Goal: Use online tool/utility: Utilize a website feature to perform a specific function

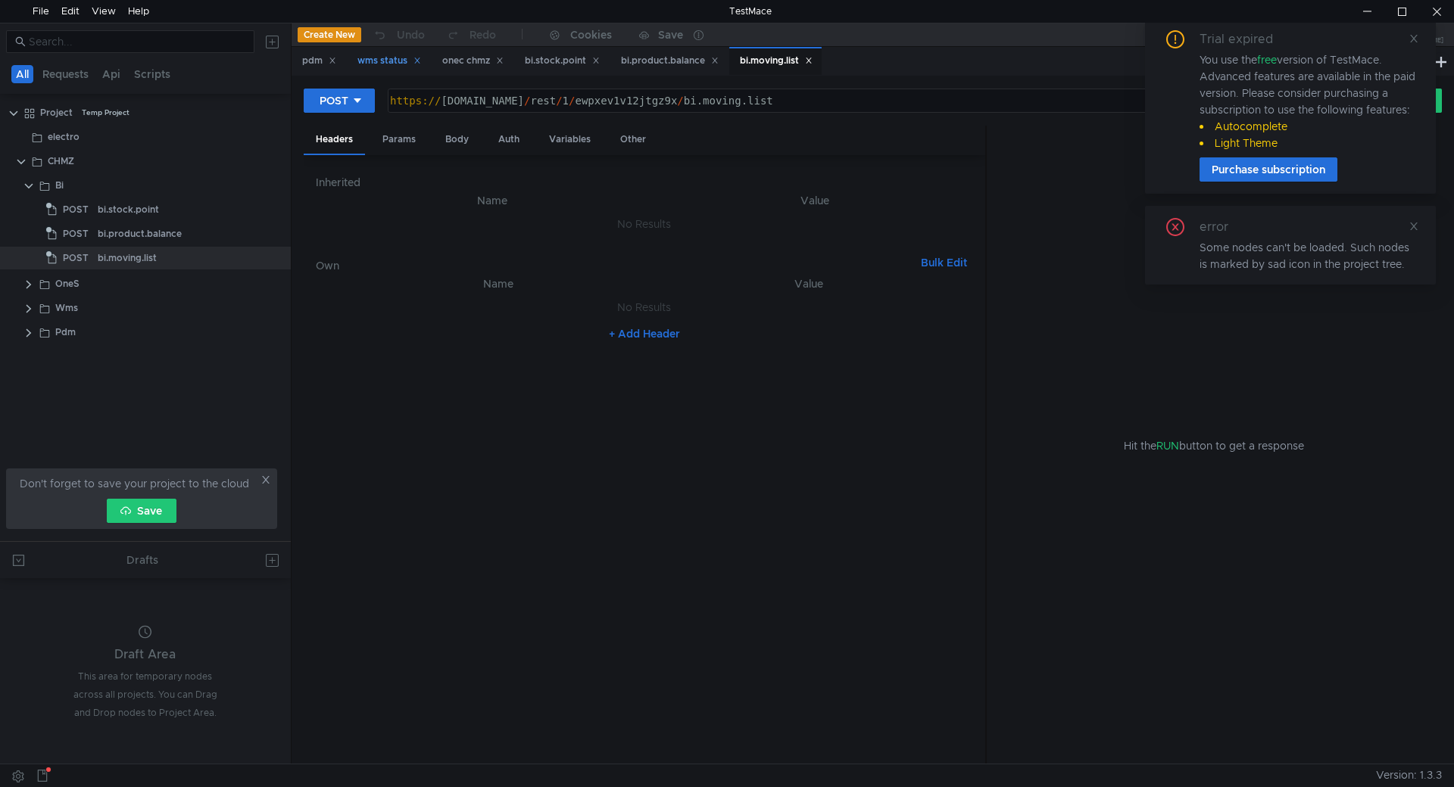
click at [378, 60] on div "wms status" at bounding box center [389, 61] width 64 height 16
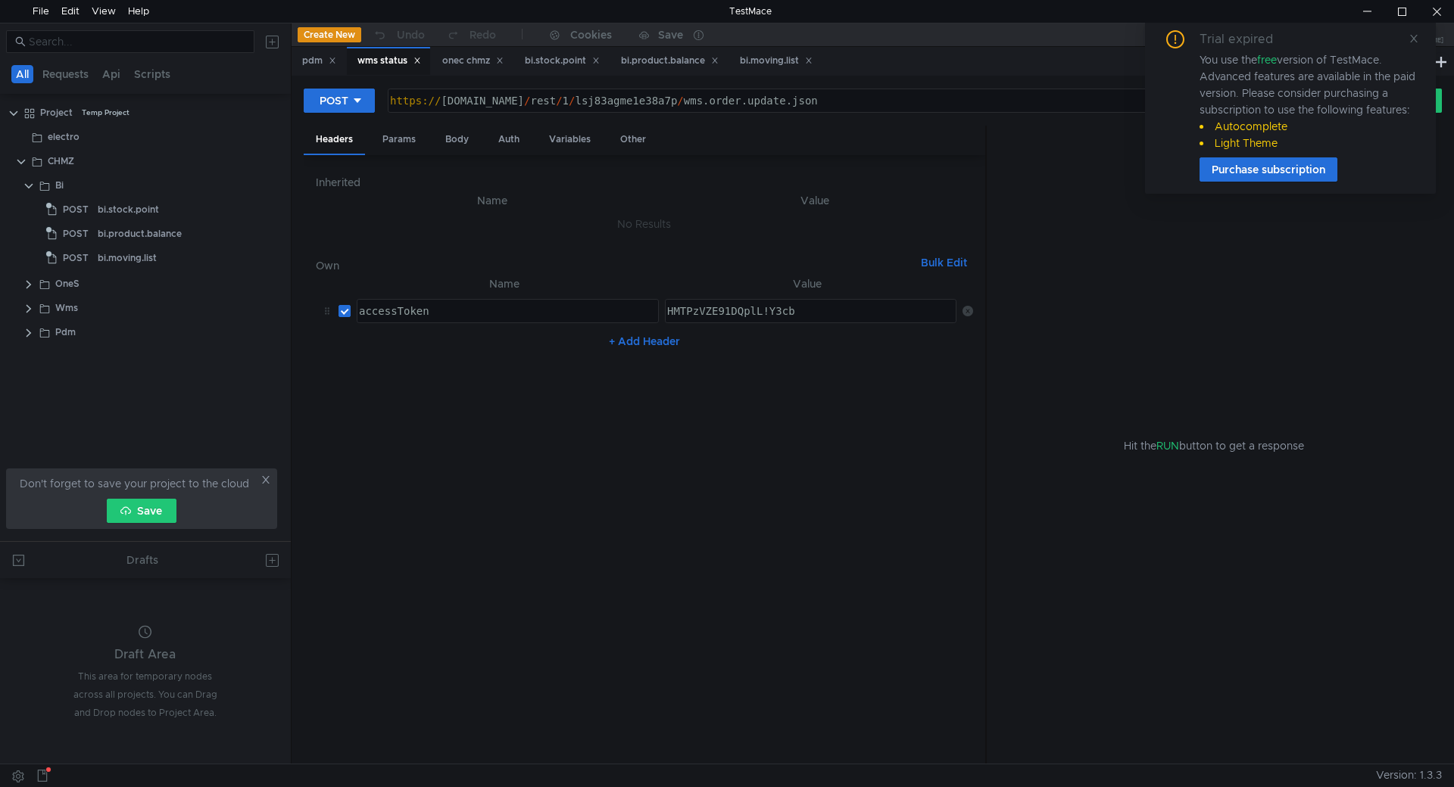
type textarea "HMTPzVZE91DQplL!Y3cb"
click at [696, 316] on div "HMTPzVZE91DQplL!Y3cb" at bounding box center [810, 323] width 293 height 36
drag, startPoint x: 812, startPoint y: 313, endPoint x: 506, endPoint y: 300, distance: 306.2
click at [506, 300] on tr "accessToken ההההההההההההההההההההההההההההההההההההההההההההההההההההההההההההההההההה…" at bounding box center [644, 311] width 657 height 36
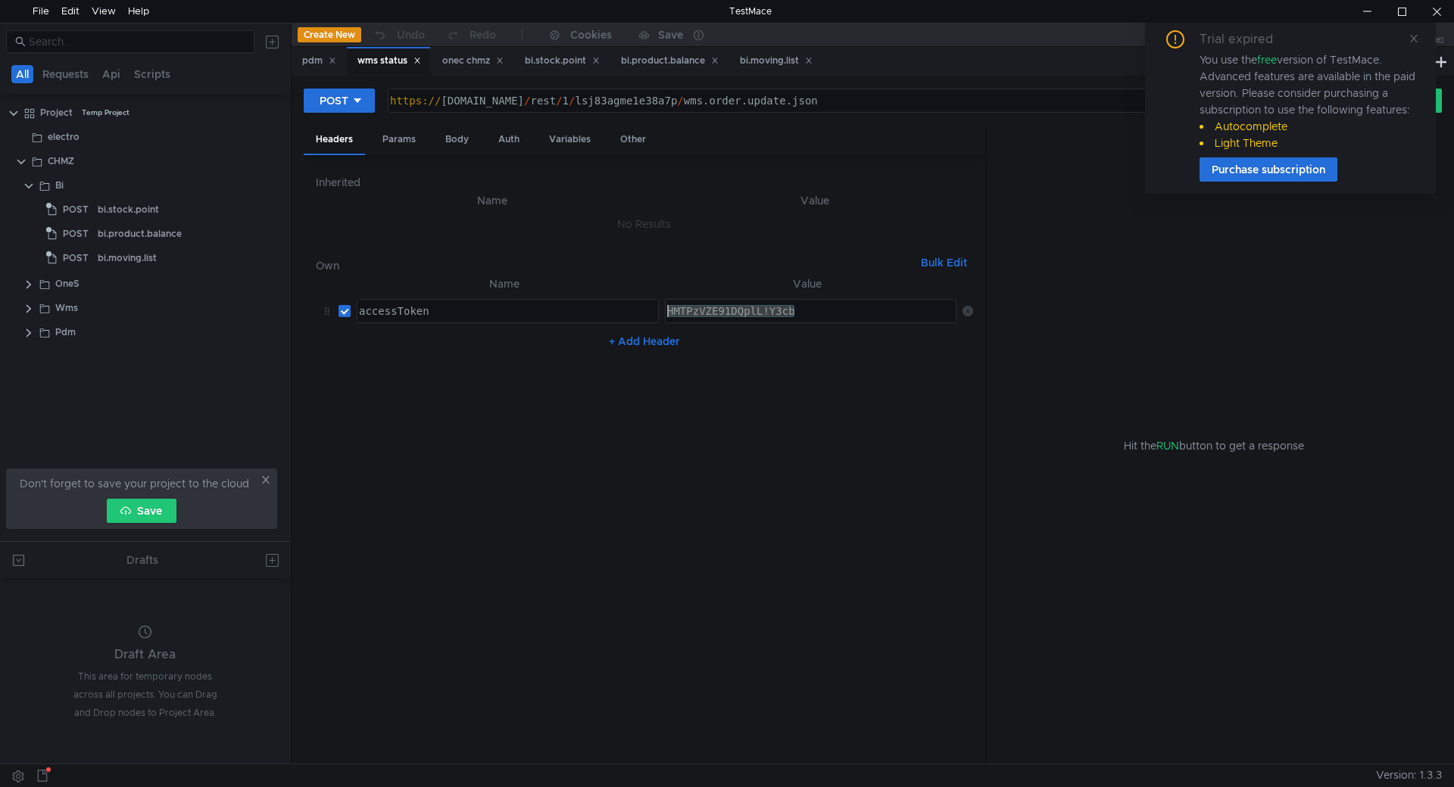
click at [509, 98] on div "https:// chmzdev43.omk.ru / rest / 1 / lsj83agme1e38a7p / wms.order.update.json" at bounding box center [860, 113] width 947 height 36
click at [647, 103] on div "https:// chmzdev43.omk.ru / rest / 1 / lsj83agme1e38a7p / wms.order.update.json" at bounding box center [860, 113] width 947 height 36
drag, startPoint x: 487, startPoint y: 99, endPoint x: 498, endPoint y: 104, distance: 12.5
click at [497, 103] on div "https:// chmzdev43.omk.ru / rest / 1 / lsj83agme1e38a7p / wms.order.update.json" at bounding box center [860, 113] width 947 height 36
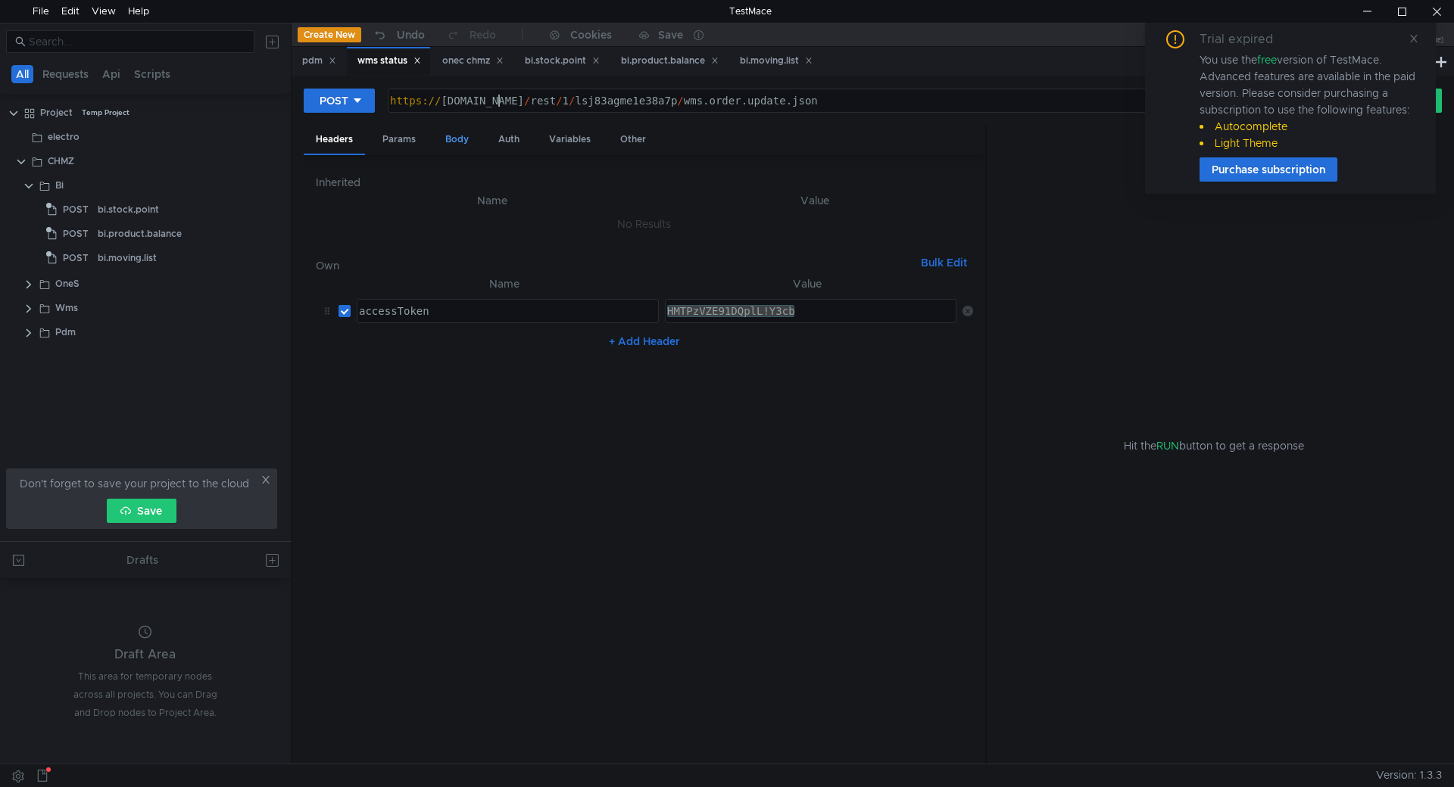
type textarea "[URL][DOMAIN_NAME]"
click at [459, 138] on div "Body" at bounding box center [457, 140] width 48 height 28
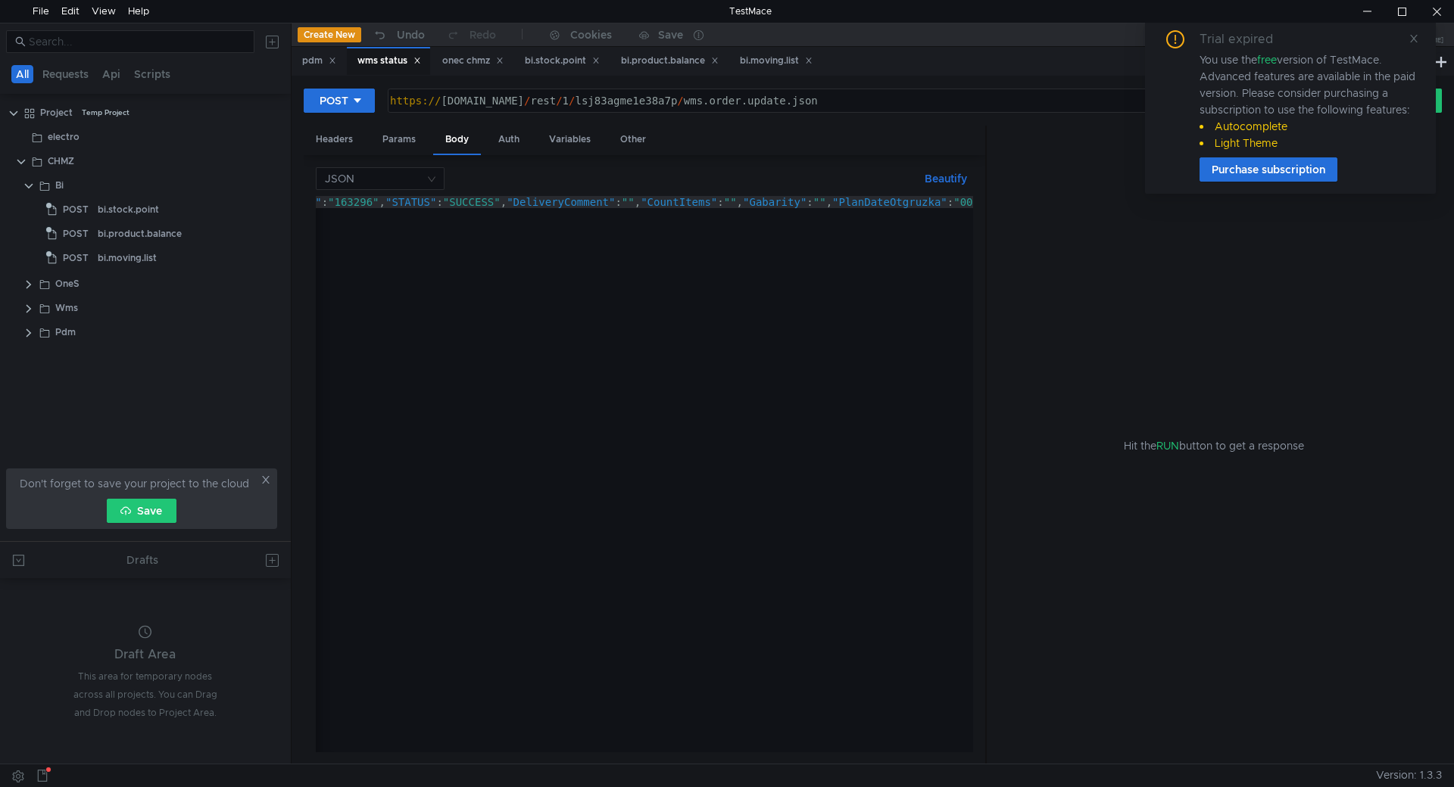
scroll to position [0, 0]
click at [510, 210] on div "{ "METOD" : "OrderSuccess" , "ORDER_ID" : "163296" , "STATUS" : "SUCCESS" , "De…" at bounding box center [812, 483] width 992 height 575
paste textarea
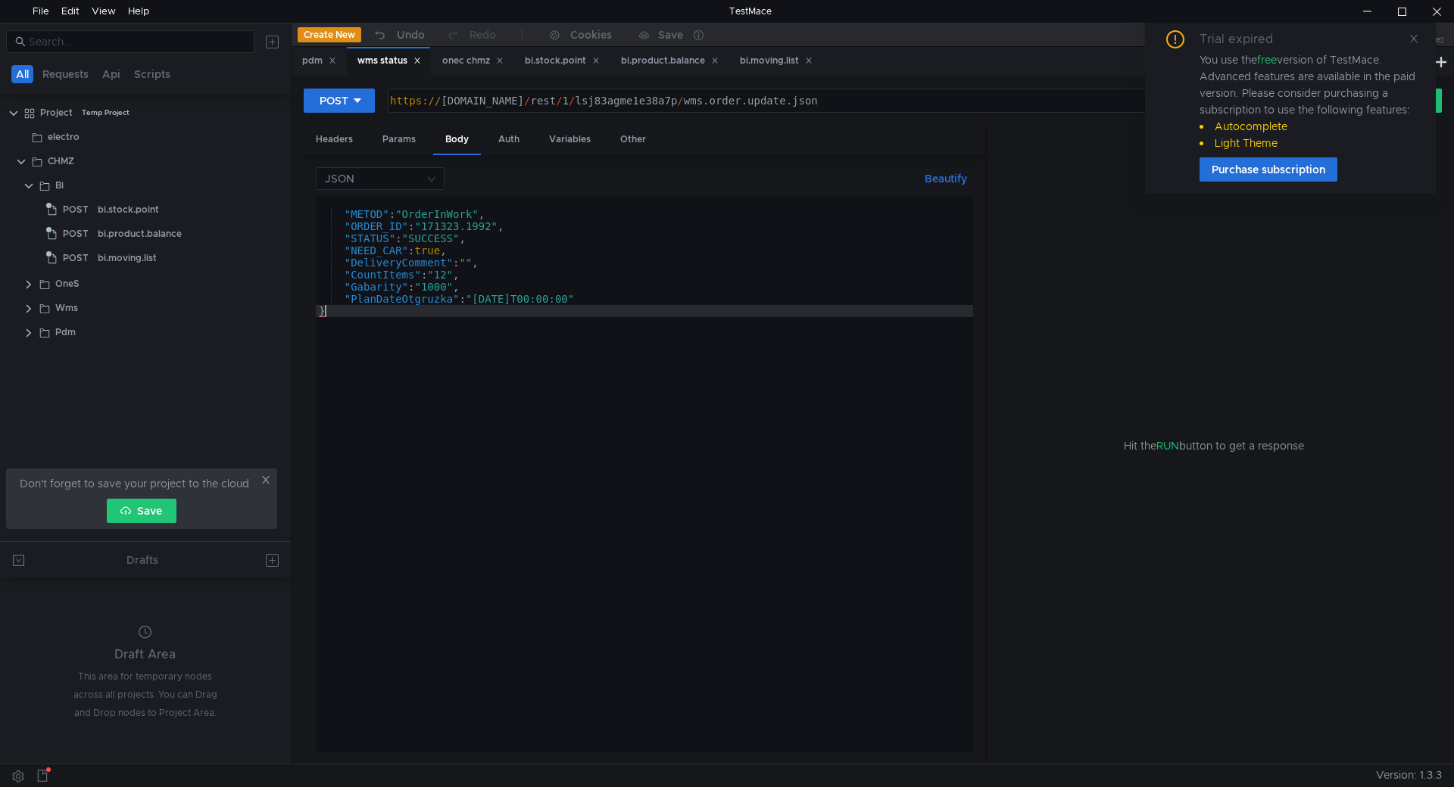
click at [446, 262] on div ""METOD" : "OrderInWork" , "ORDER_ID" : "171323.1992" , "STATUS" : "SUCCESS" , "…" at bounding box center [644, 486] width 657 height 581
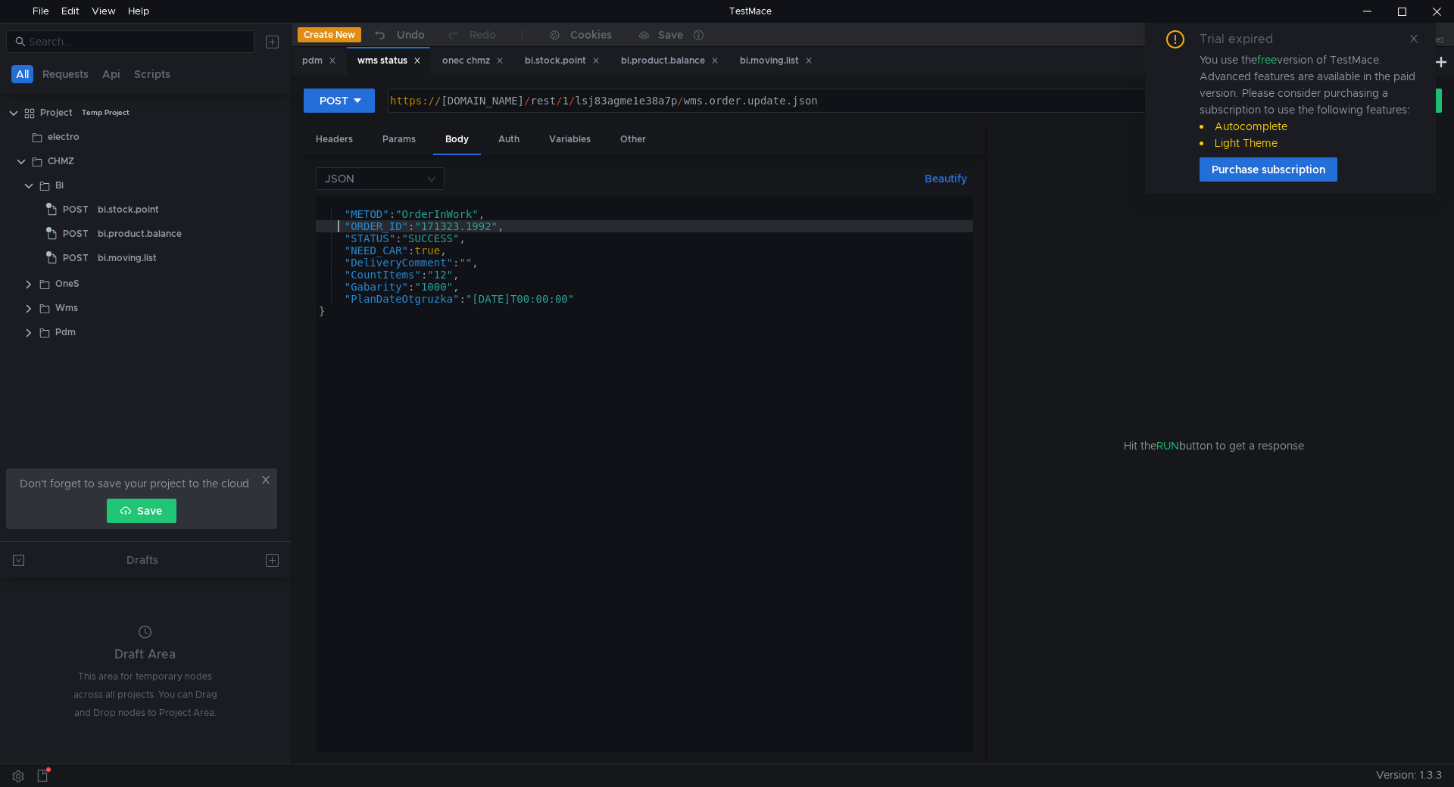
drag, startPoint x: 331, startPoint y: 210, endPoint x: 350, endPoint y: 212, distance: 19.1
click at [330, 209] on div ""METOD" : "OrderInWork" , "ORDER_ID" : "171323.1992" , "STATUS" : "SUCCESS" , "…" at bounding box center [644, 486] width 657 height 581
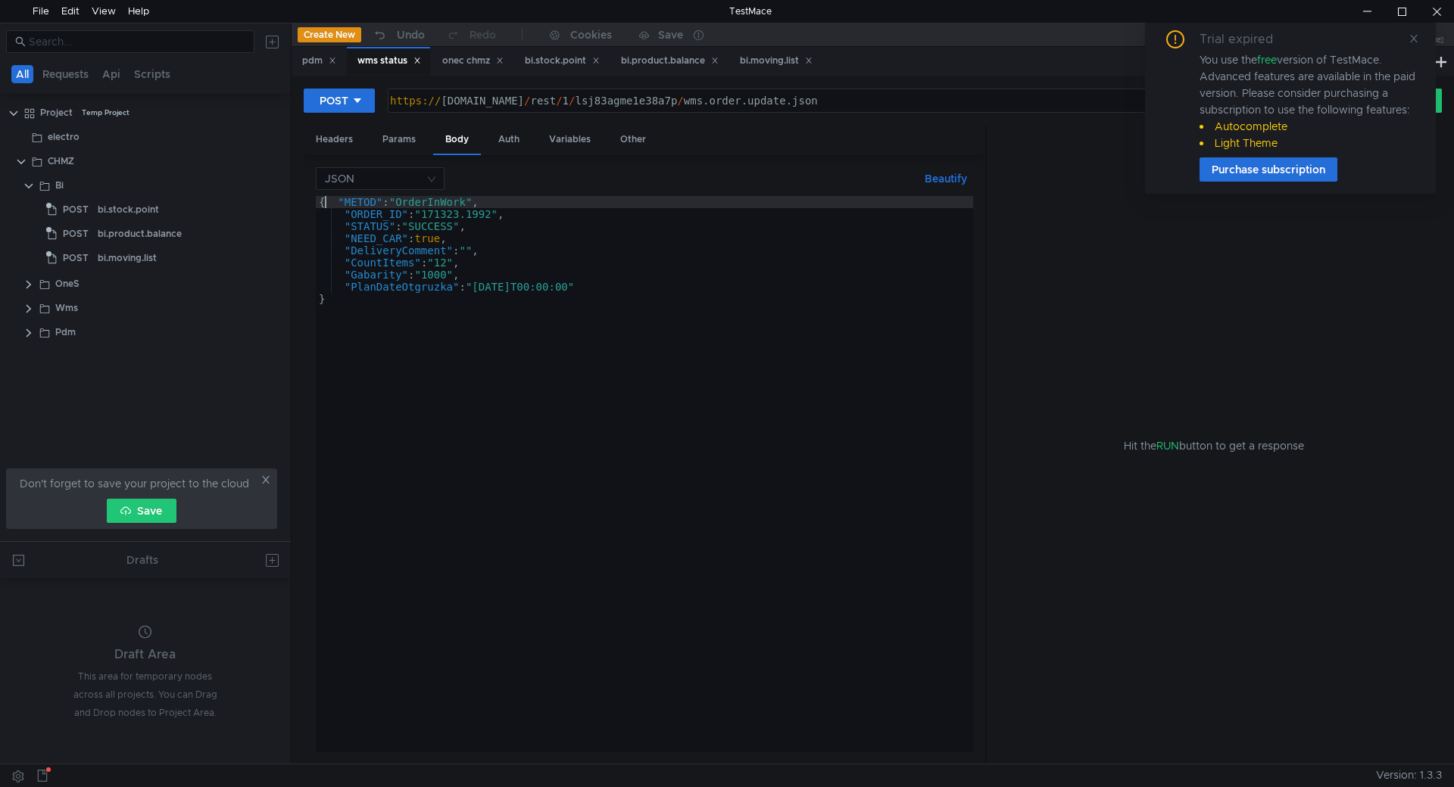
scroll to position [0, 1]
type textarea ""METOD": "OrderInWork","
click at [1418, 35] on icon at bounding box center [1413, 38] width 11 height 11
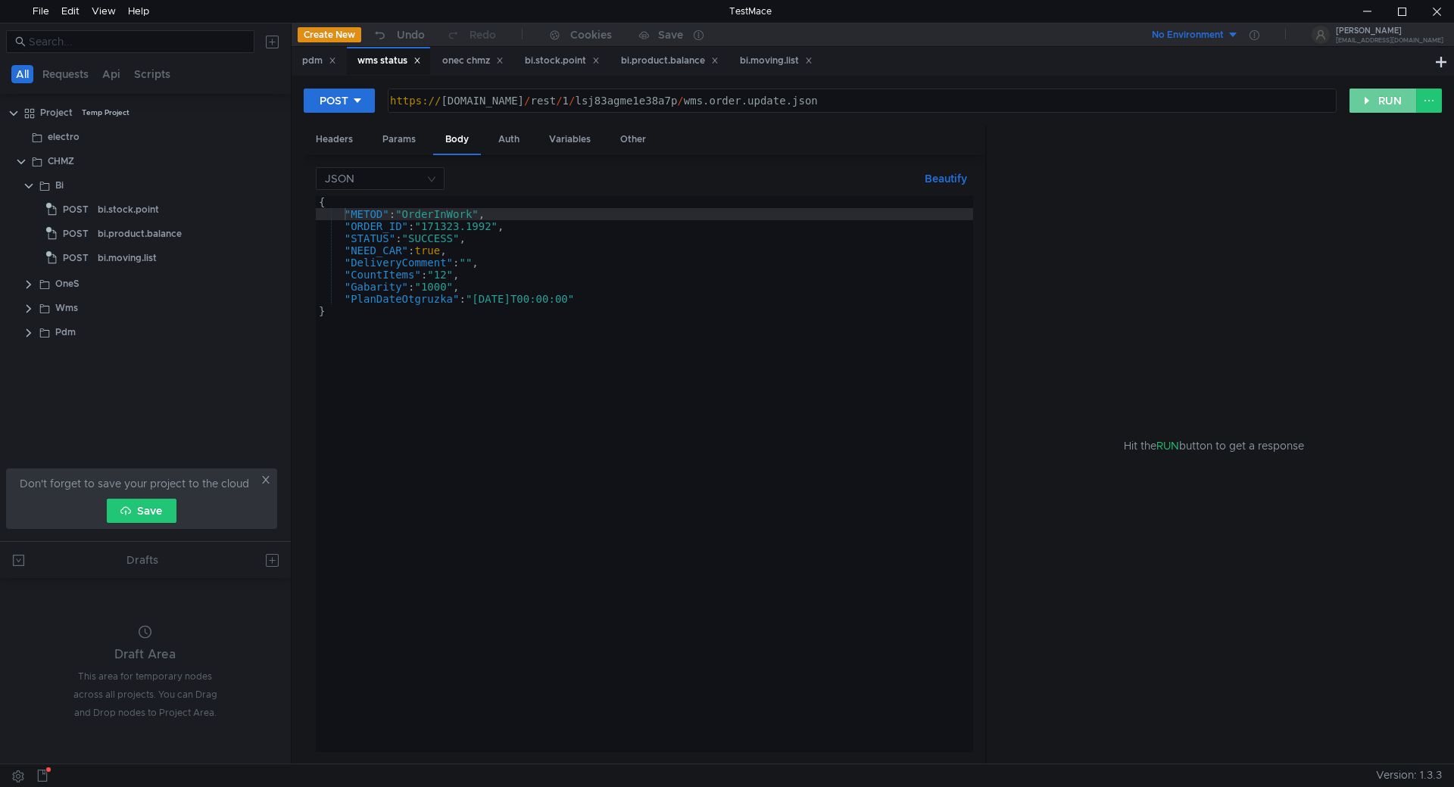
click at [1385, 97] on button "RUN" at bounding box center [1382, 101] width 67 height 24
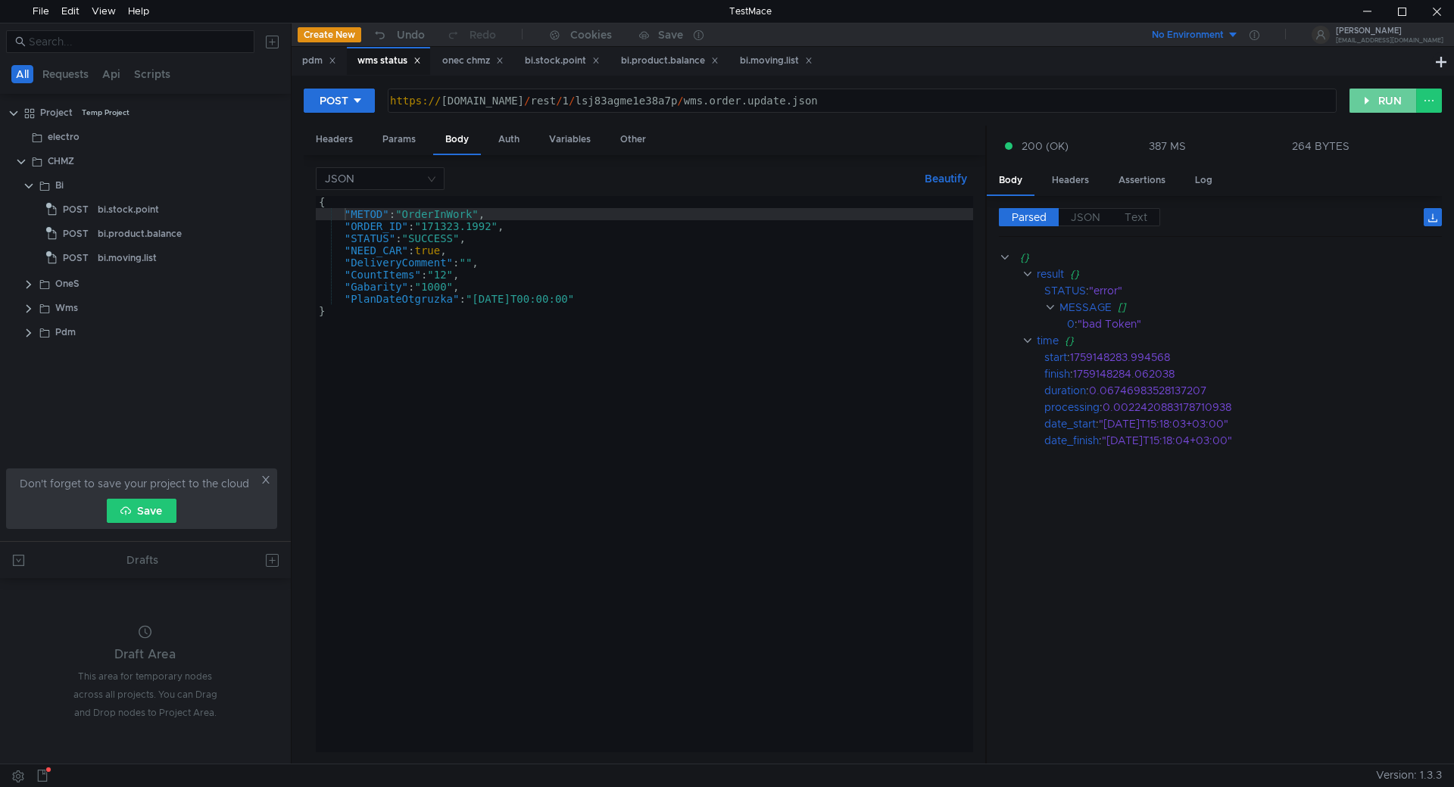
click at [1364, 102] on button "RUN" at bounding box center [1382, 101] width 67 height 24
click at [1382, 94] on button "RUN" at bounding box center [1382, 101] width 67 height 24
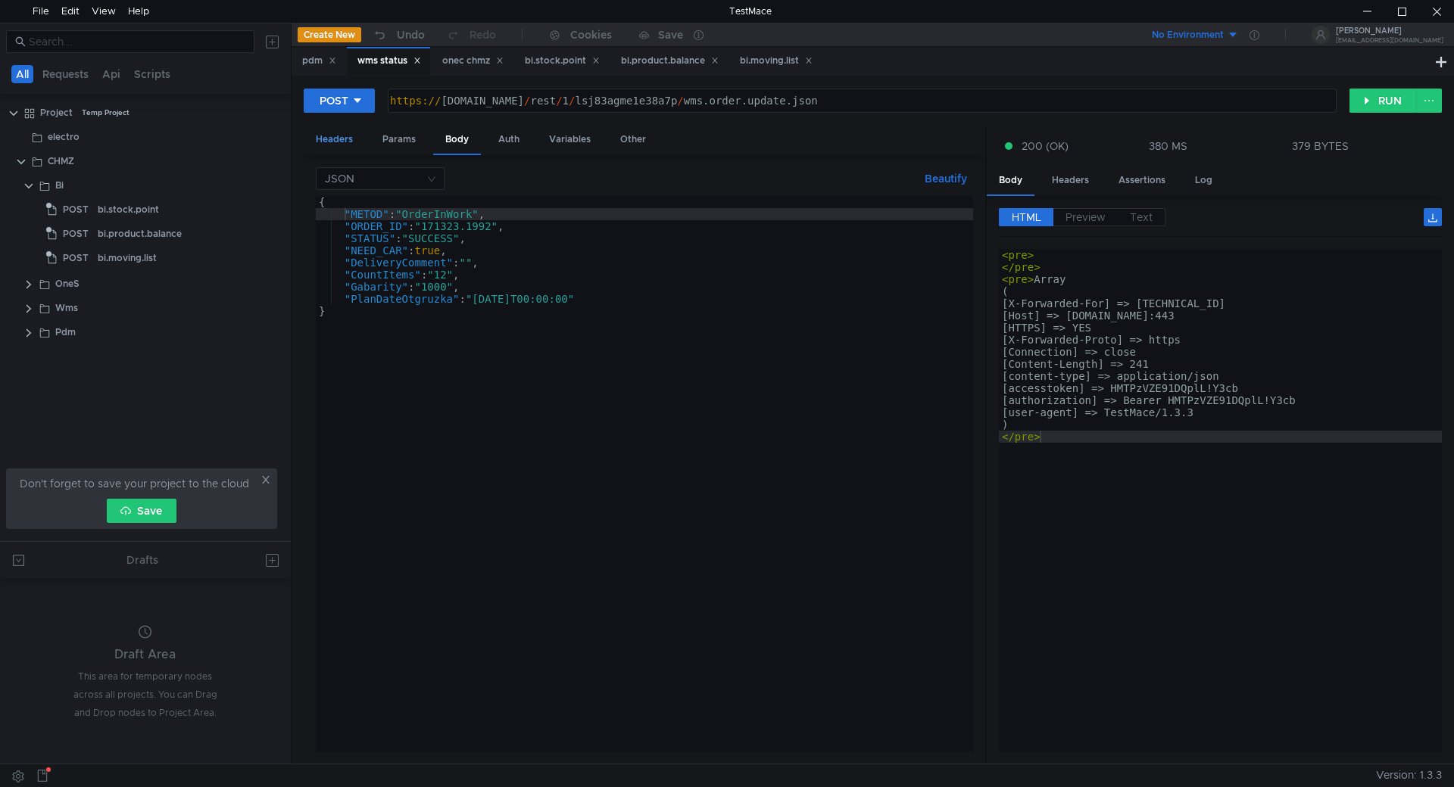
click at [335, 141] on div "Headers" at bounding box center [334, 140] width 61 height 28
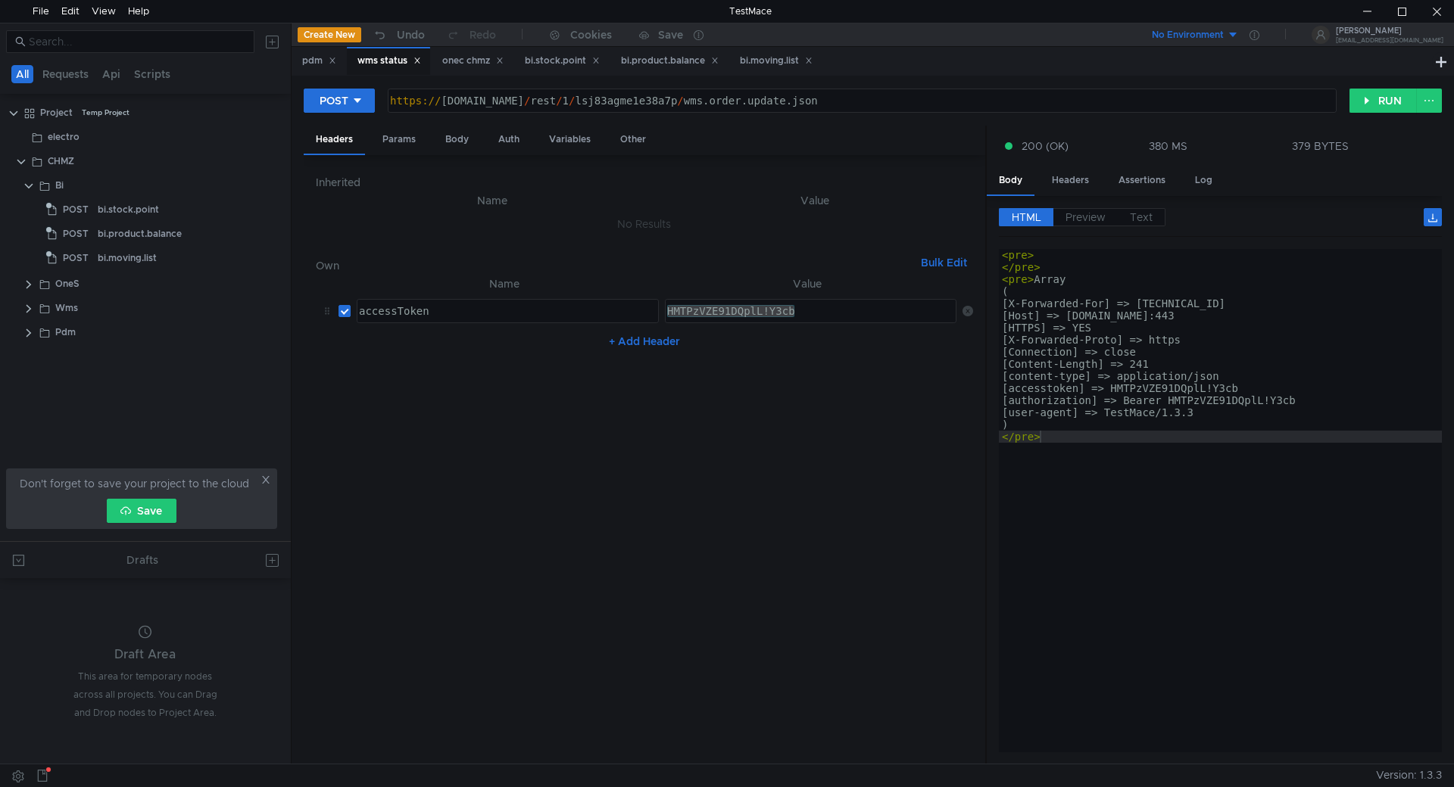
click at [795, 307] on div "HMTPzVZE91DQplL!Y3cb" at bounding box center [810, 311] width 290 height 23
drag, startPoint x: 807, startPoint y: 312, endPoint x: 576, endPoint y: 334, distance: 231.9
click at [563, 299] on tr "accessToken ההההההההההההההההההההההההההההההההההההההההההההההההההההההההההההההההההה…" at bounding box center [644, 311] width 657 height 36
click at [1367, 104] on button "RUN" at bounding box center [1382, 101] width 67 height 24
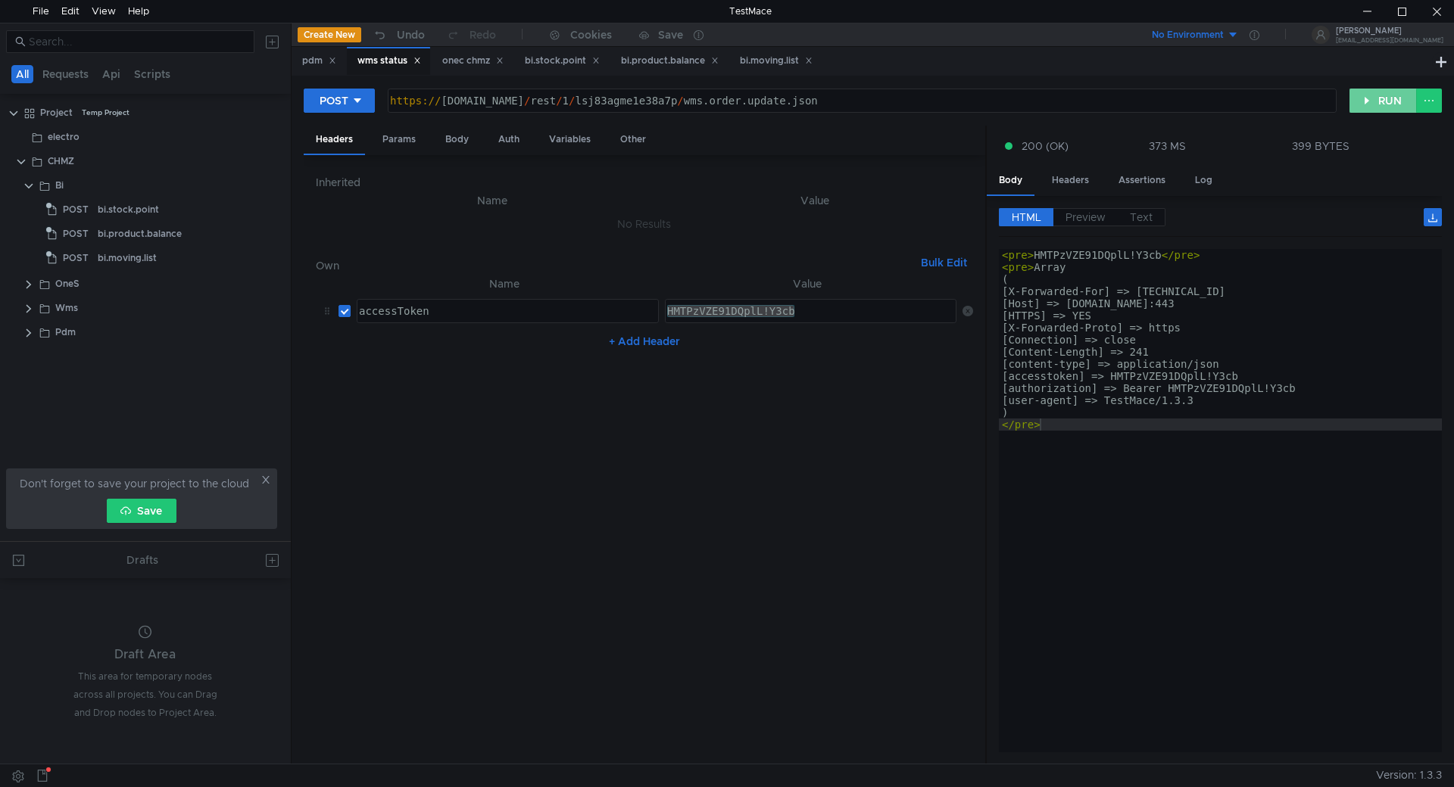
click at [1369, 93] on button "RUN" at bounding box center [1382, 101] width 67 height 24
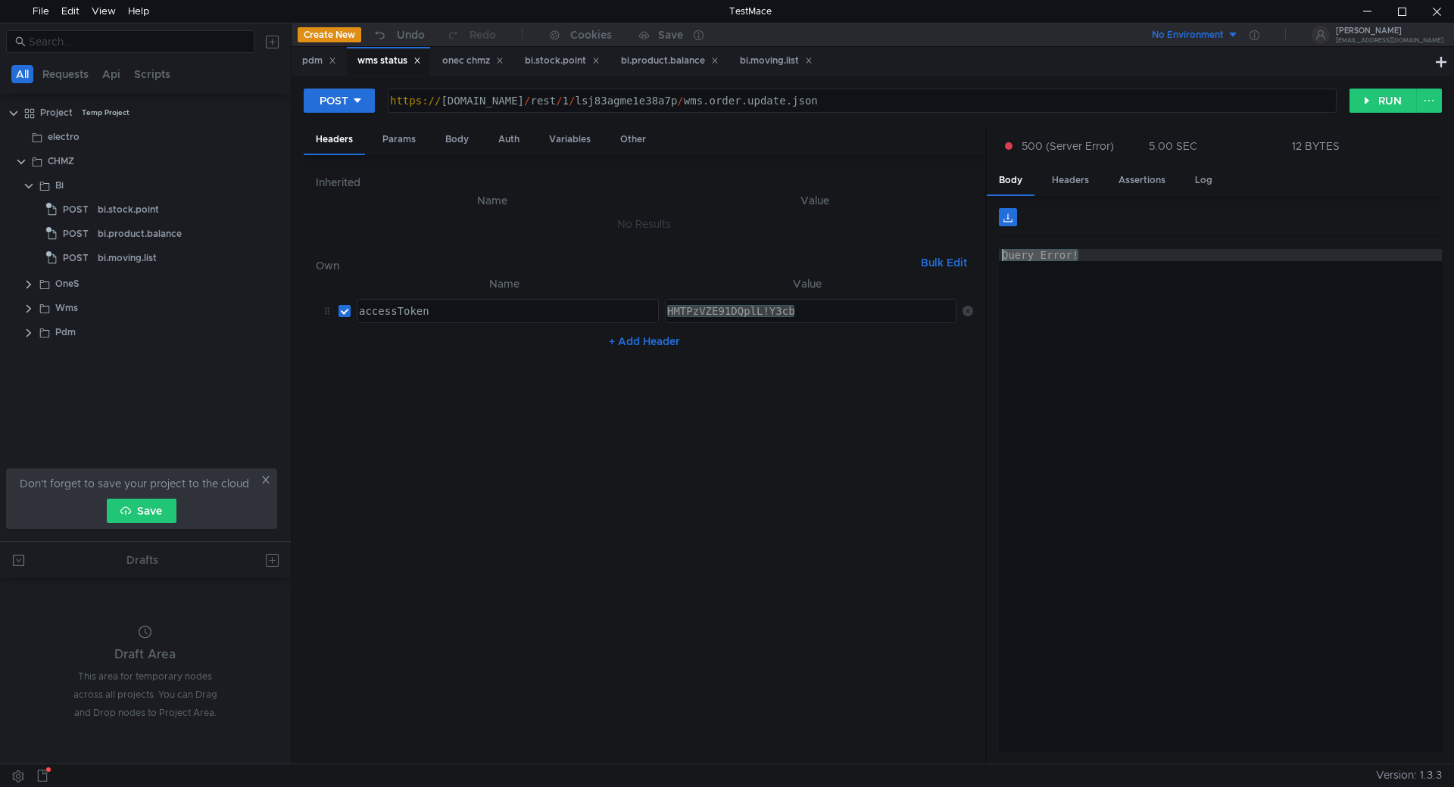
drag, startPoint x: 1086, startPoint y: 253, endPoint x: 998, endPoint y: 276, distance: 91.4
click at [930, 245] on as-split "Headers Params Body Auth Variables Other Inherited Name Value No Results Own Bu…" at bounding box center [873, 446] width 1138 height 640
click at [1375, 101] on button "RUN" at bounding box center [1382, 101] width 67 height 24
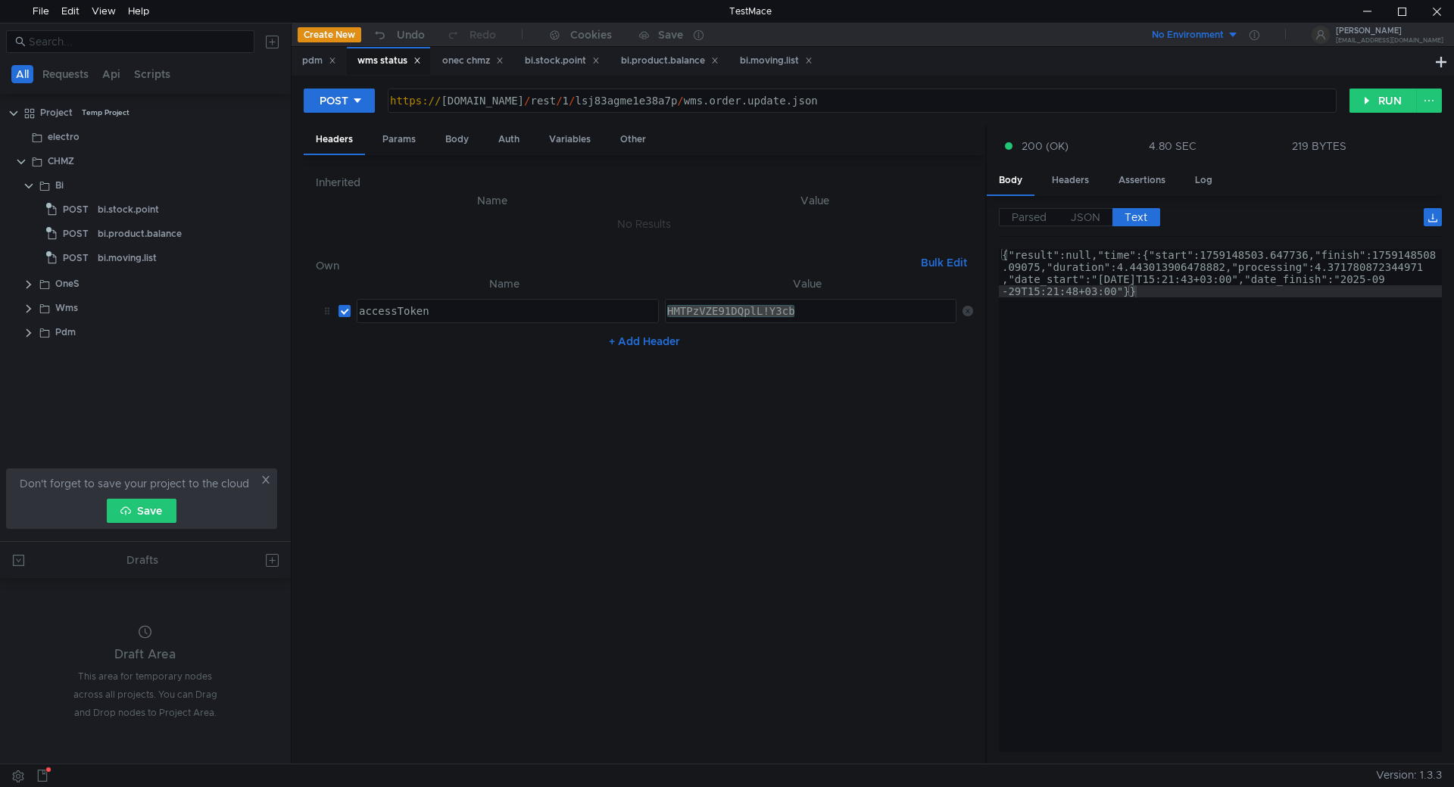
type textarea "{"result":null,"time":{"start":1759148503.647736,"finish":1759148508.09075,"dur…"
click at [1079, 255] on div "{"result":null,"time":{"start":1759148503.647736,"finish":1759148508 .09075,"du…" at bounding box center [1220, 549] width 443 height 600
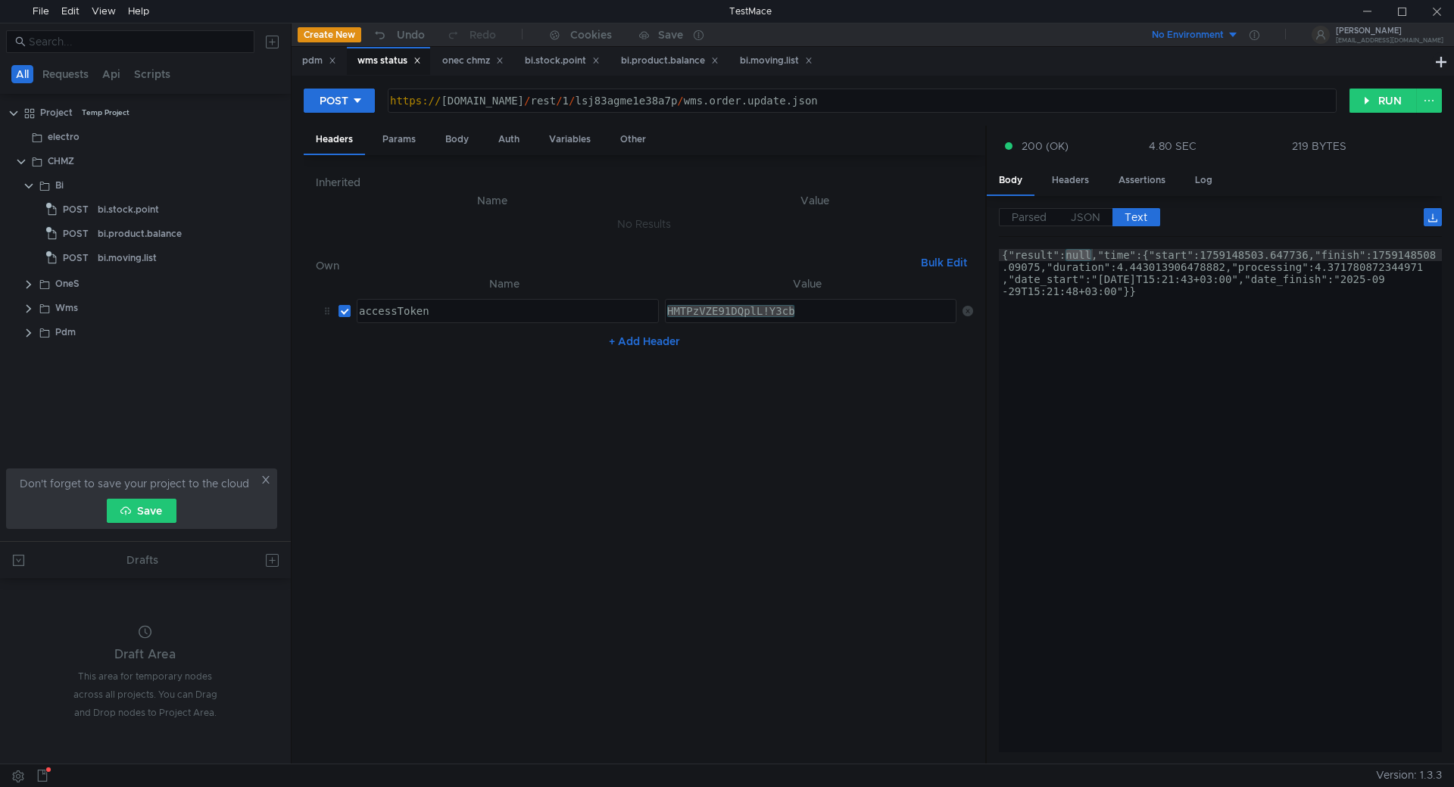
scroll to position [0, 8]
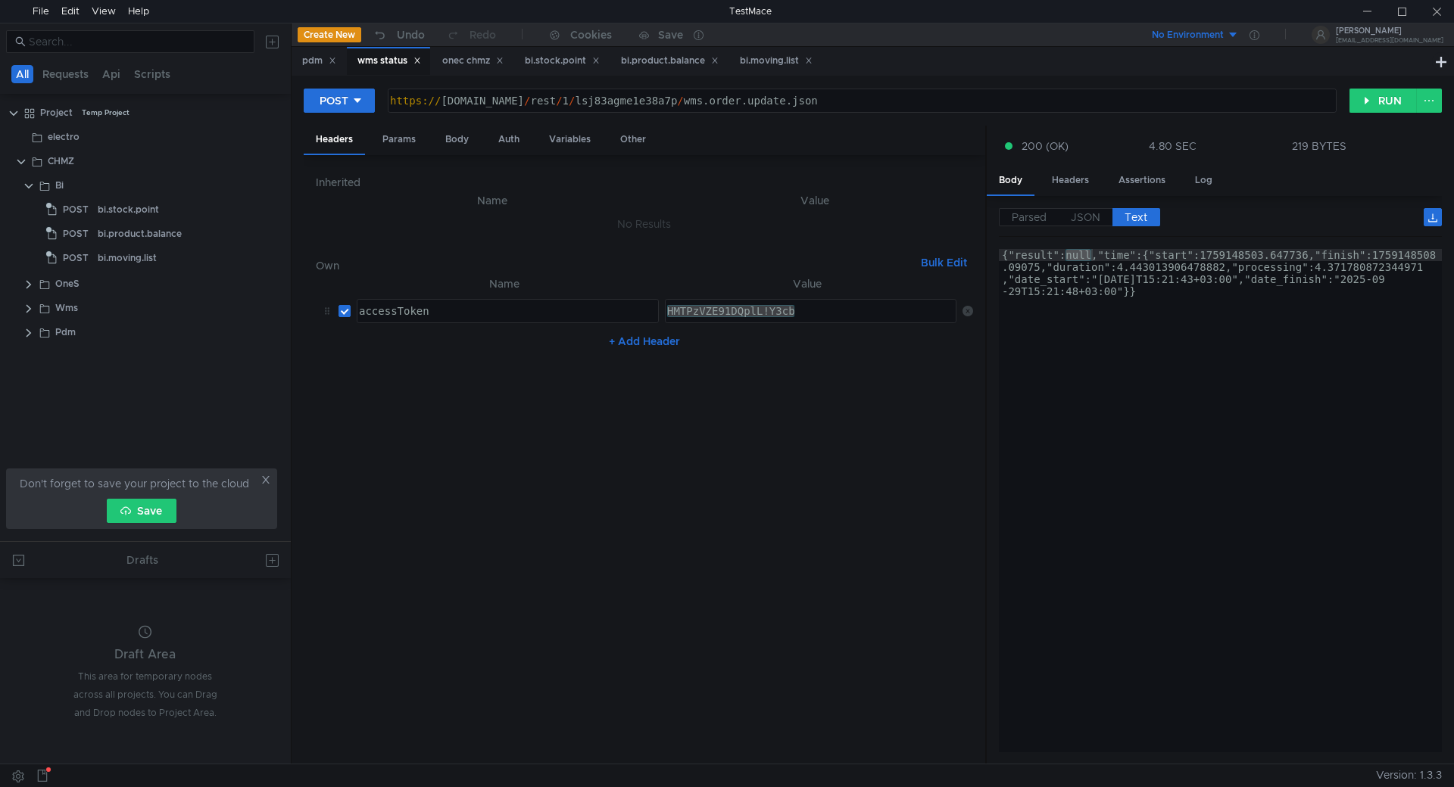
scroll to position [0, 8]
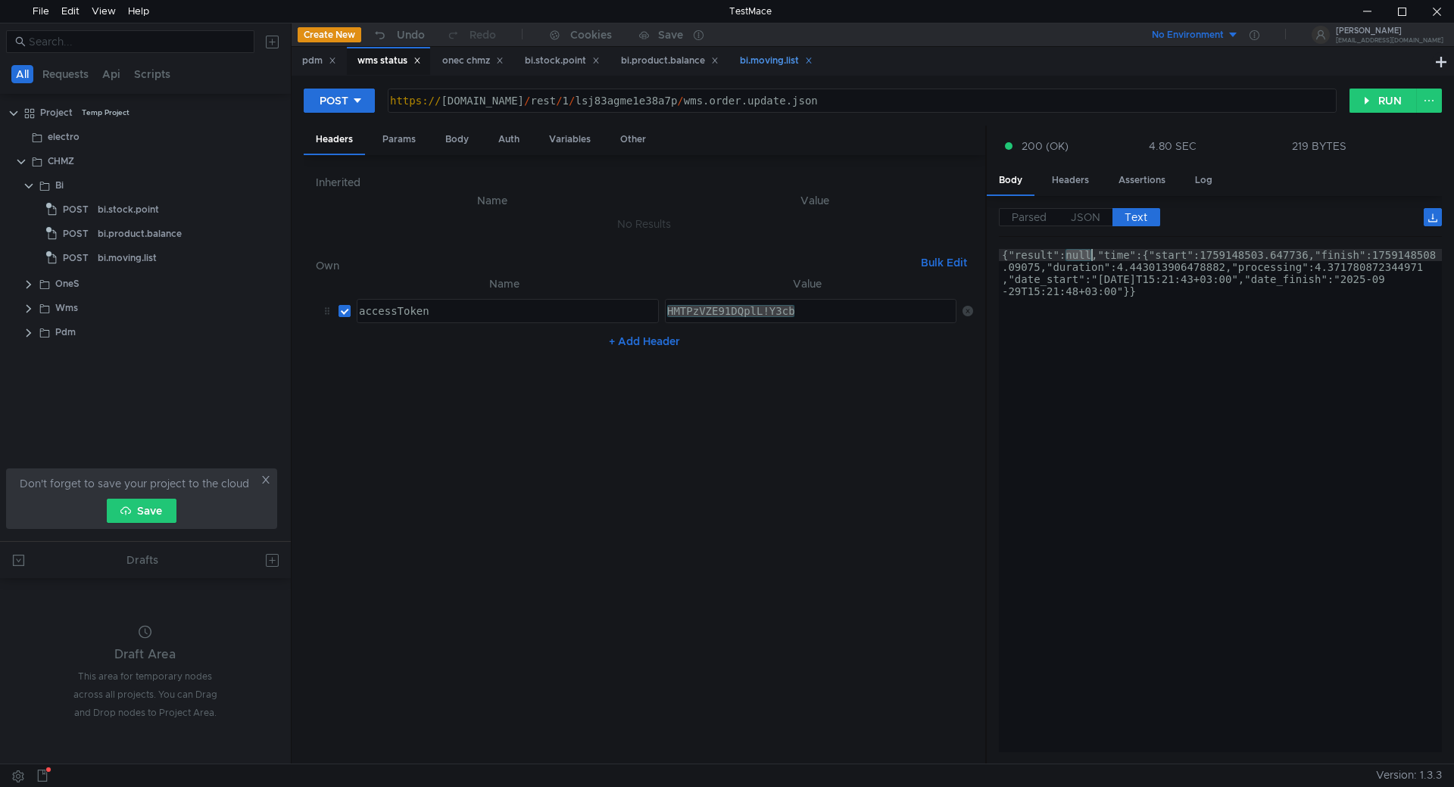
click at [781, 63] on div "bi.moving.list" at bounding box center [776, 61] width 73 height 16
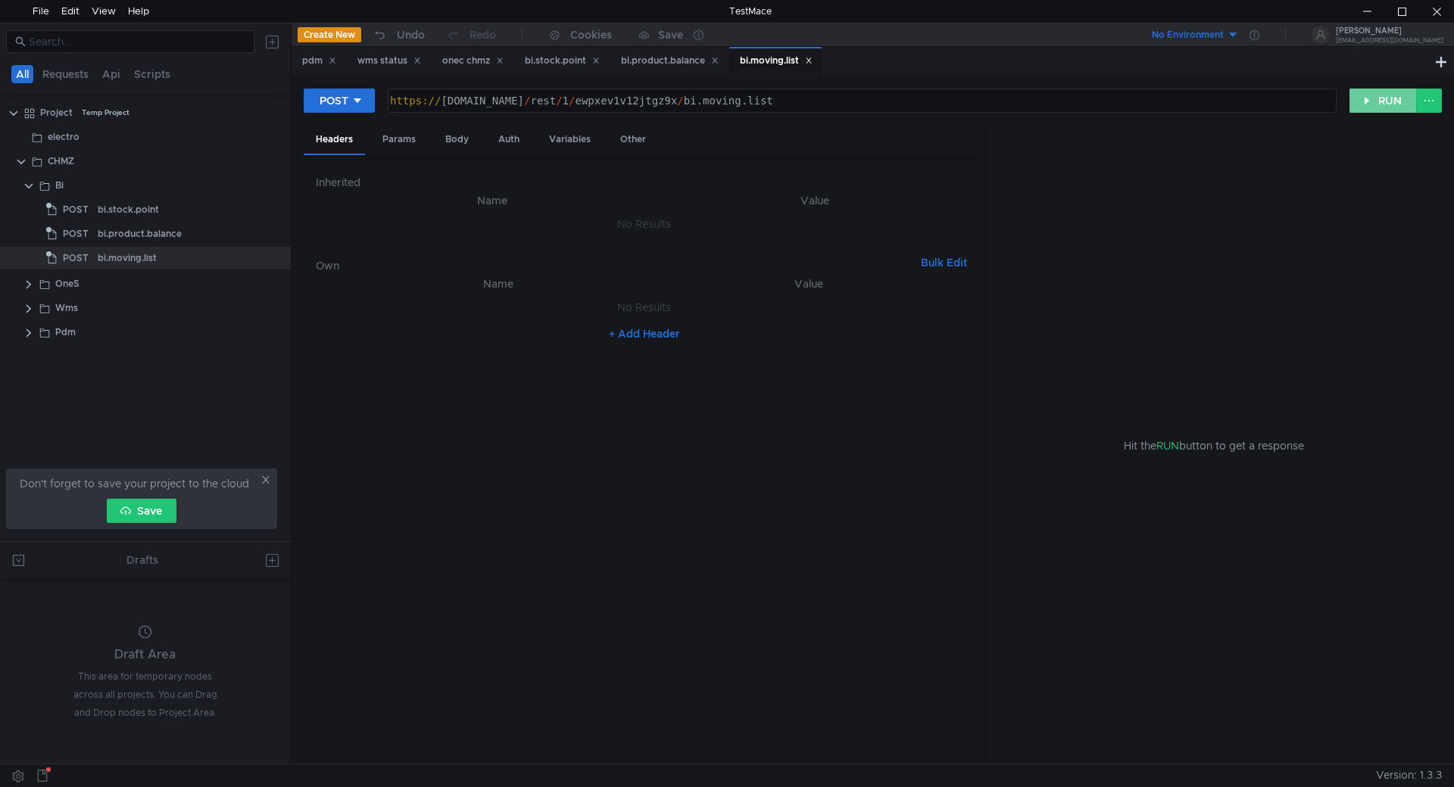
click at [1377, 100] on button "RUN" at bounding box center [1382, 101] width 67 height 24
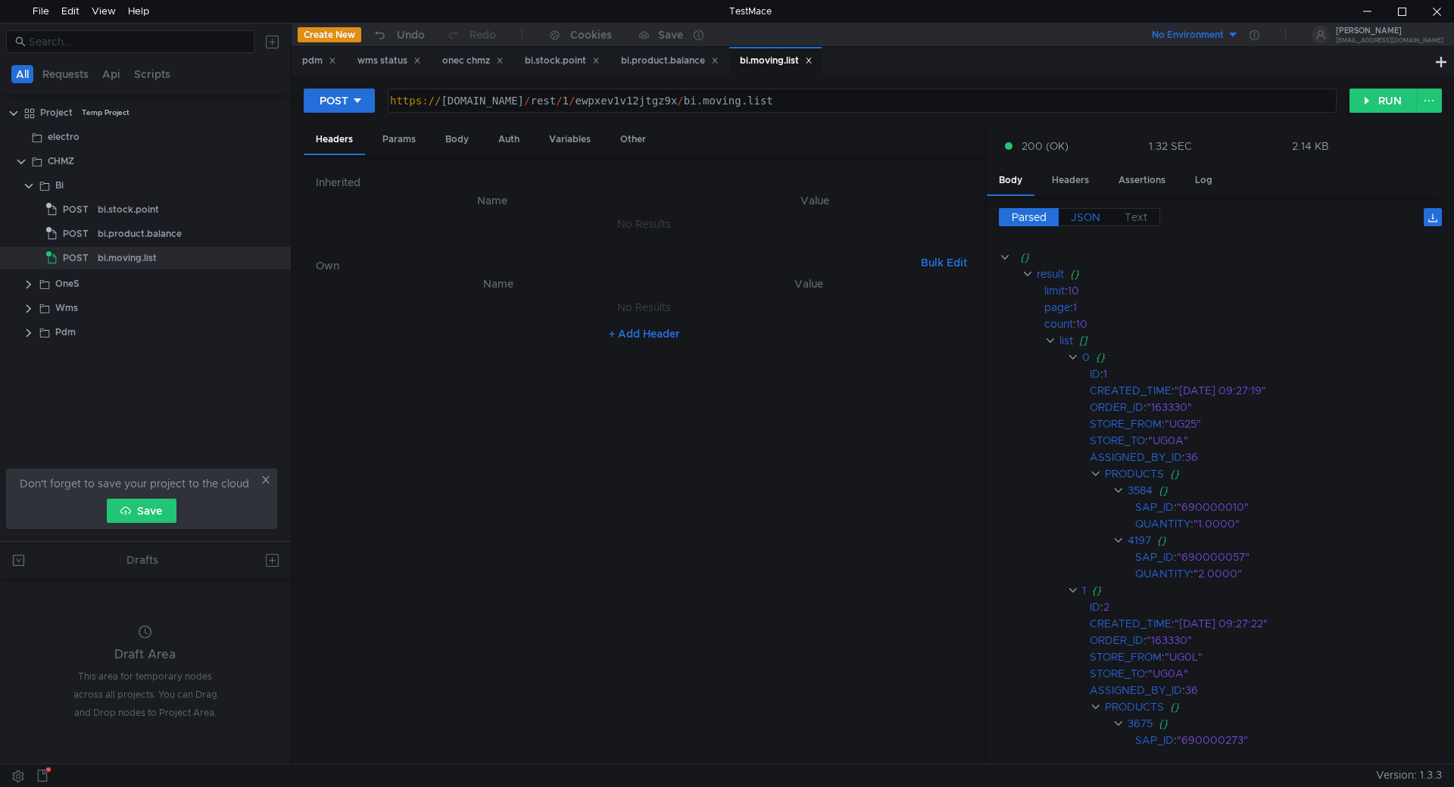
click at [1097, 218] on span "JSON" at bounding box center [1085, 217] width 30 height 14
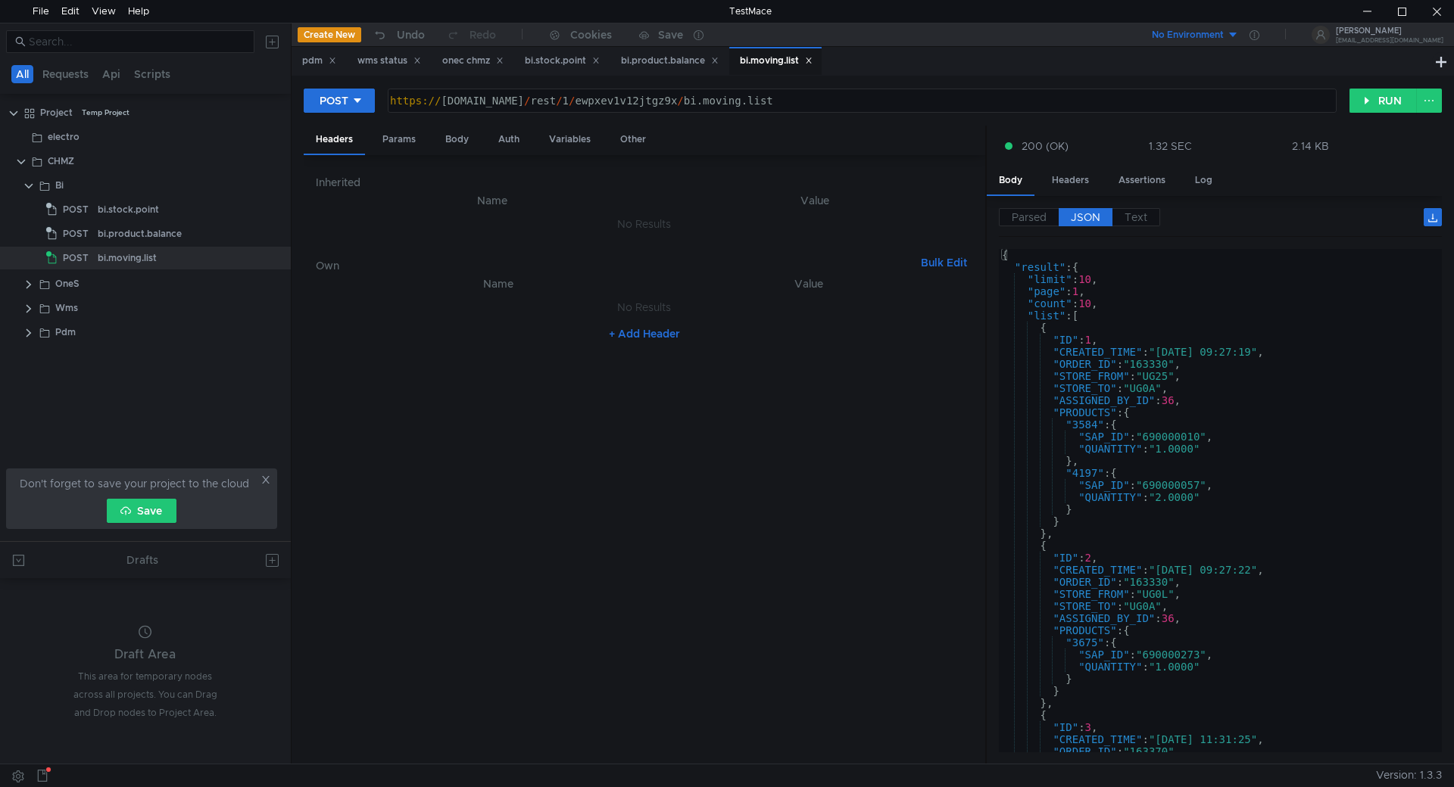
click at [1001, 254] on div "{ "result" : { "limit" : 10 , "page" : 1 , "count" : 10 , "list" : [ { "ID" : 1…" at bounding box center [1217, 513] width 437 height 528
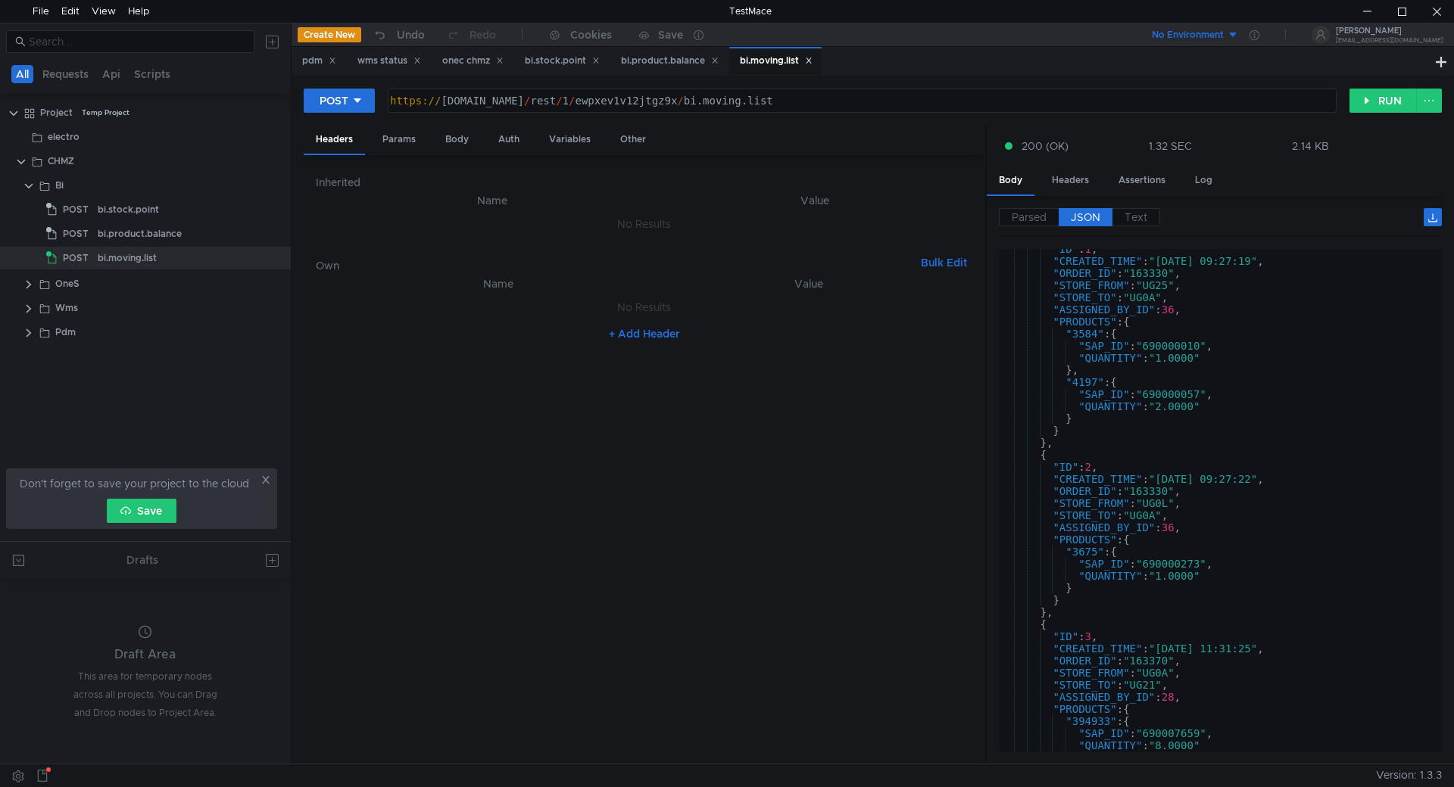
scroll to position [0, 0]
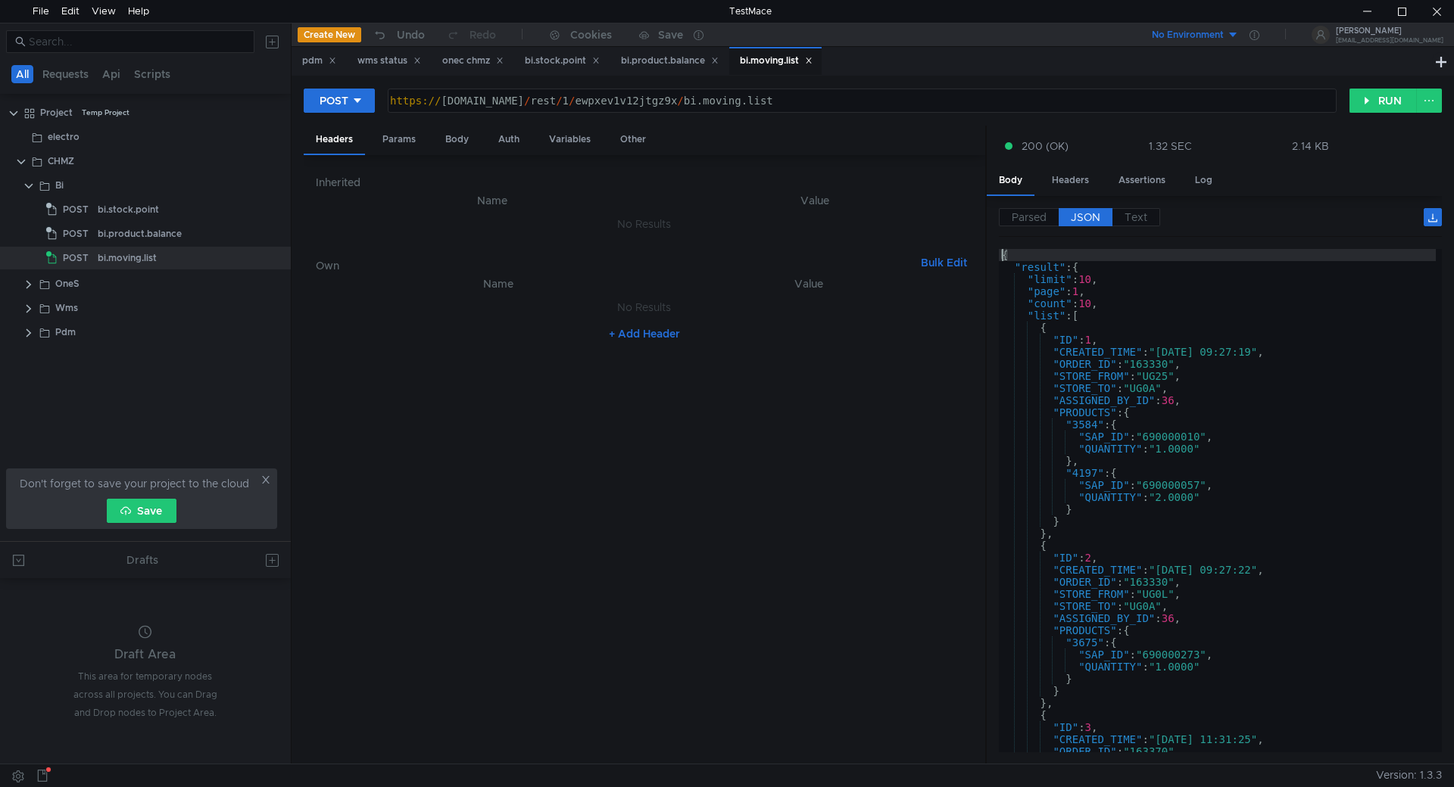
click at [1056, 703] on div "{ "result" : { "limit" : 10 , "page" : 1 , "count" : 10 , "list" : [ { "ID" : 1…" at bounding box center [1217, 513] width 437 height 528
type textarea "} },"
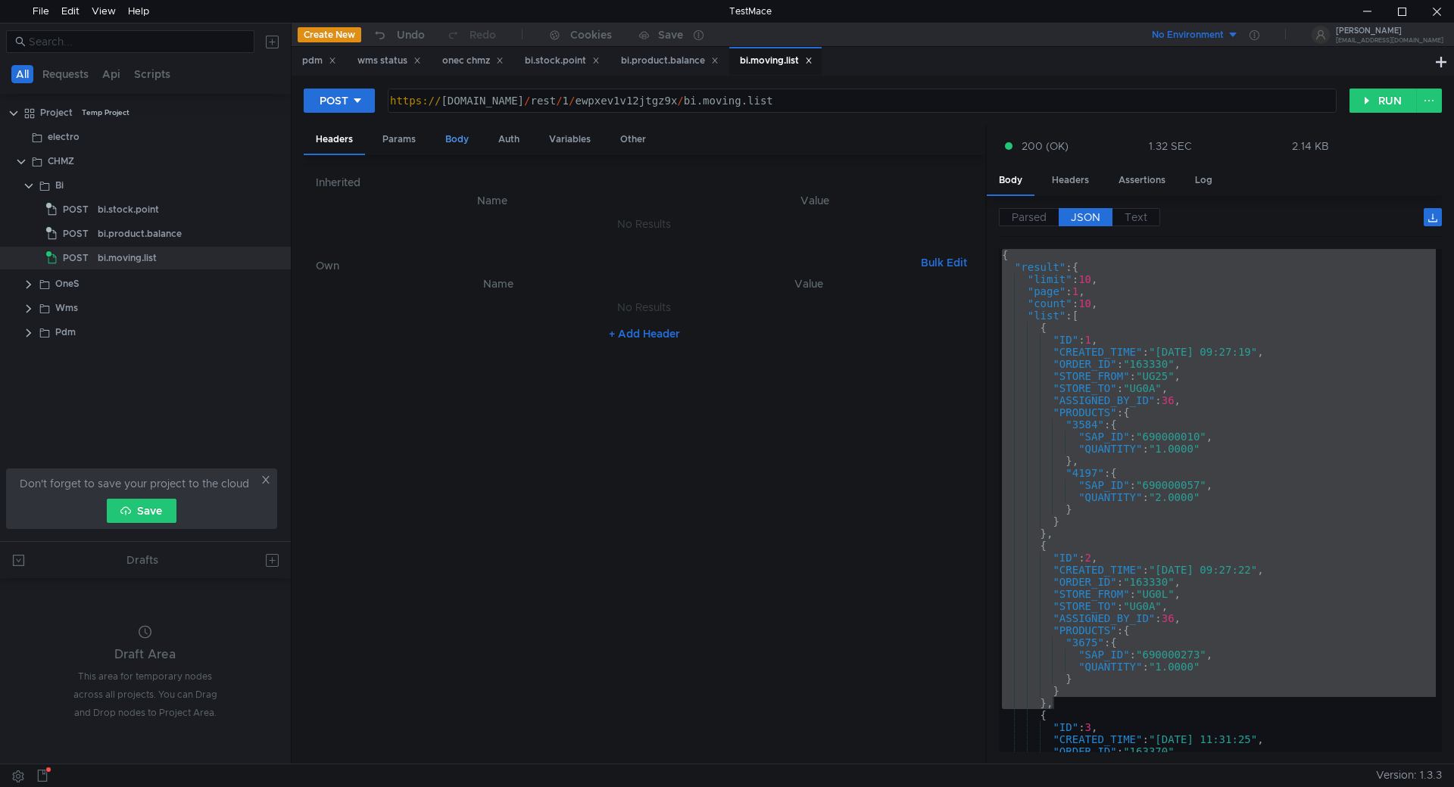
click at [447, 139] on div "Body" at bounding box center [457, 140] width 48 height 28
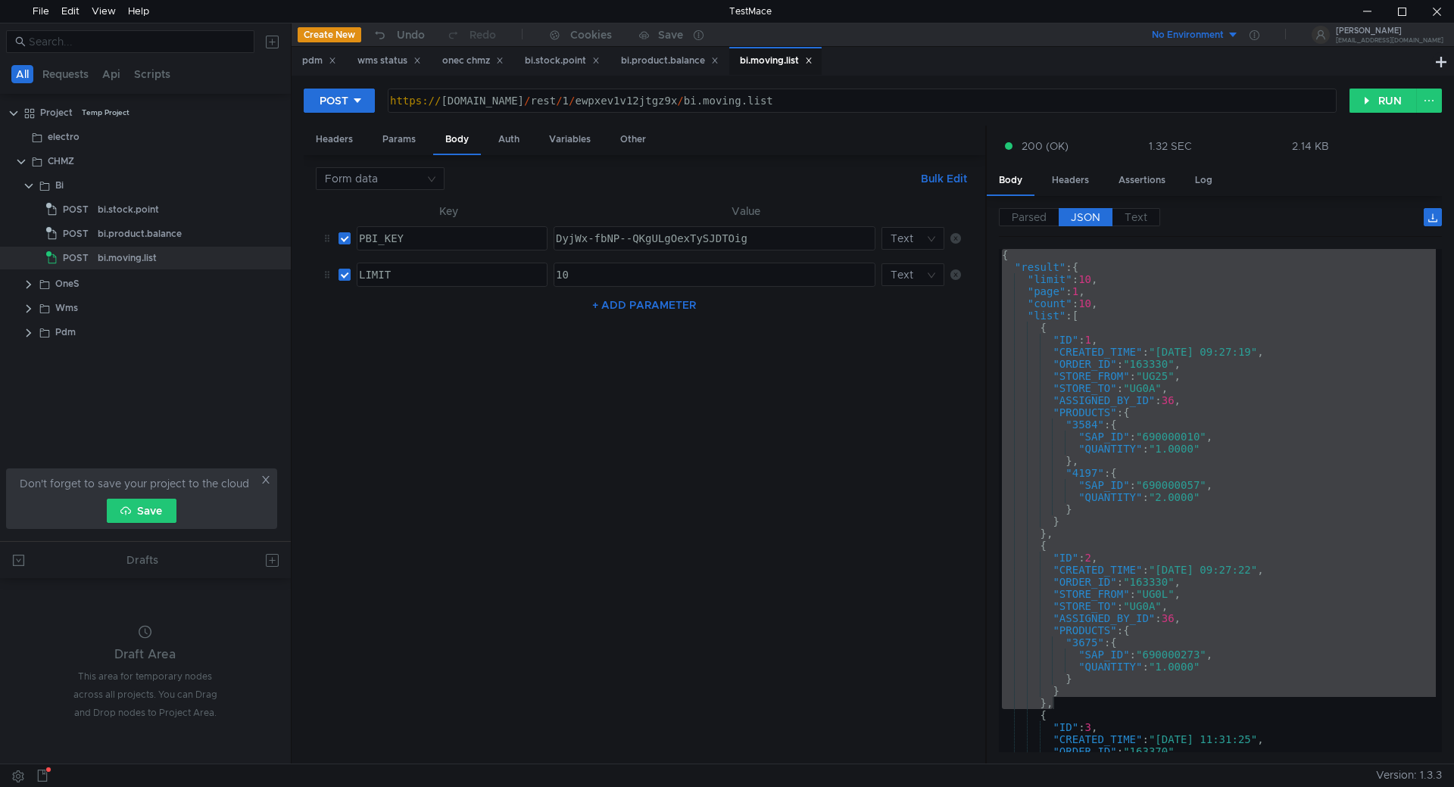
click at [561, 273] on div "10" at bounding box center [713, 287] width 321 height 36
type textarea "2"
click at [1372, 95] on button "RUN" at bounding box center [1382, 101] width 67 height 24
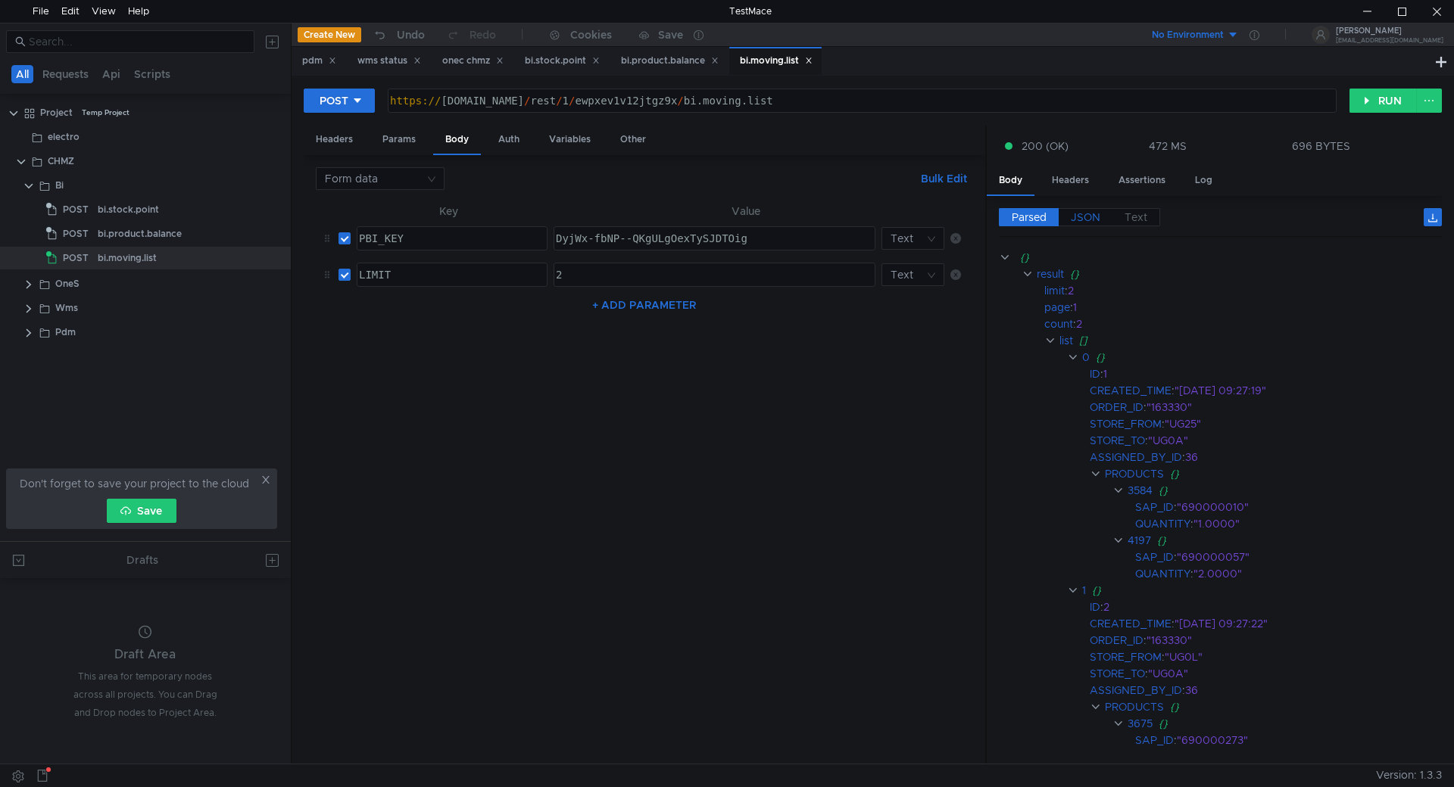
click at [1099, 216] on span "JSON" at bounding box center [1085, 217] width 30 height 14
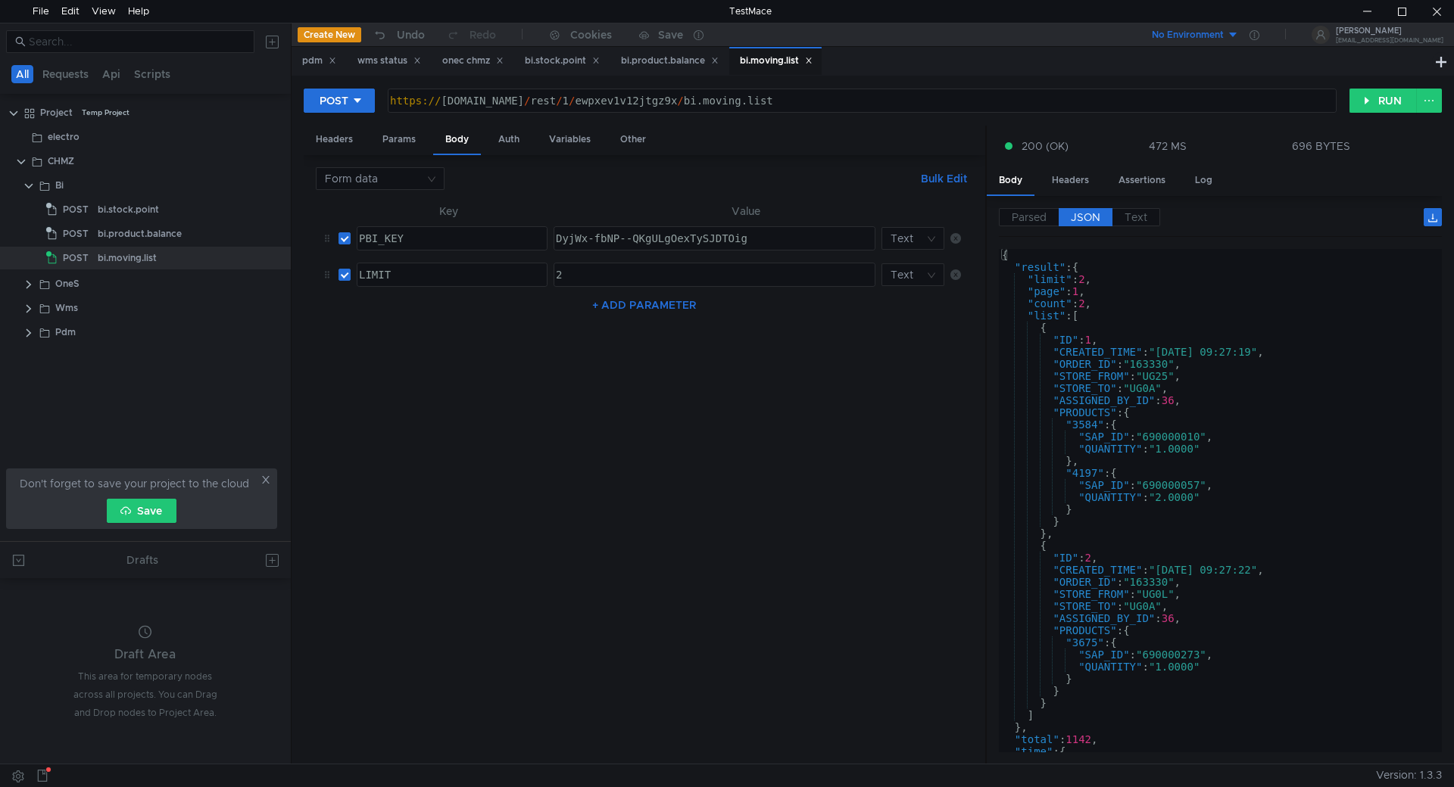
click at [1099, 289] on div "{ "result" : { "limit" : 2 , "page" : 1 , "count" : 2 , "list" : [ { "ID" : 1 ,…" at bounding box center [1217, 513] width 437 height 528
type textarea "} }"
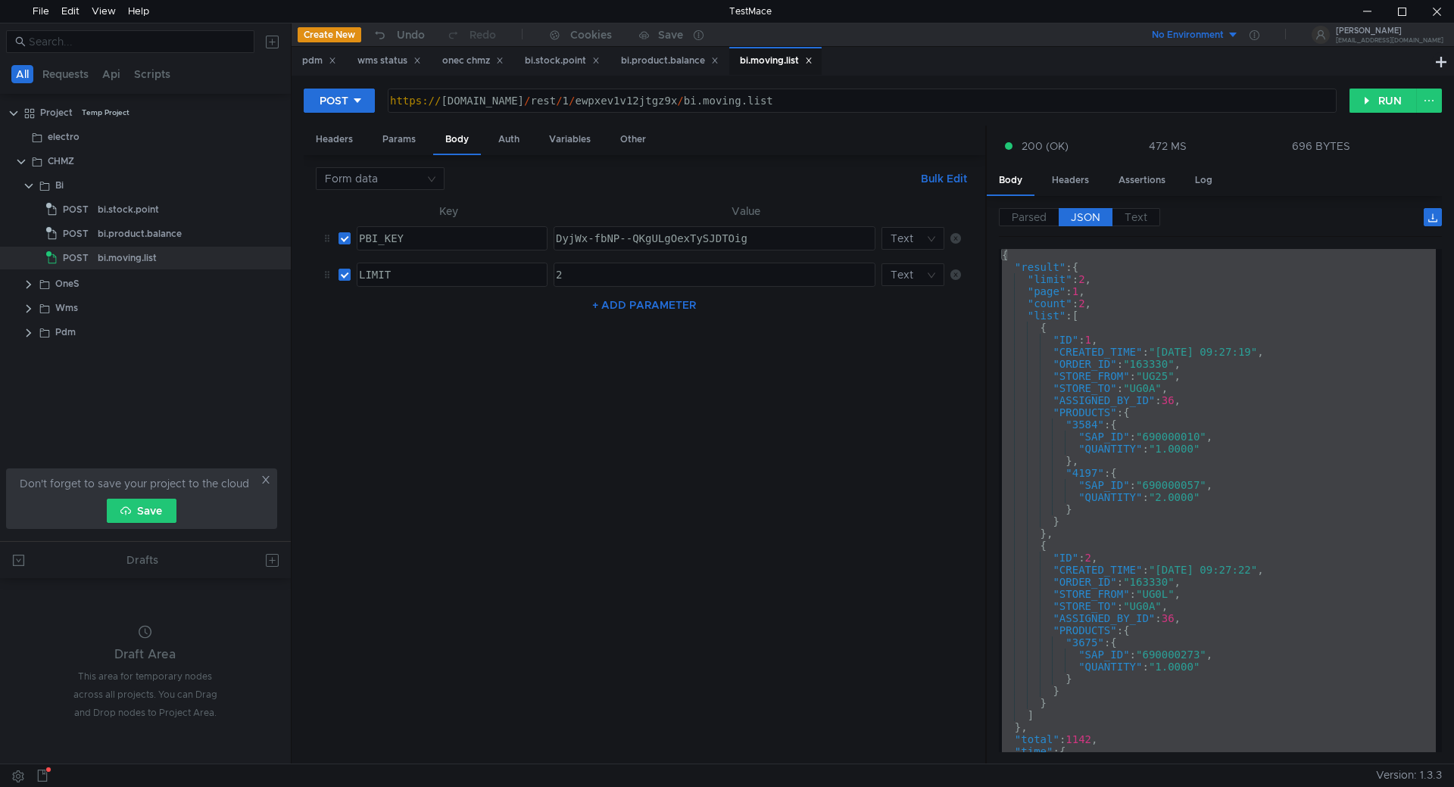
type textarea "https://chmzdev33.omk.ru/rest/1/ewpxev1v12jtgz9x/bi.moving.list"
drag, startPoint x: 702, startPoint y: 98, endPoint x: 843, endPoint y: 105, distance: 141.0
click at [843, 105] on div "https:// chmzdev33.omk.ru / rest / 1 / ewpxev1v12jtgz9x / bi.moving.list" at bounding box center [860, 113] width 947 height 36
click at [562, 58] on div "bi.stock.point" at bounding box center [562, 61] width 75 height 16
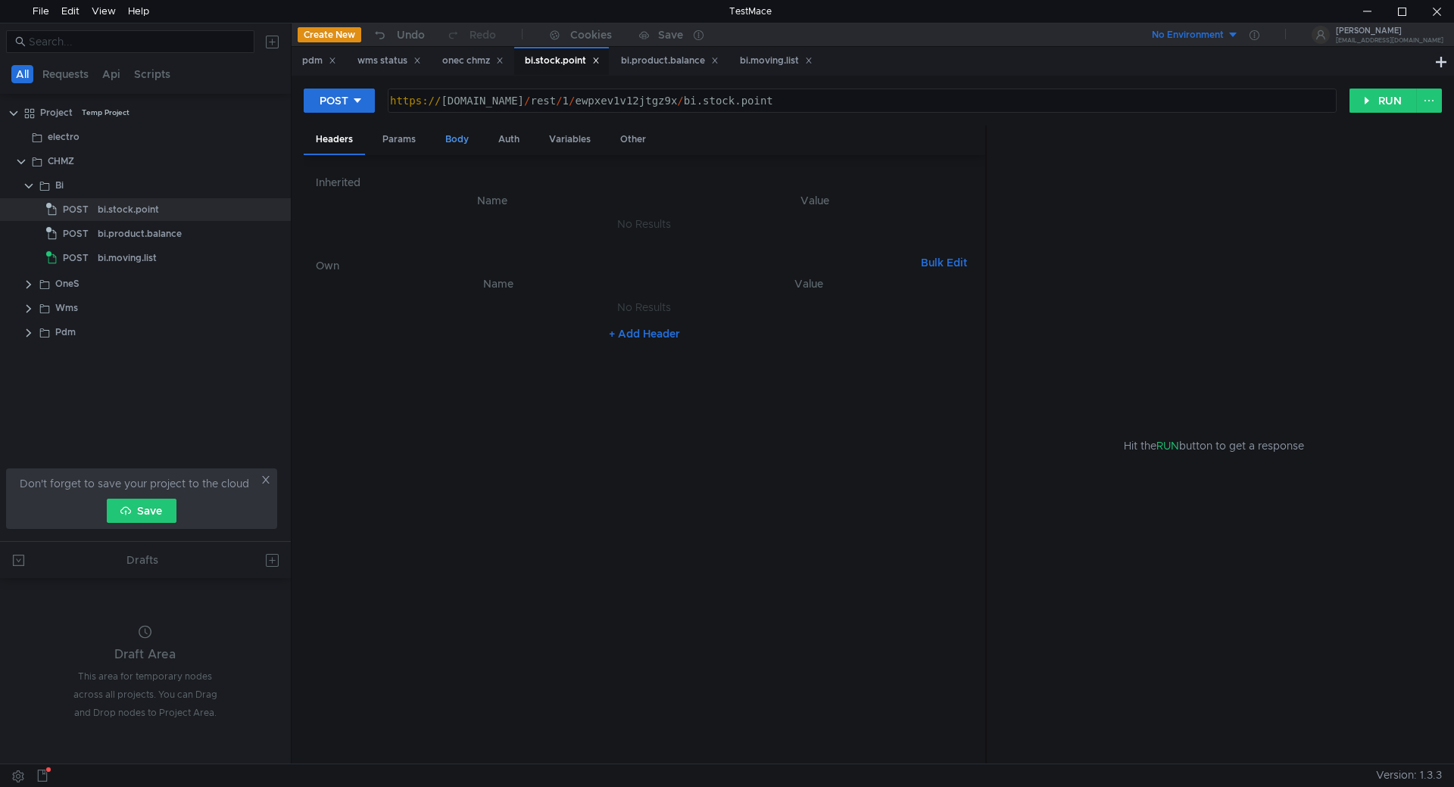
click at [465, 143] on div "Body" at bounding box center [457, 140] width 48 height 28
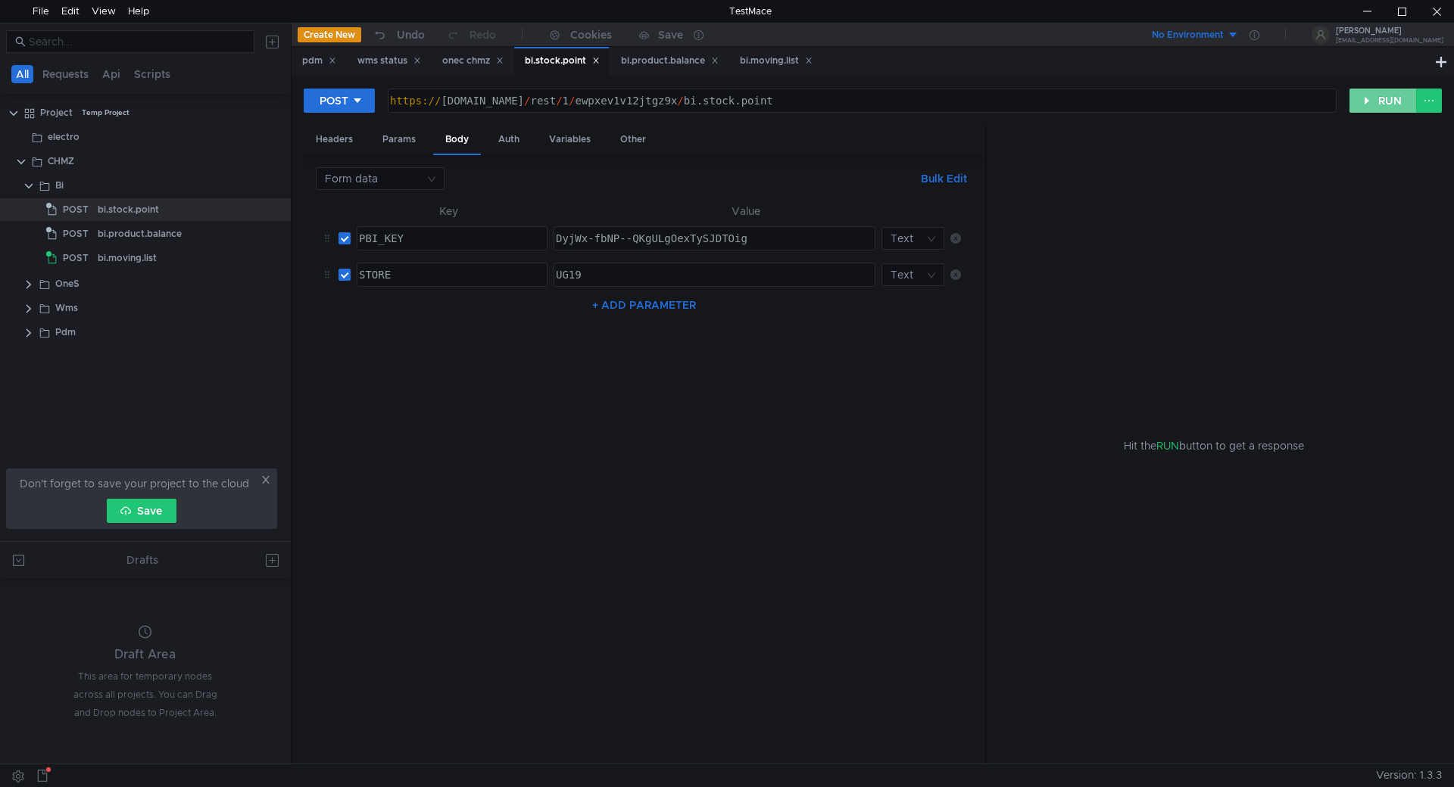
drag, startPoint x: 1367, startPoint y: 102, endPoint x: 1316, endPoint y: 144, distance: 66.2
click at [1367, 101] on button "RUN" at bounding box center [1382, 101] width 67 height 24
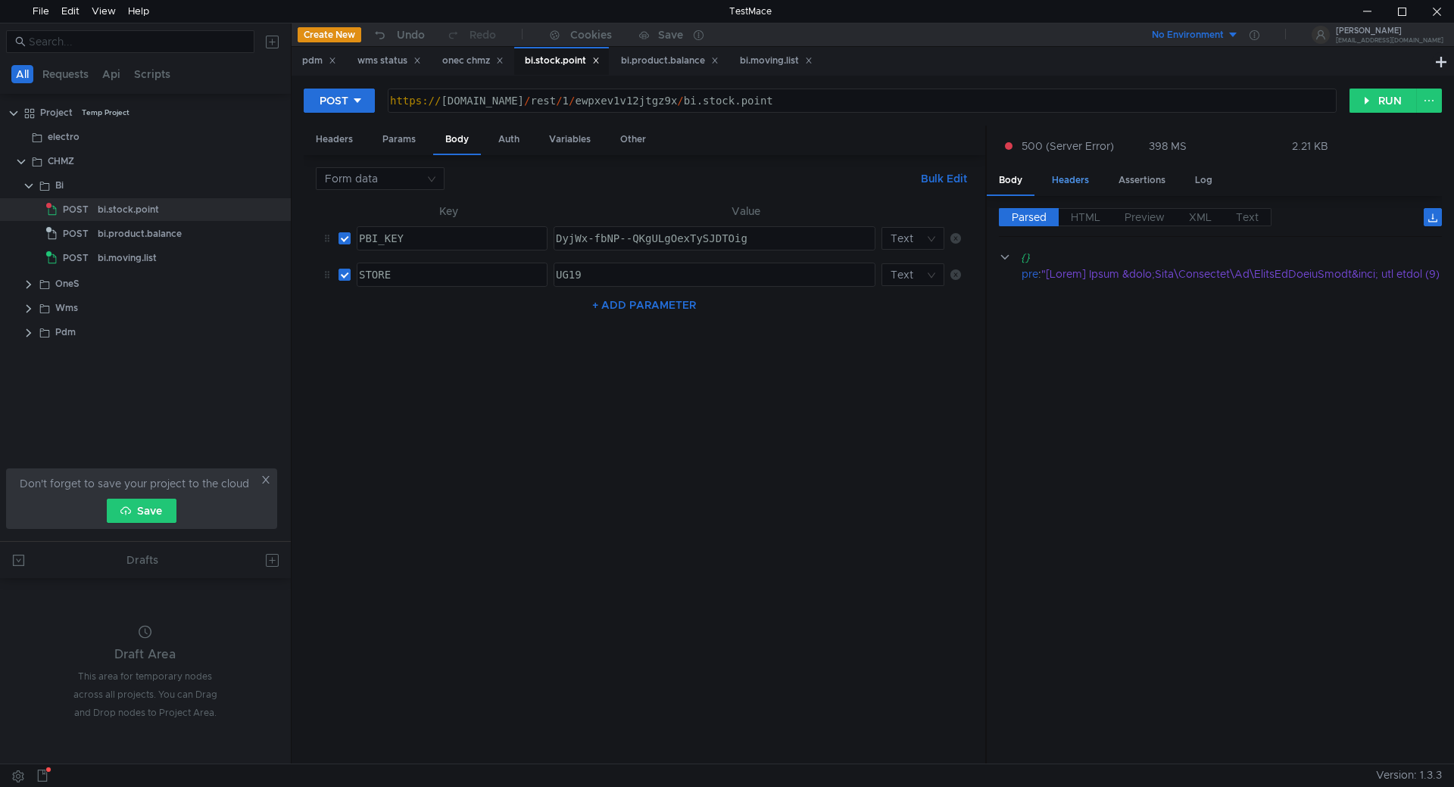
click at [1076, 182] on div "Headers" at bounding box center [1069, 181] width 61 height 28
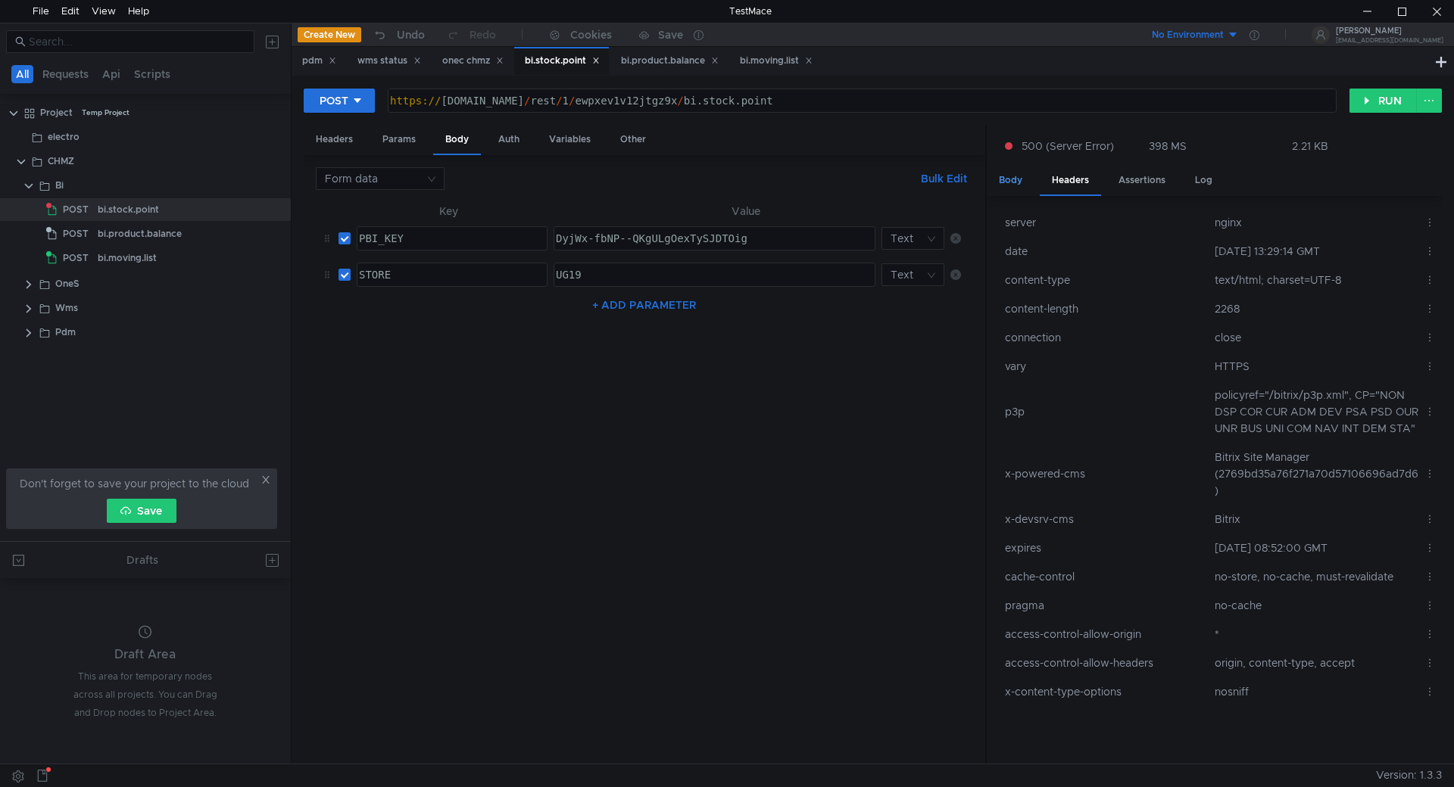
click at [1018, 180] on div "Body" at bounding box center [1010, 181] width 48 height 28
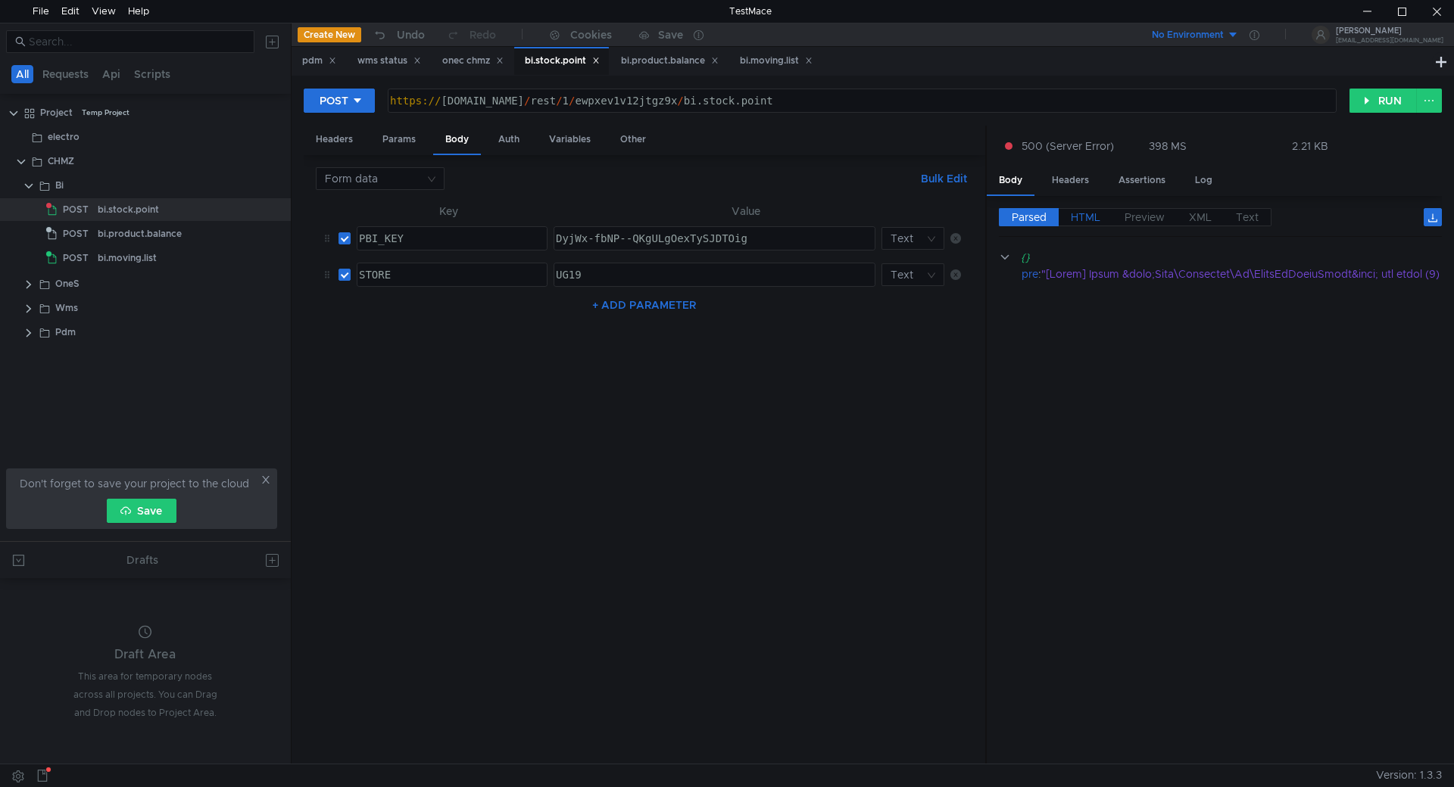
click at [1091, 217] on span "HTML" at bounding box center [1085, 217] width 30 height 14
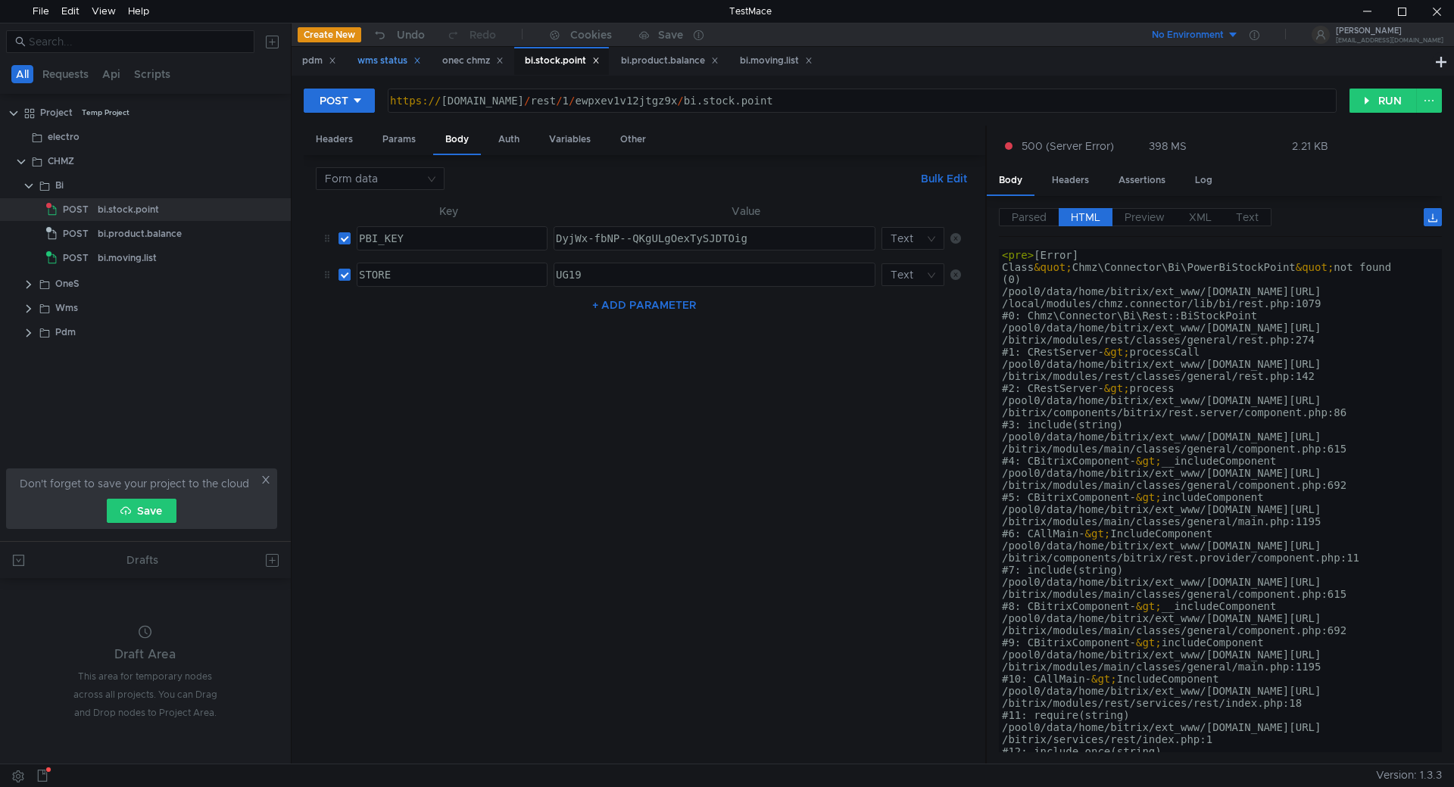
click at [376, 59] on div "wms status" at bounding box center [389, 61] width 64 height 16
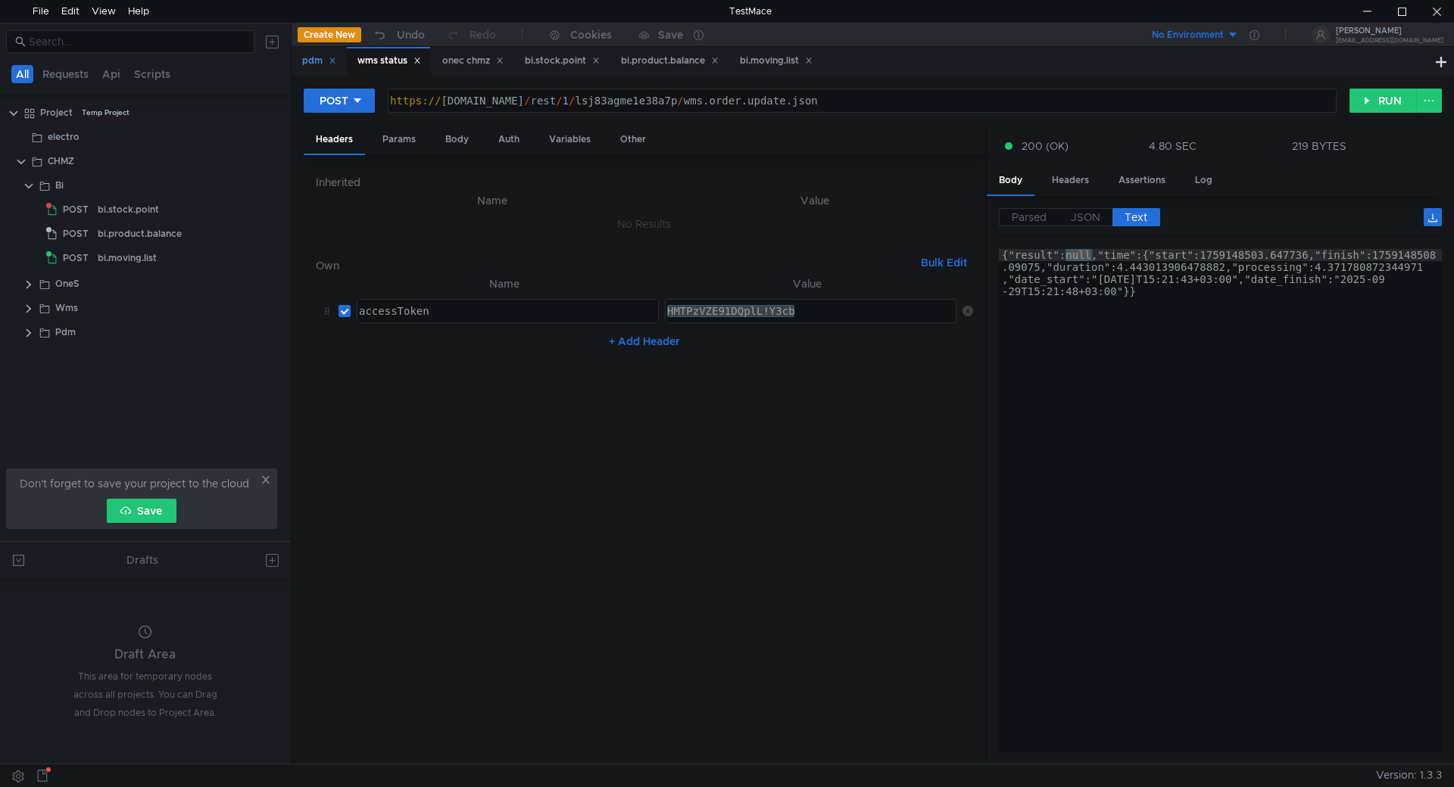
click at [305, 56] on div "pdm" at bounding box center [319, 61] width 34 height 16
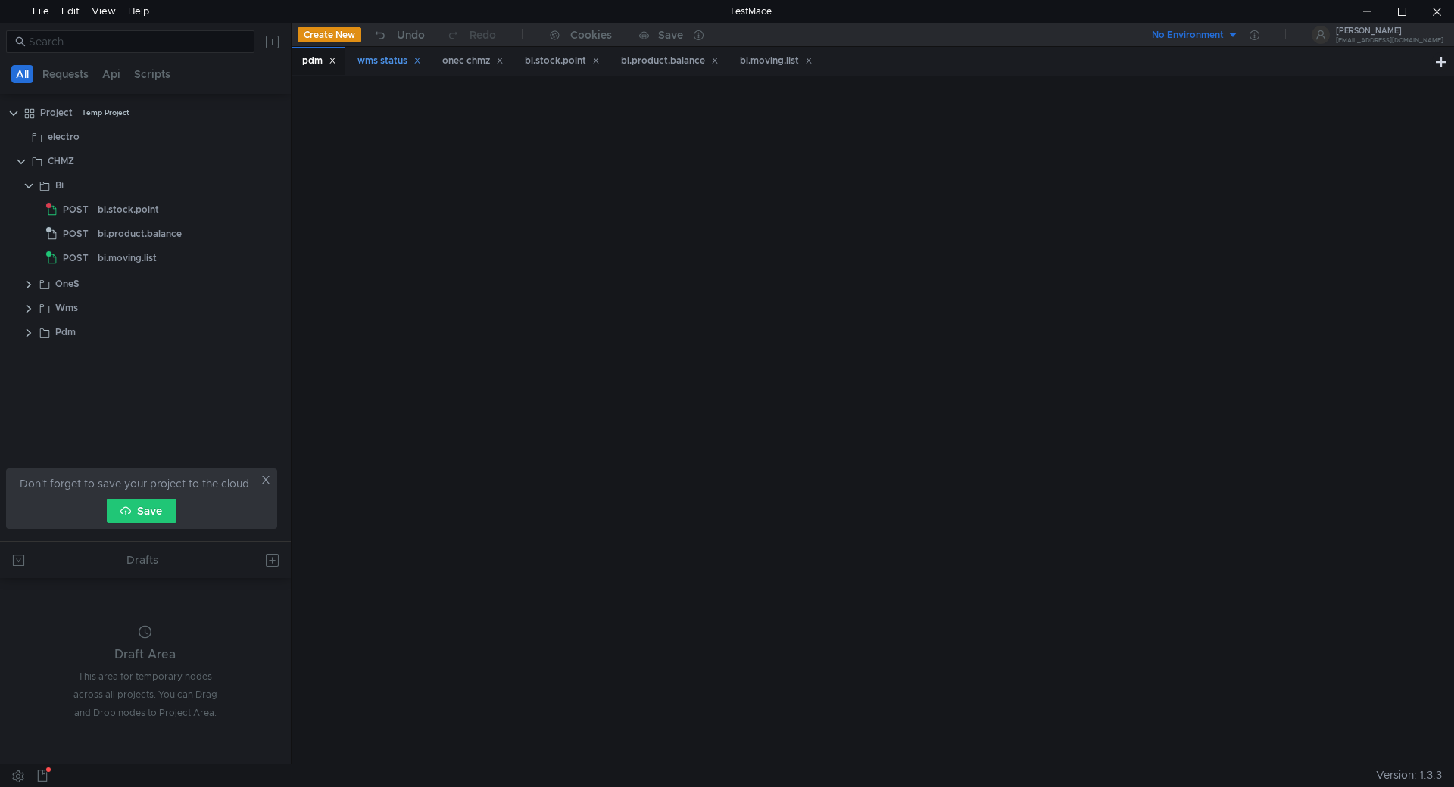
drag, startPoint x: 376, startPoint y: 48, endPoint x: 434, endPoint y: 58, distance: 59.2
click at [378, 50] on div "wms status" at bounding box center [388, 61] width 83 height 28
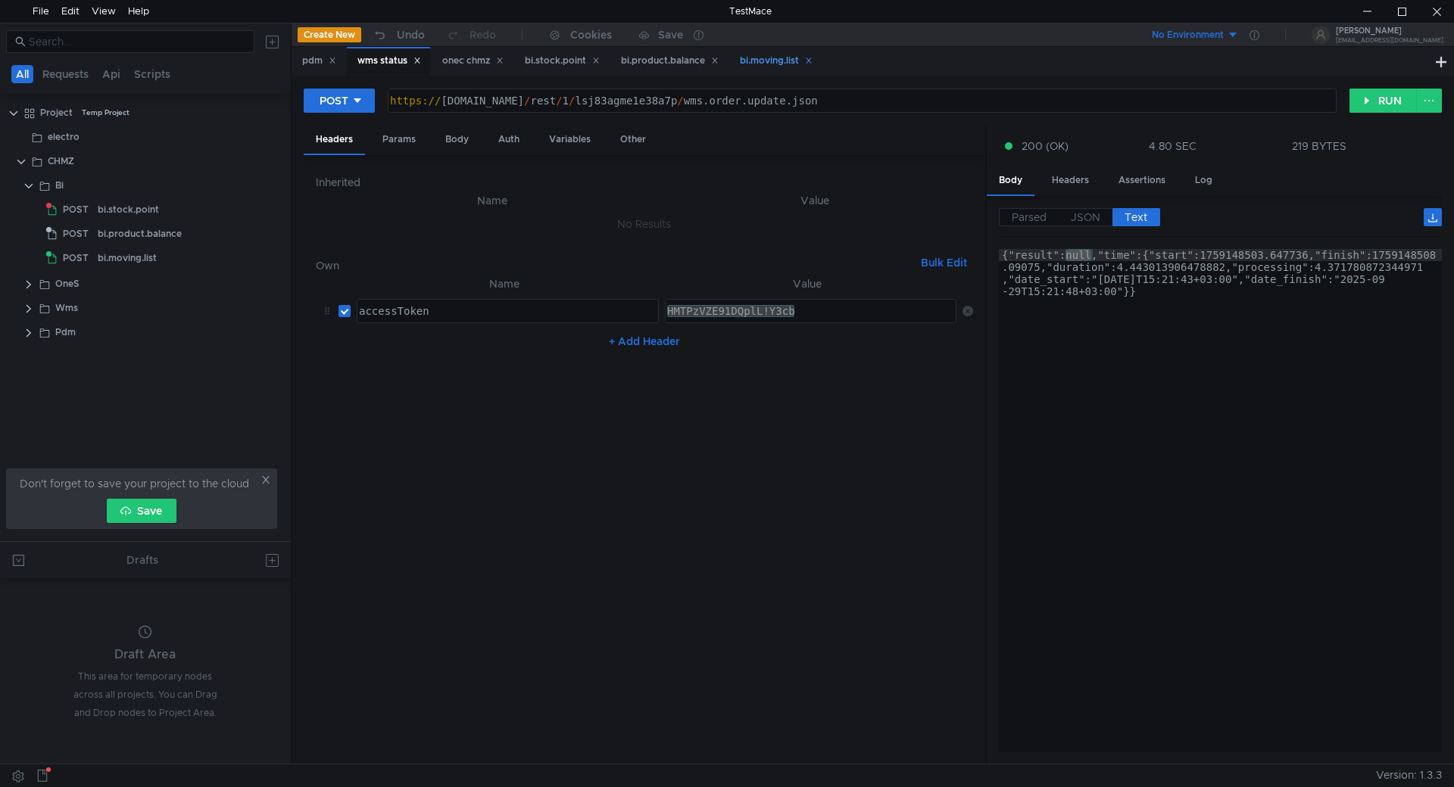
click at [766, 65] on div "bi.moving.list" at bounding box center [776, 61] width 73 height 16
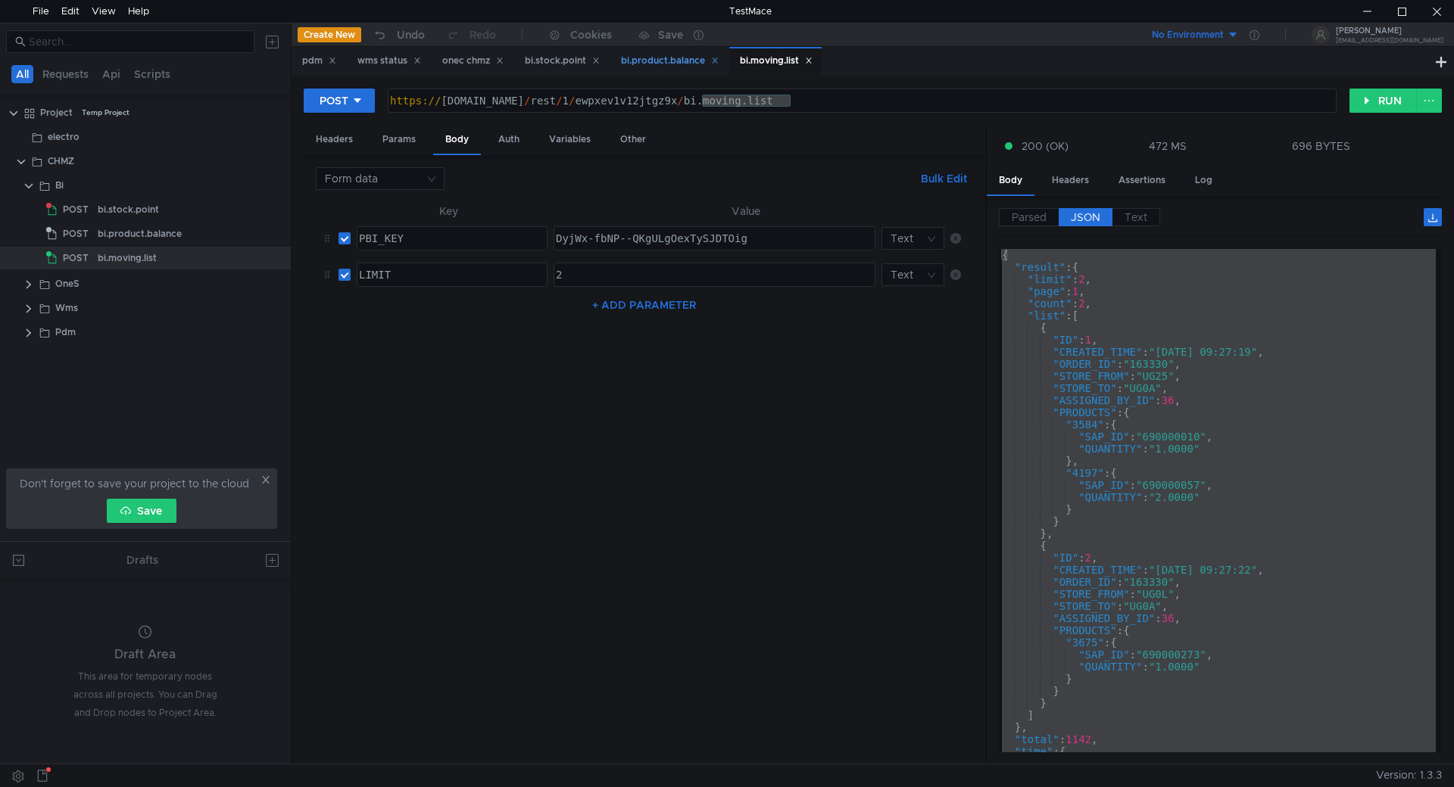
click at [668, 61] on div "bi.product.balance" at bounding box center [670, 61] width 98 height 16
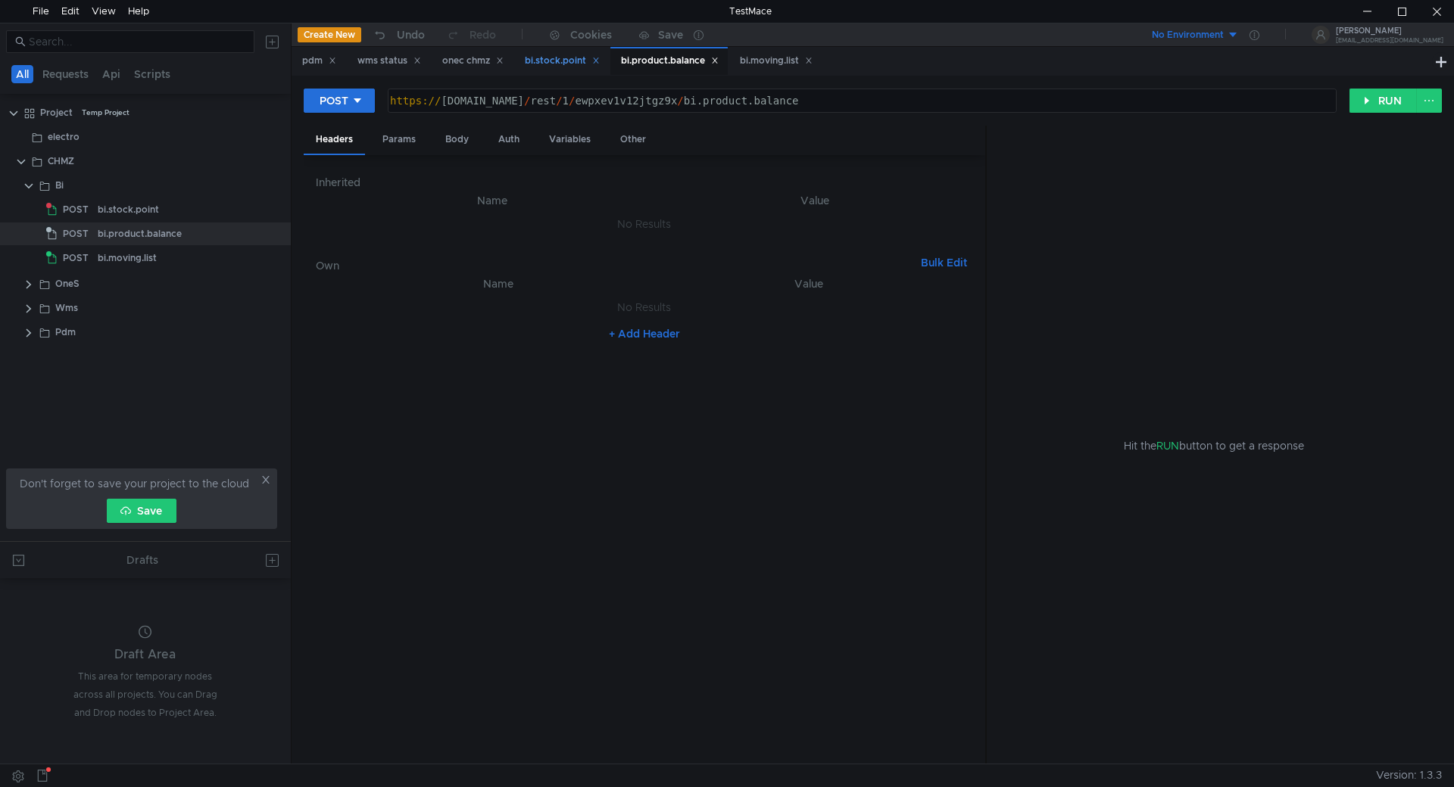
click at [556, 58] on div "bi.stock.point" at bounding box center [562, 61] width 75 height 16
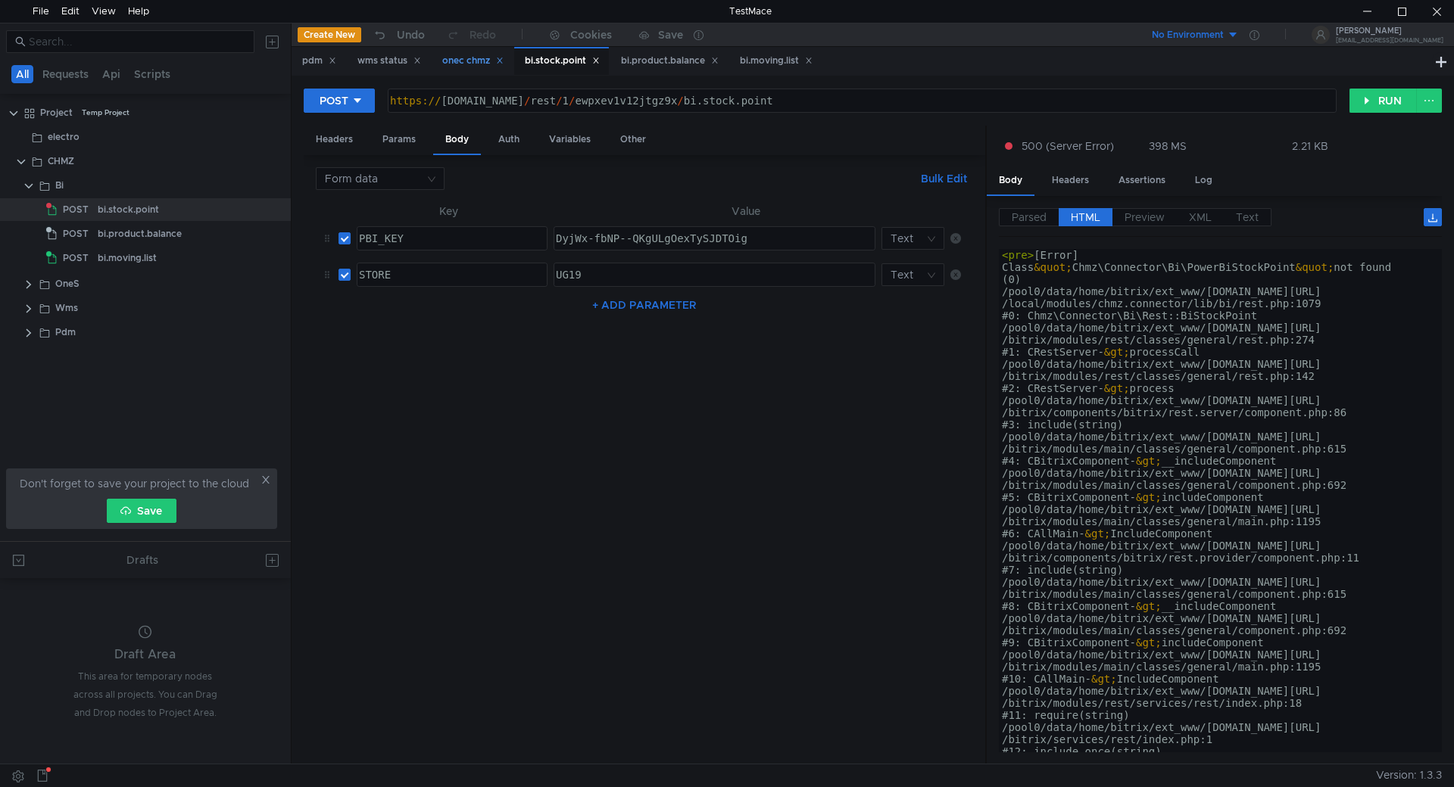
click at [461, 59] on div "onec chmz" at bounding box center [472, 61] width 61 height 16
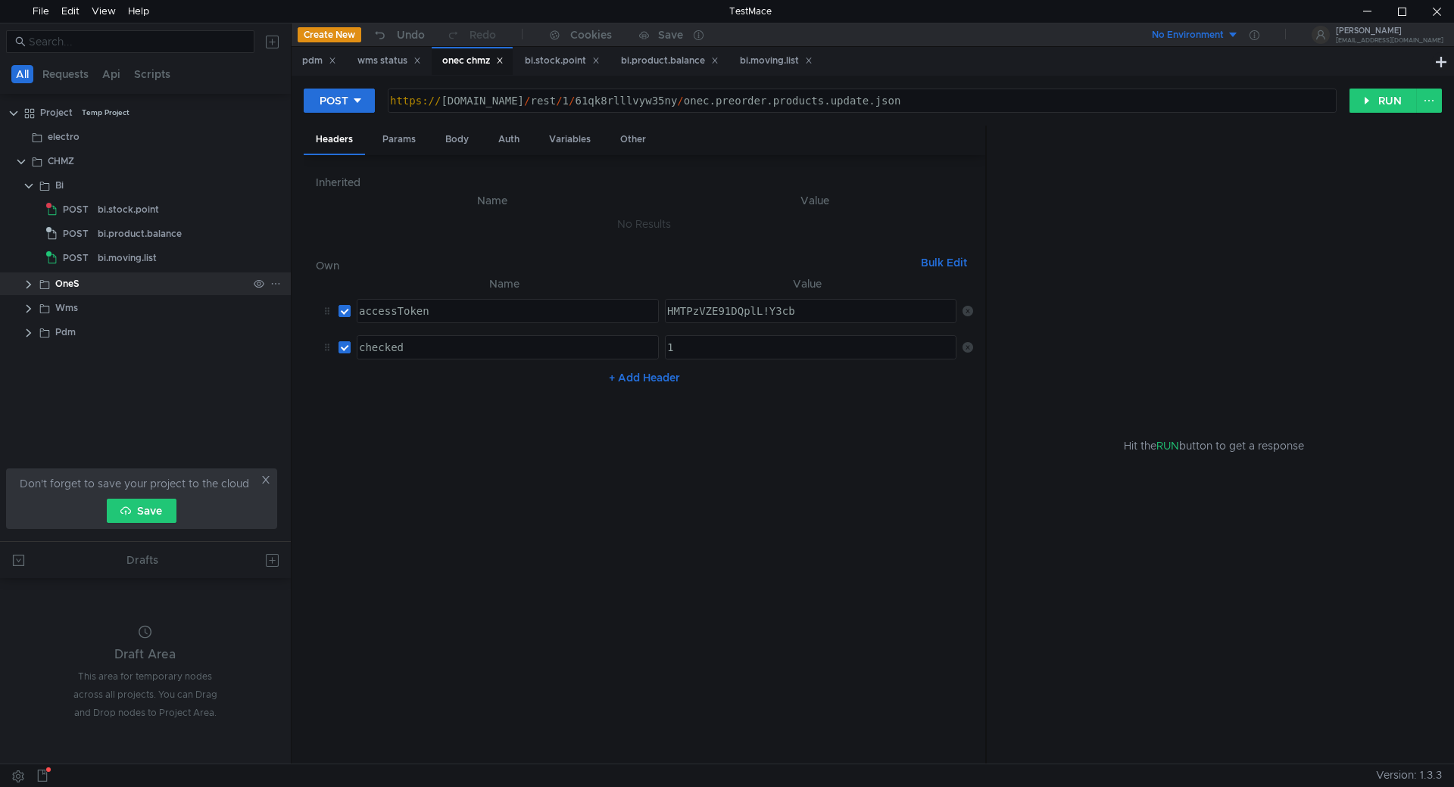
click at [30, 282] on clr-icon at bounding box center [29, 285] width 12 height 12
click at [86, 305] on span "POST" at bounding box center [76, 308] width 26 height 23
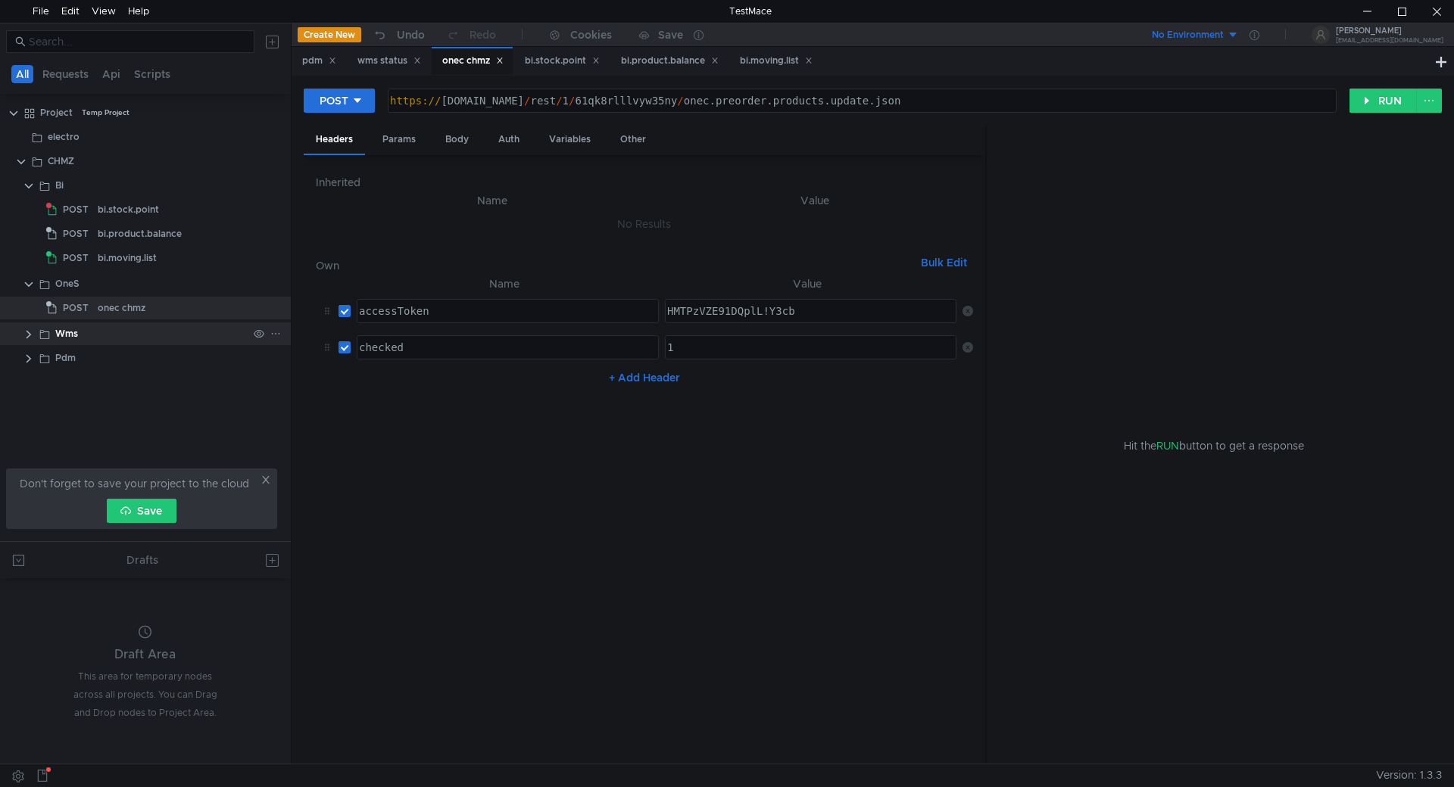
click at [22, 331] on div "Wms" at bounding box center [145, 334] width 291 height 23
click at [30, 335] on clr-icon at bounding box center [29, 335] width 12 height 12
click at [31, 395] on div at bounding box center [145, 396] width 291 height 2
click at [29, 404] on clr-icon at bounding box center [29, 409] width 12 height 12
click at [561, 62] on div "bi.stock.point" at bounding box center [562, 61] width 75 height 16
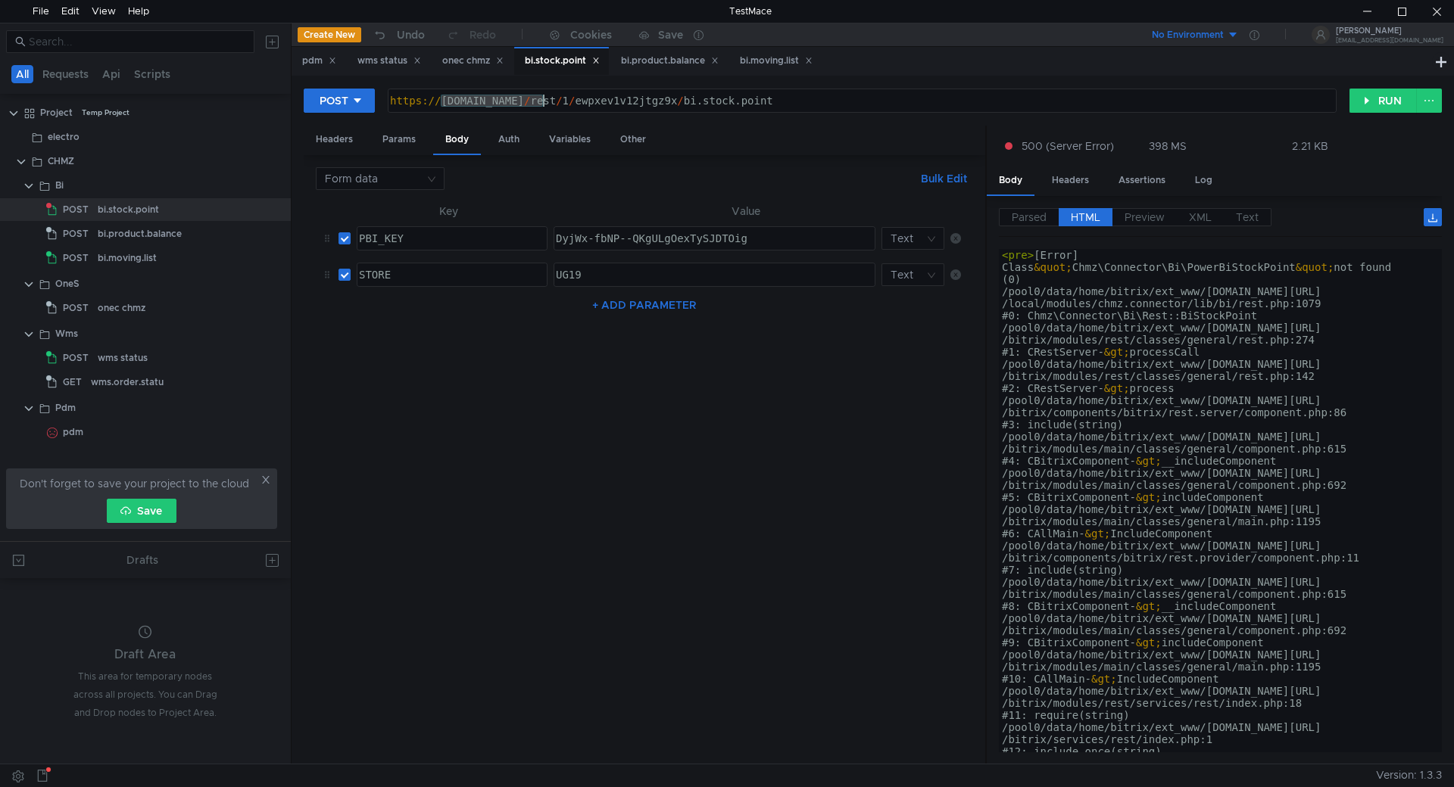
drag, startPoint x: 443, startPoint y: 99, endPoint x: 543, endPoint y: 103, distance: 100.0
click at [543, 103] on div "https:// chmzdev33.omk.ru / rest / 1 / ewpxev1v12jtgz9x / bi.stock.point" at bounding box center [860, 113] width 947 height 36
paste textarea
type textarea "https://chmz.omk.ru/rest/1/ewpxev1v12jtgz9x/bi.stock.point"
click at [1371, 99] on button "RUN" at bounding box center [1382, 101] width 67 height 24
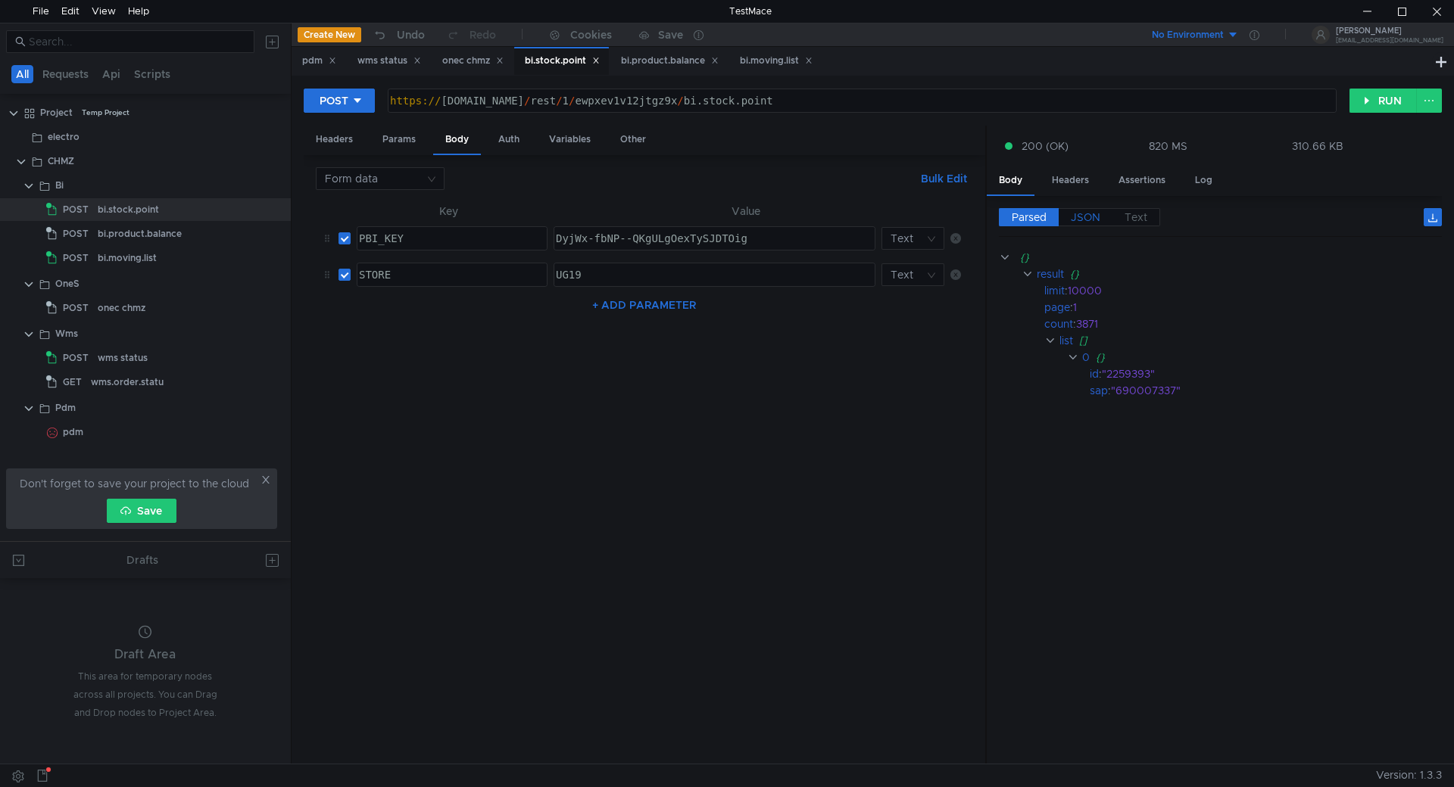
click at [1093, 210] on span "JSON" at bounding box center [1085, 217] width 30 height 14
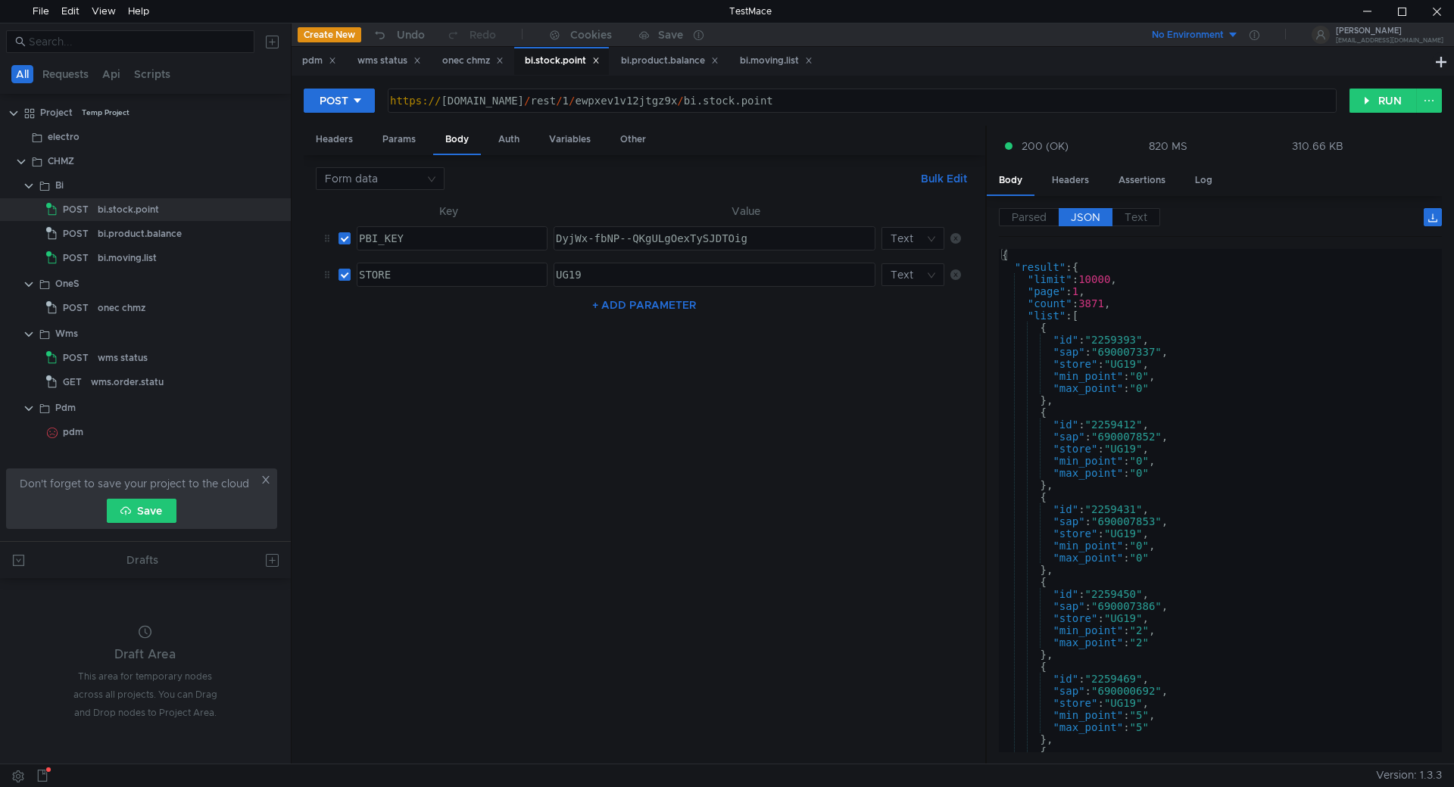
click at [1305, 320] on div "{ "result" : { "limit" : 10000 , "page" : 1 , "count" : 3871 , "list" : [ { "id…" at bounding box center [1217, 513] width 437 height 528
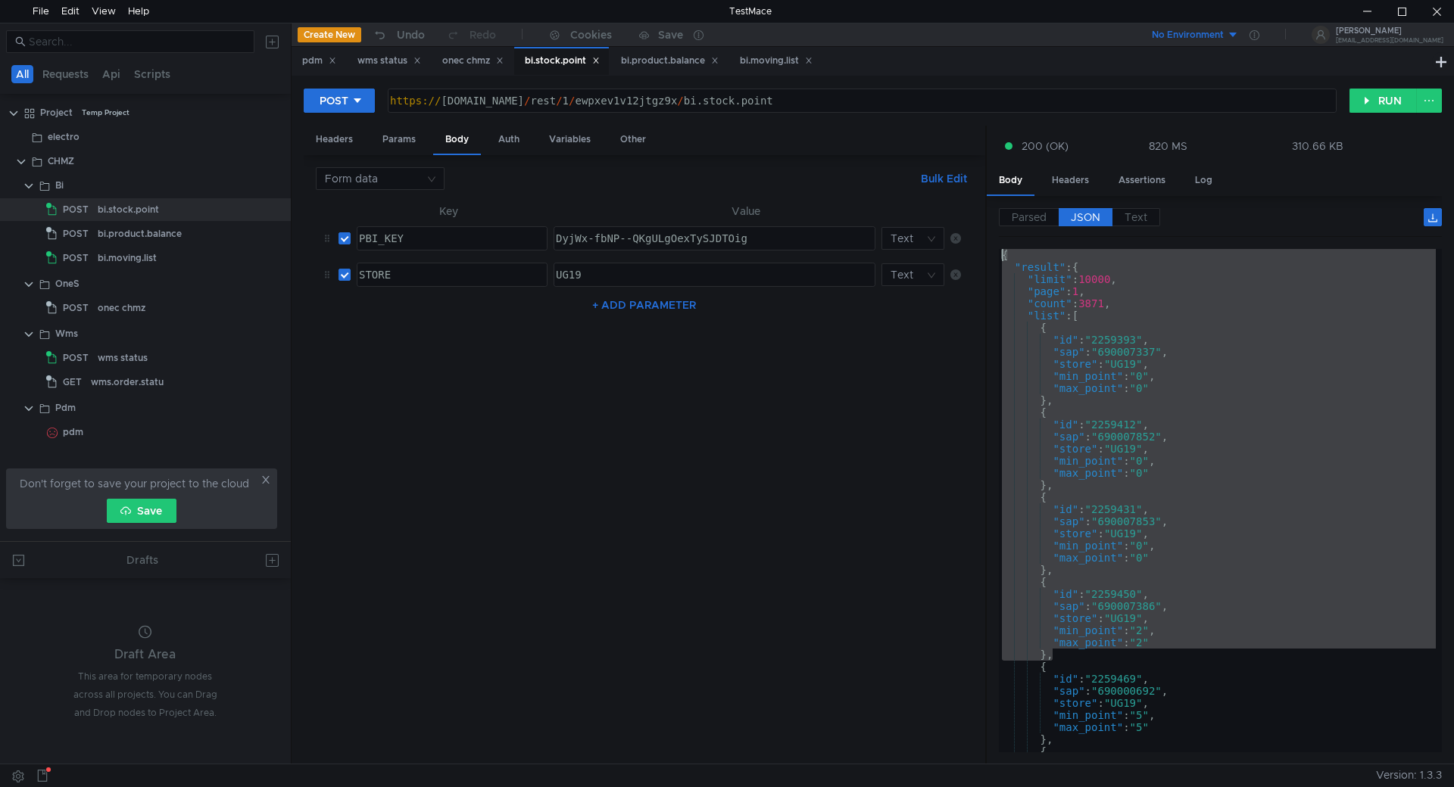
drag, startPoint x: 1061, startPoint y: 656, endPoint x: 984, endPoint y: 257, distance: 406.4
click at [984, 257] on as-split "Headers Params Body Auth Variables Other Form data Bulk Edit XXXXXXXXXXXXXXXXXX…" at bounding box center [873, 446] width 1138 height 640
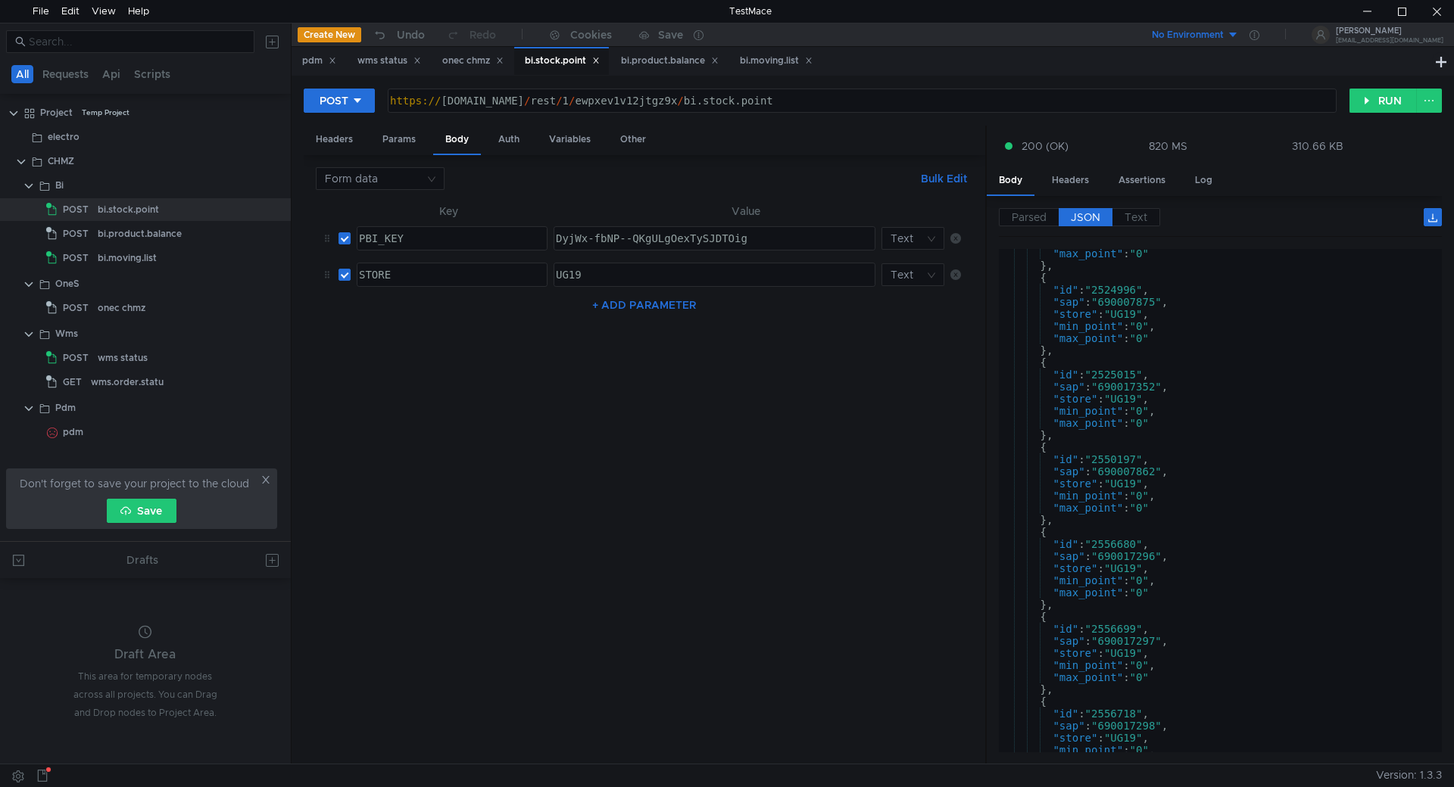
scroll to position [24304, 0]
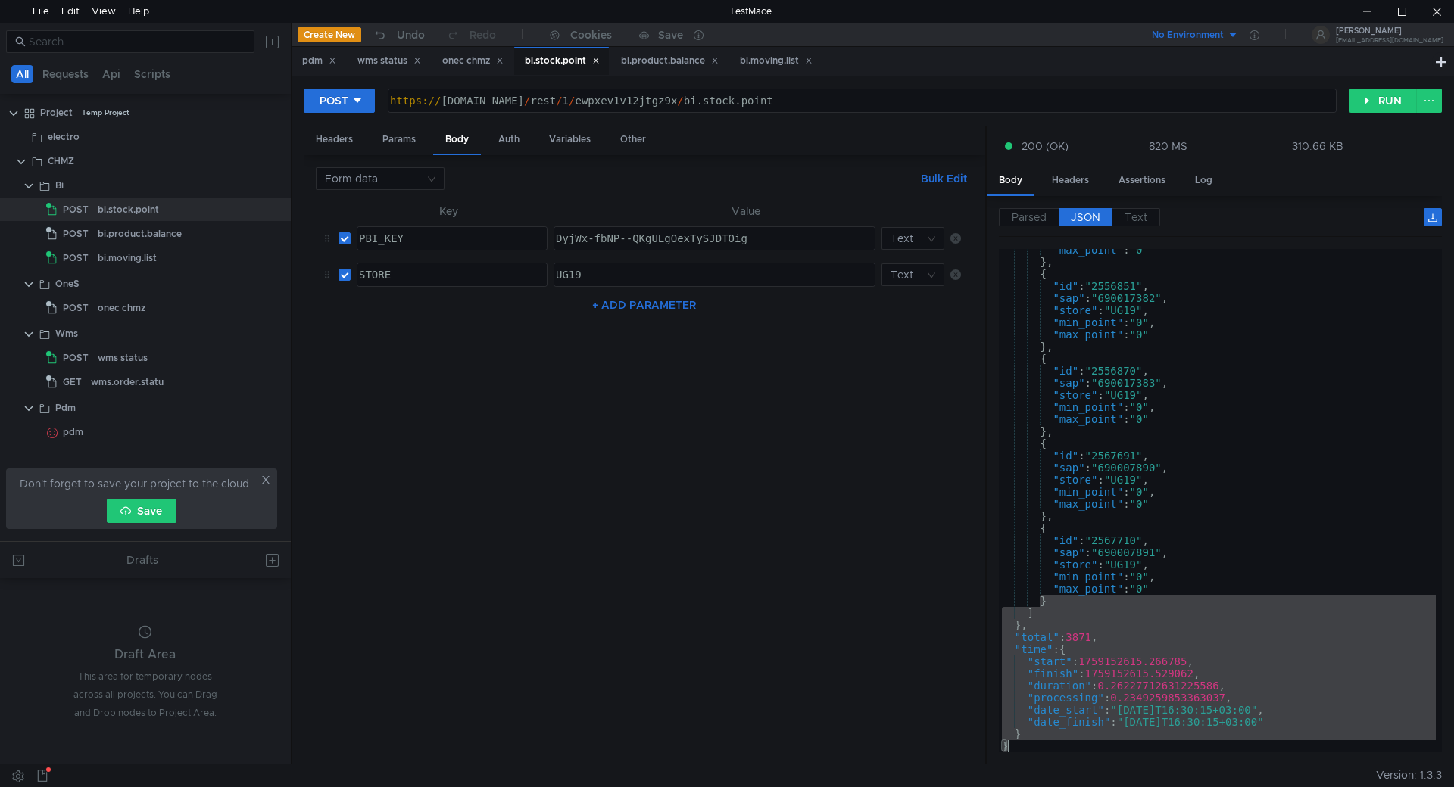
drag, startPoint x: 1041, startPoint y: 601, endPoint x: 1036, endPoint y: 749, distance: 148.5
click at [1036, 749] on div ""max_point" : "0" } , { "id" : "2556851" , "sap" : "690017382" , "store" : "UG1…" at bounding box center [1217, 508] width 437 height 528
type textarea "} }"
drag, startPoint x: 672, startPoint y: 99, endPoint x: 846, endPoint y: 98, distance: 174.1
click at [846, 98] on div "https:// chmz.omk.ru / rest / 1 / ewpxev1v12jtgz9x / bi.stock.point" at bounding box center [860, 113] width 947 height 36
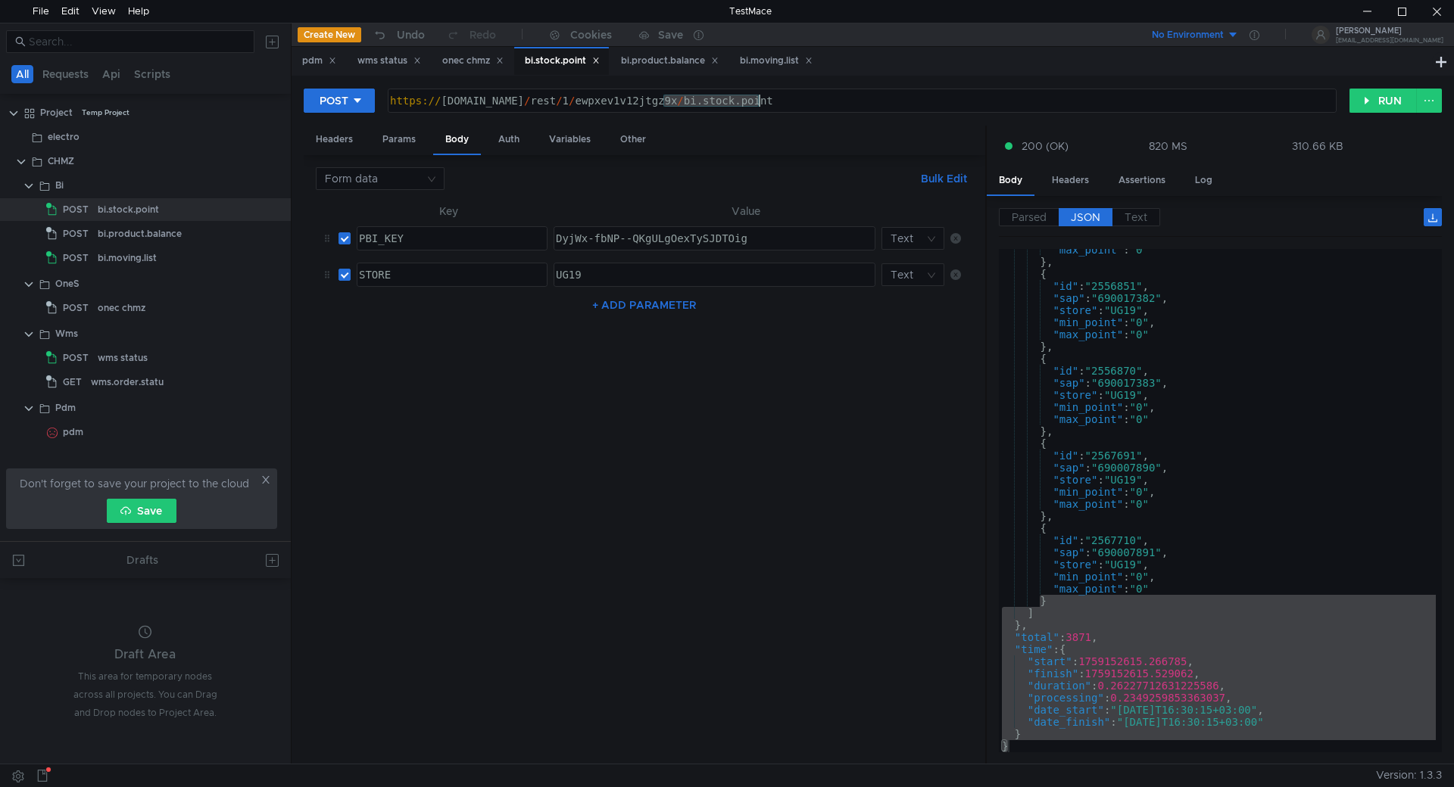
click at [731, 100] on div "https:// chmz.omk.ru / rest / 1 / ewpxev1v12jtgz9x / bi.stock.point" at bounding box center [861, 100] width 947 height 23
drag, startPoint x: 669, startPoint y: 98, endPoint x: 826, endPoint y: 100, distance: 156.7
click at [825, 100] on div "https:// chmz.omk.ru / rest / 1 / ewpxev1v12jtgz9x / bi.stock.point" at bounding box center [860, 113] width 947 height 36
click at [652, 53] on div "bi.product.balance" at bounding box center [670, 61] width 98 height 16
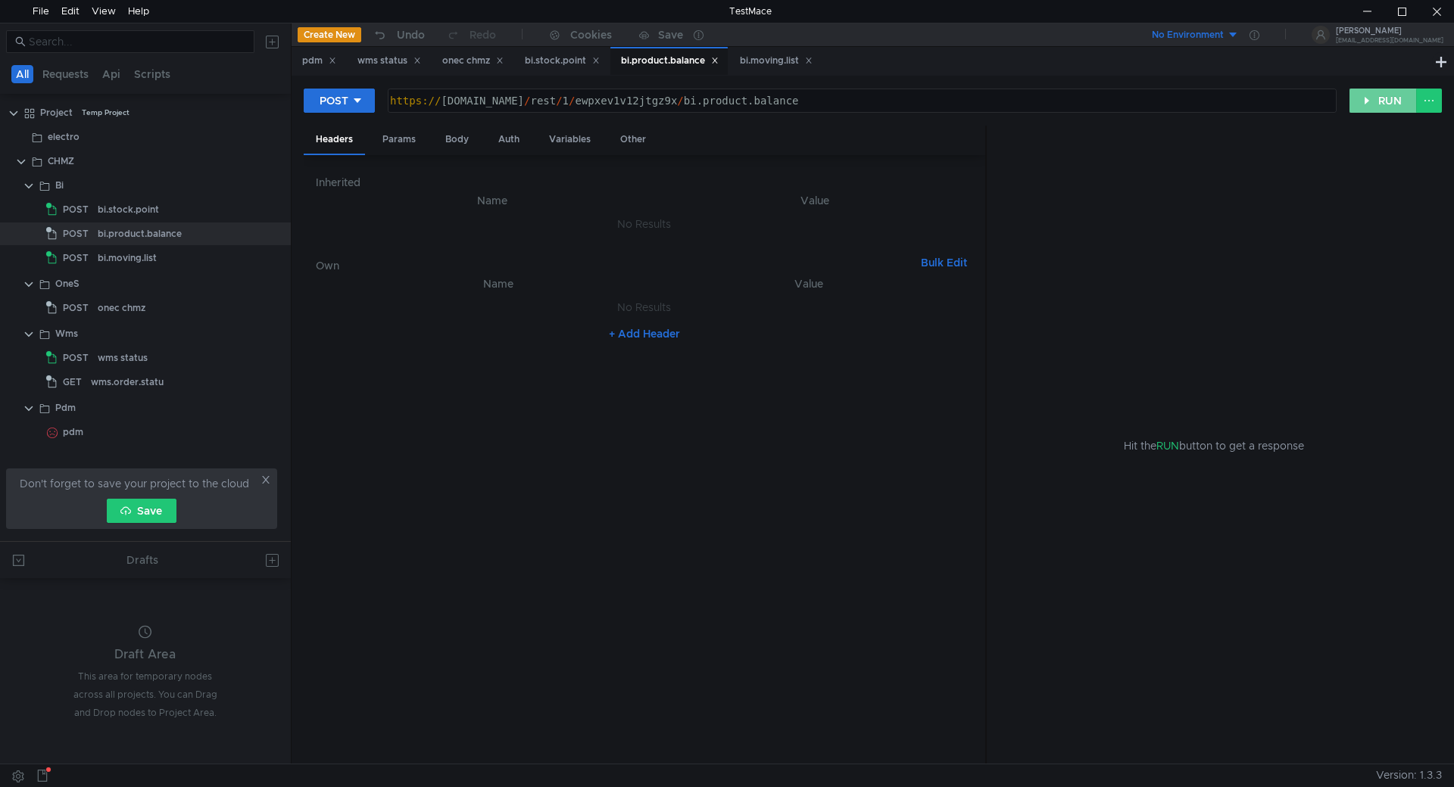
click at [1381, 95] on button "RUN" at bounding box center [1382, 101] width 67 height 24
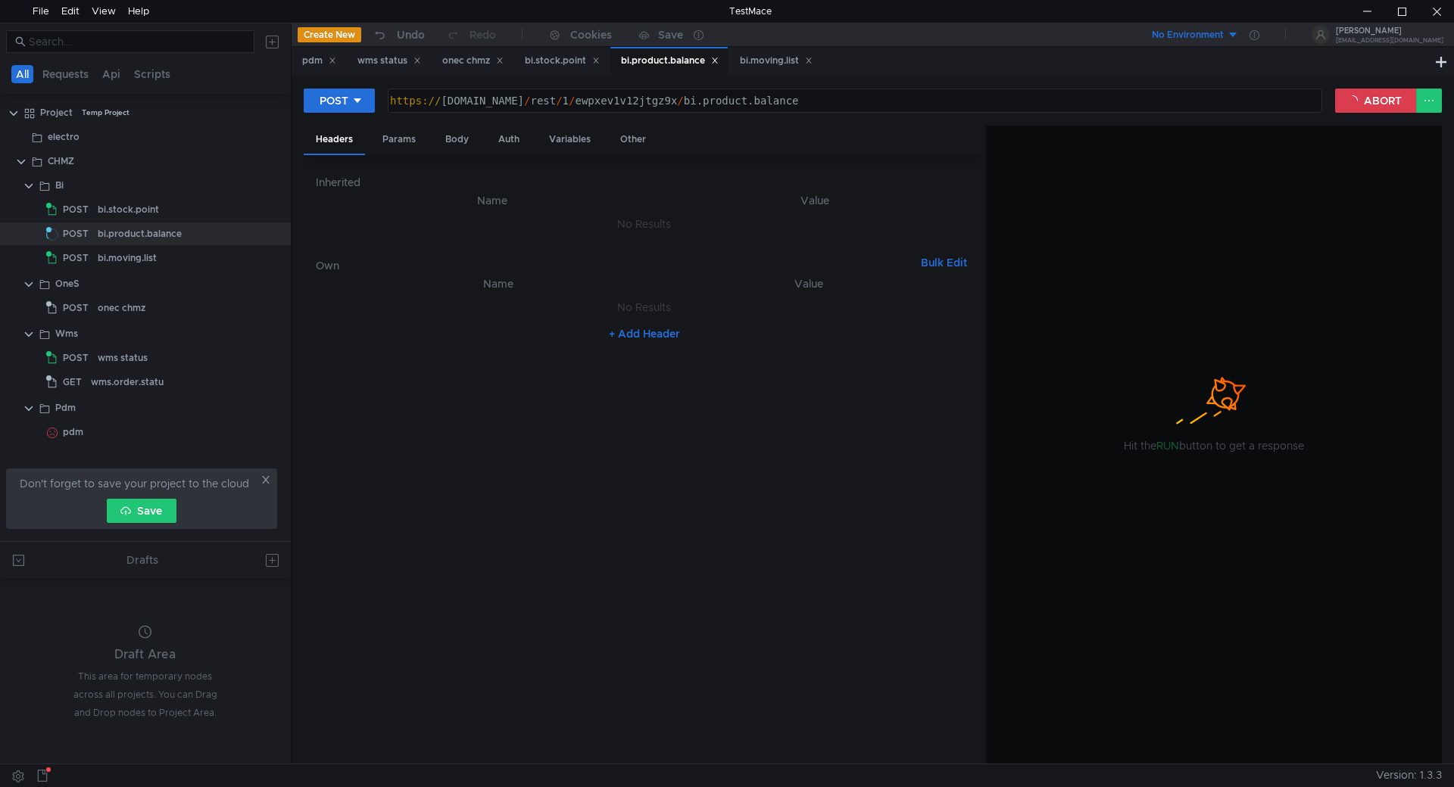
type textarea "[URL][DOMAIN_NAME]"
drag, startPoint x: 703, startPoint y: 102, endPoint x: 874, endPoint y: 98, distance: 171.9
click at [874, 98] on div "https:// chmzdev33.omk.ru / rest / 1 / ewpxev1v12jtgz9x / bi.product.balance" at bounding box center [853, 113] width 933 height 36
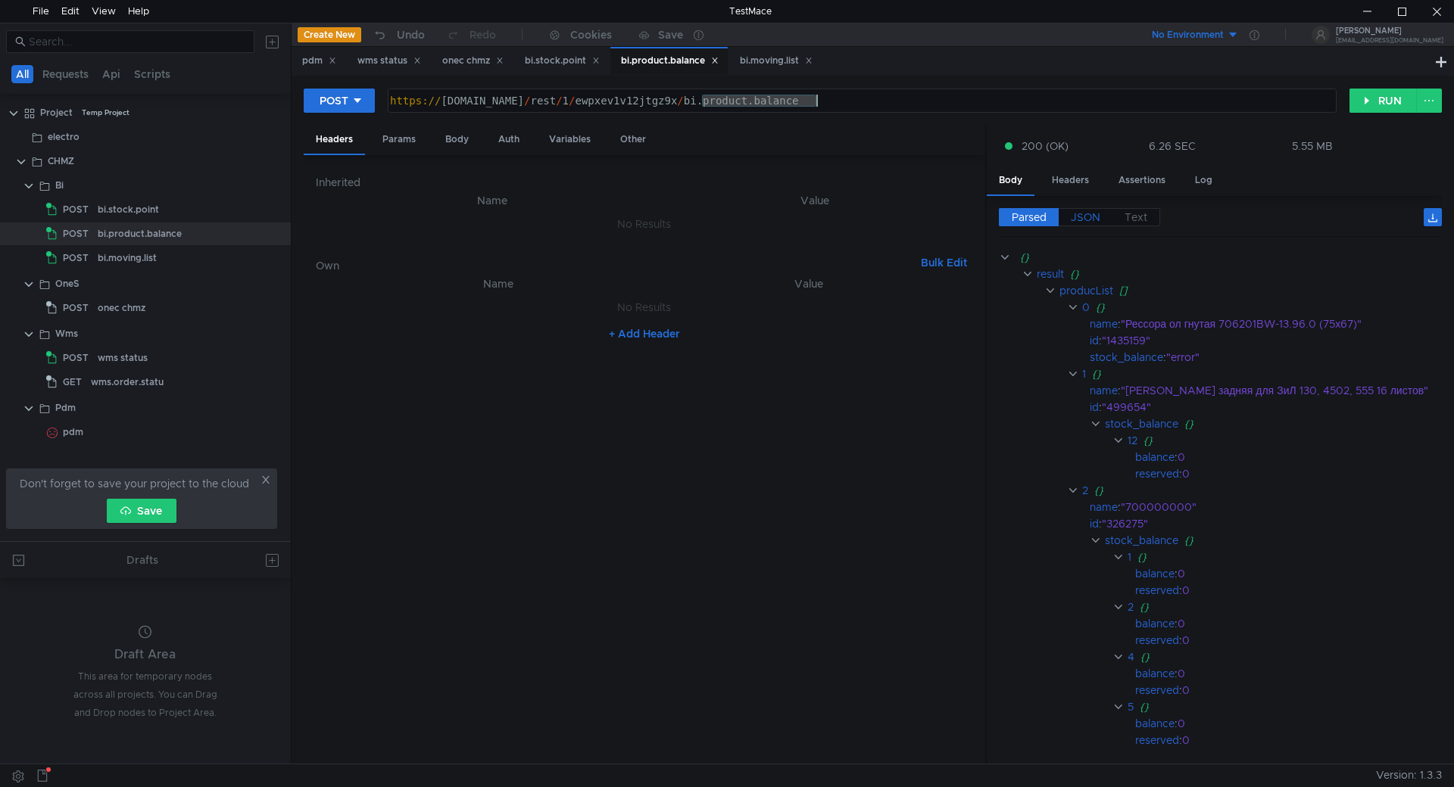
click at [1080, 215] on span "JSON" at bounding box center [1085, 217] width 30 height 14
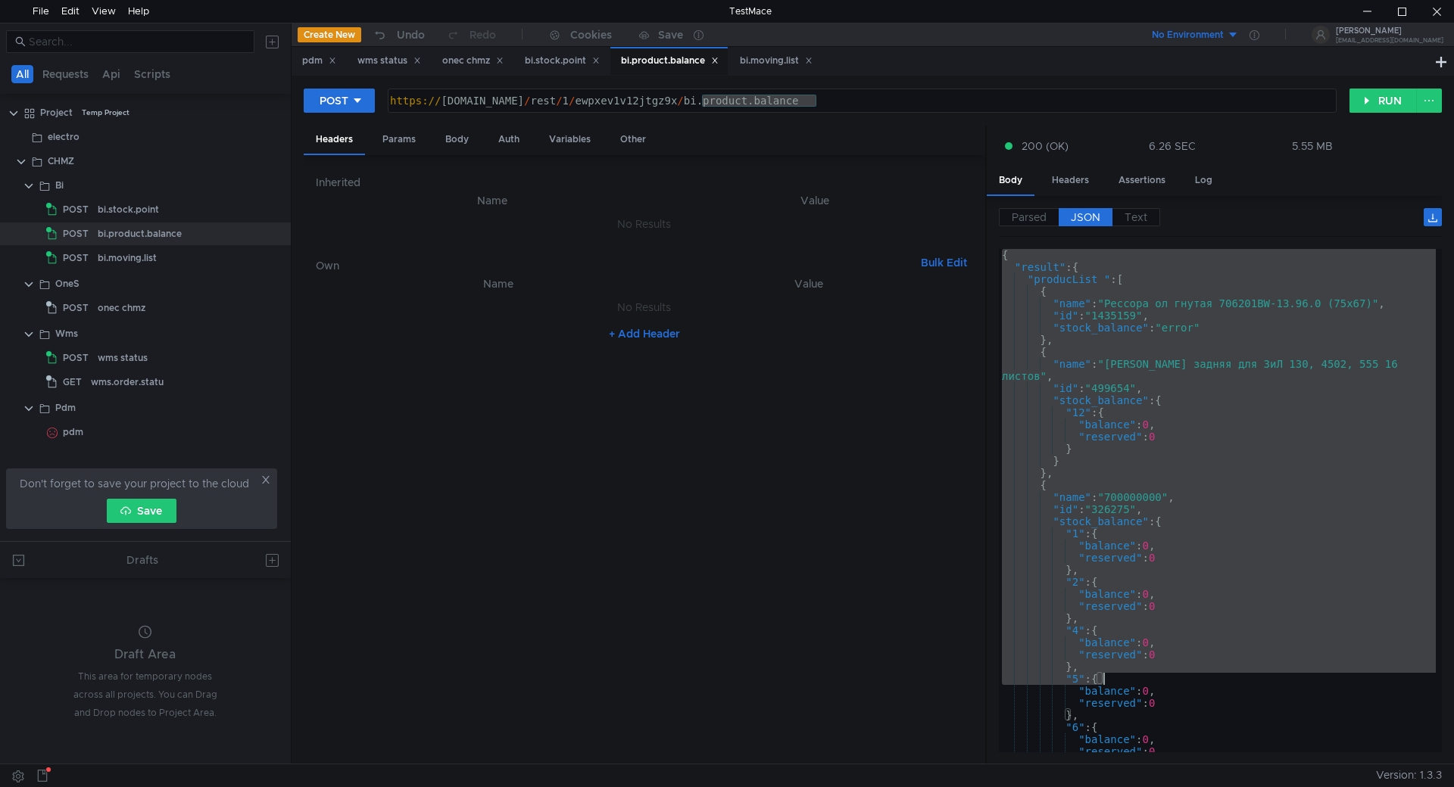
drag, startPoint x: 1002, startPoint y: 256, endPoint x: 1195, endPoint y: 680, distance: 466.2
click at [1195, 680] on div "{ "result" : { "producList " : [ { "name" : "Рессора ол гнутая 706201BW-13.96.0…" at bounding box center [1217, 513] width 437 height 528
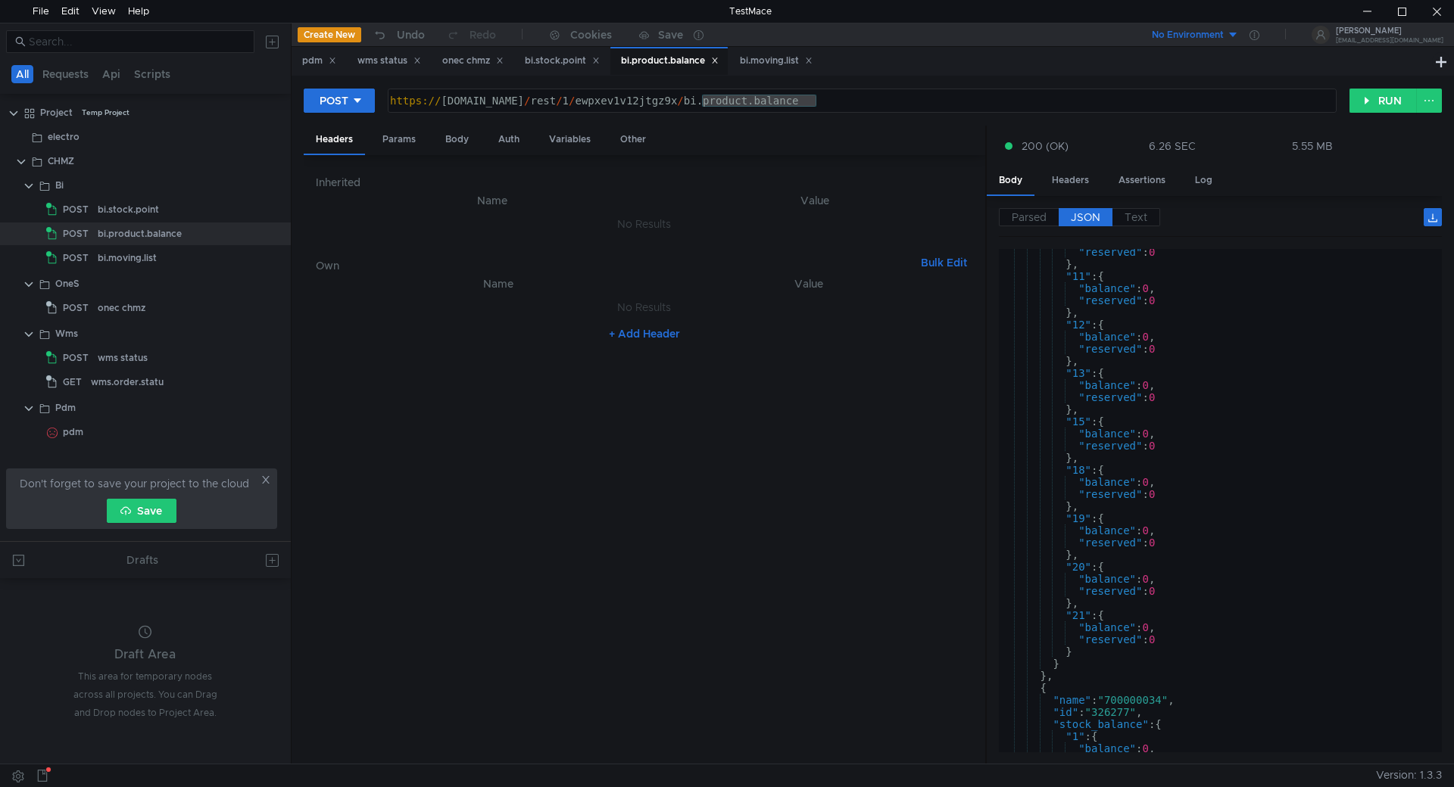
scroll to position [6, 0]
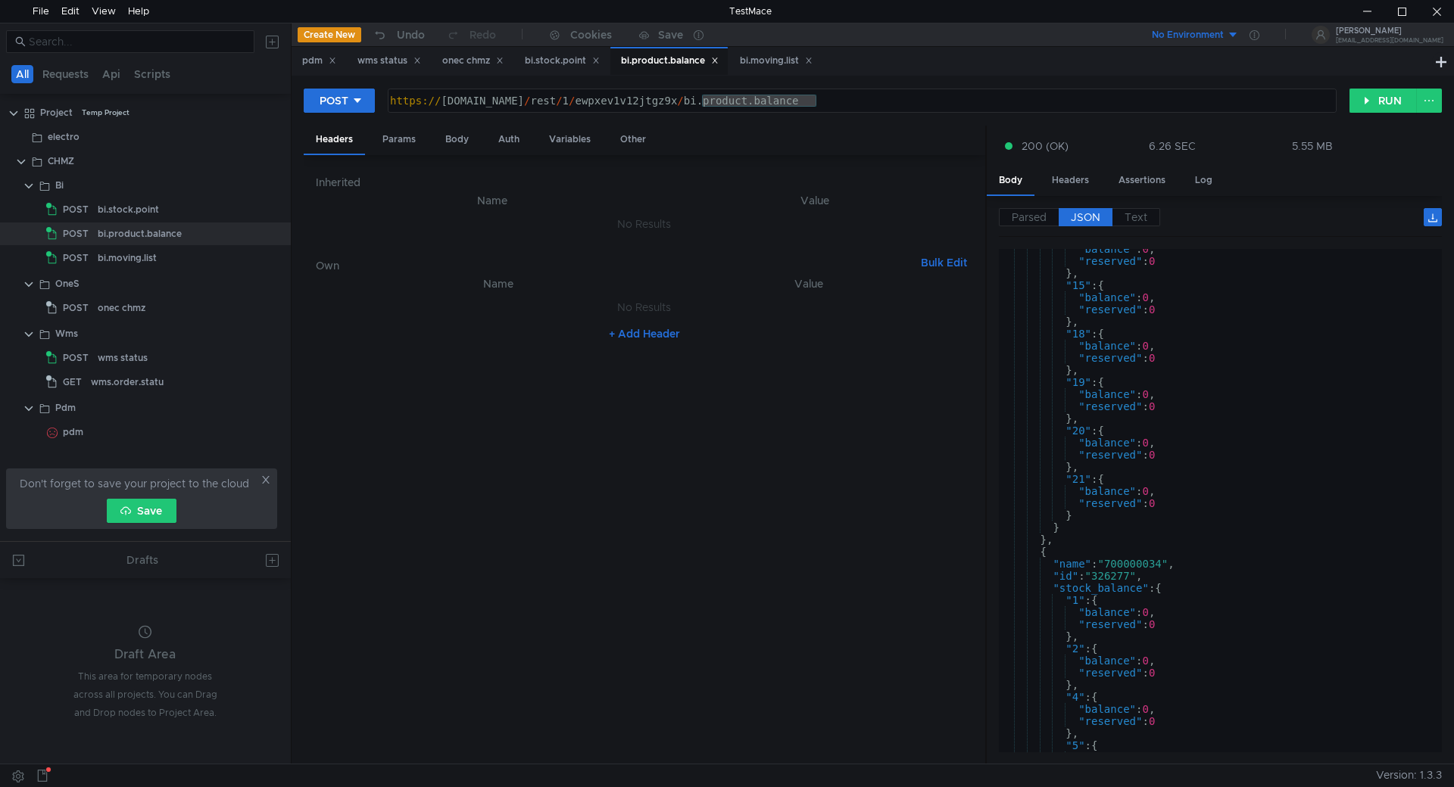
click at [1055, 536] on div ""balance" : 0 , "reserved" : 0 } , "15" : { "balance" : 0 , "reserved" : 0 } , …" at bounding box center [1217, 507] width 437 height 528
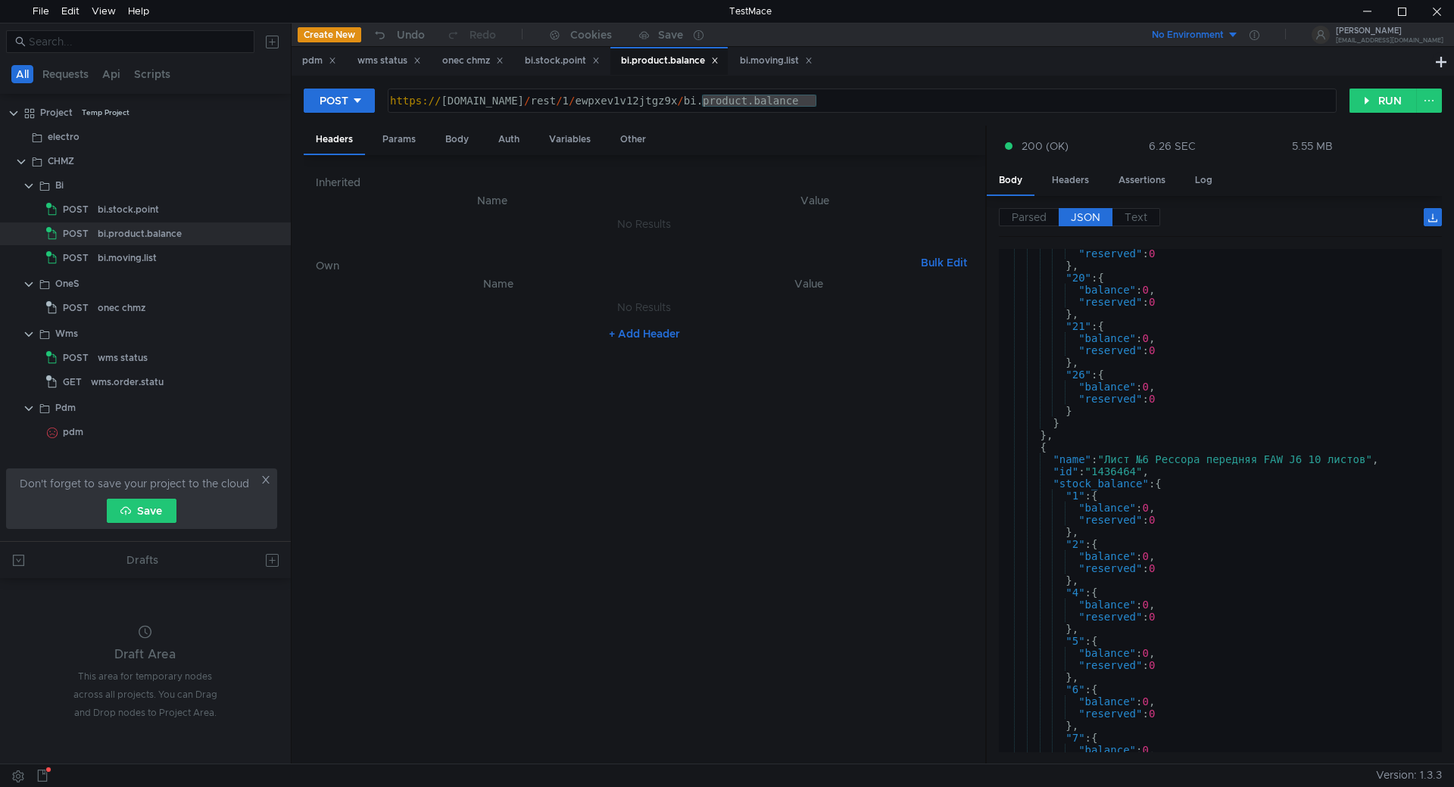
scroll to position [24304, 0]
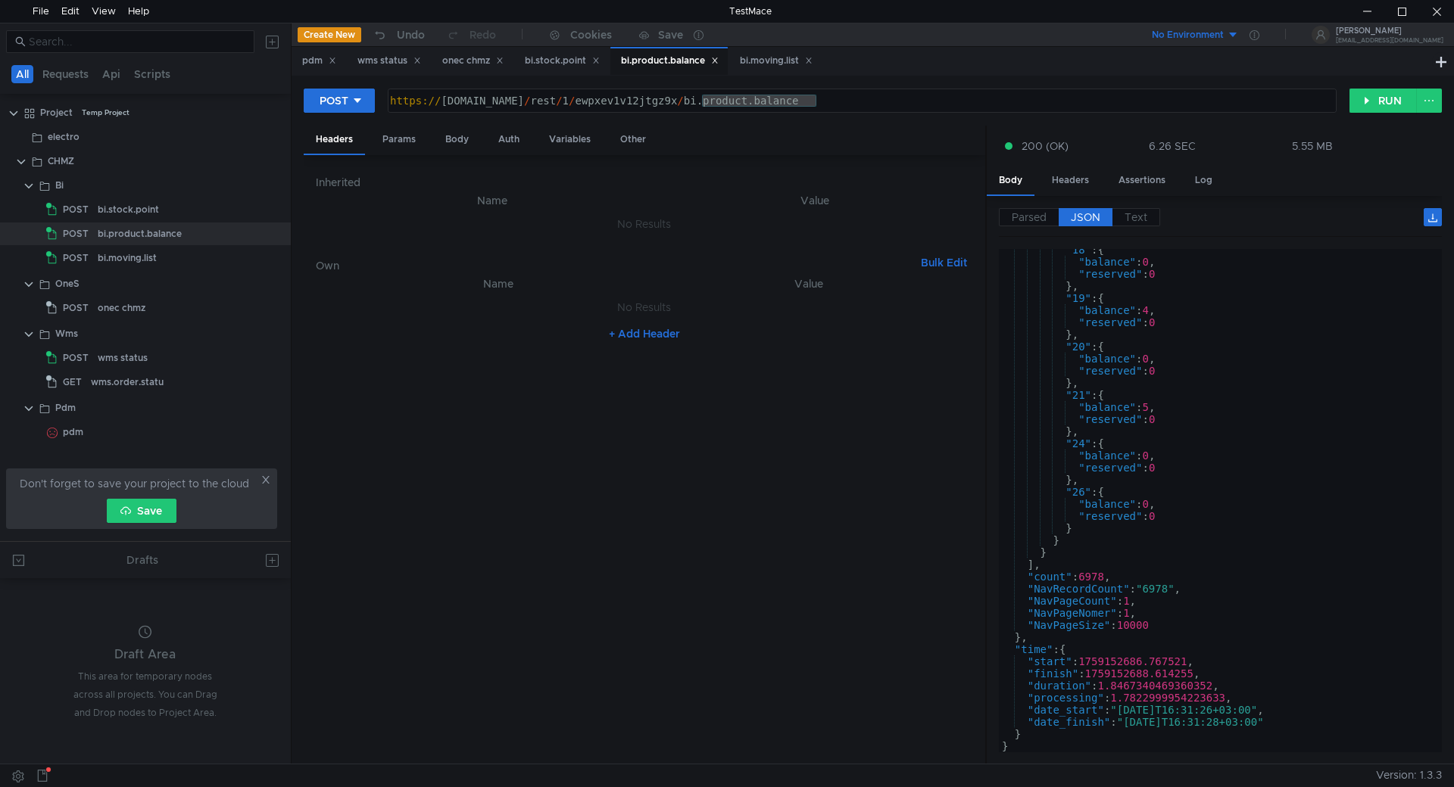
click at [1064, 544] on div ""18" : { "balance" : 0 , "reserved" : 0 } , "19" : { "balance" : 4 , "reserved"…" at bounding box center [1217, 508] width 437 height 528
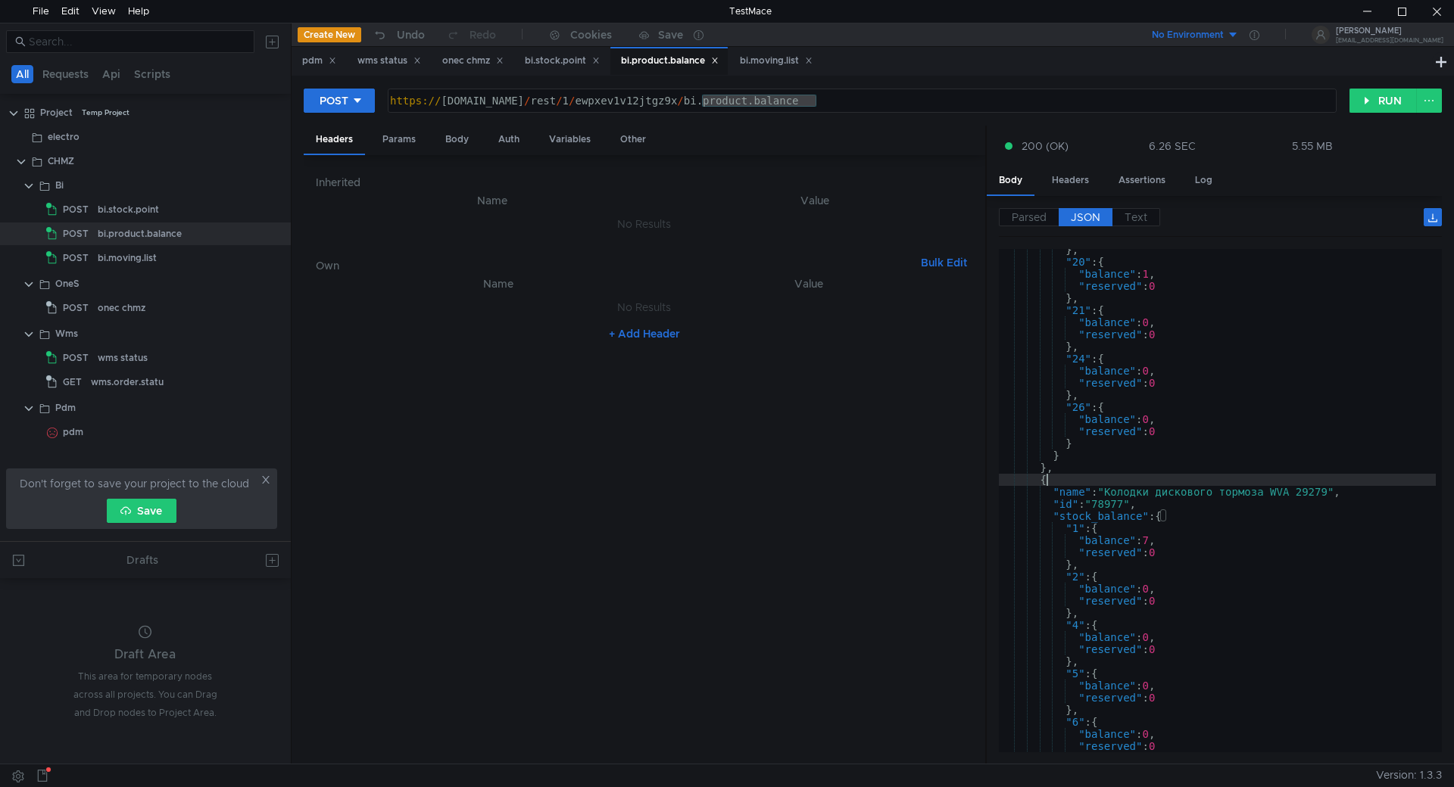
click at [1048, 481] on div "} , "20" : { "balance" : 1 , "reserved" : 0 } , "21" : { "balance" : 0 , "reser…" at bounding box center [1217, 508] width 437 height 528
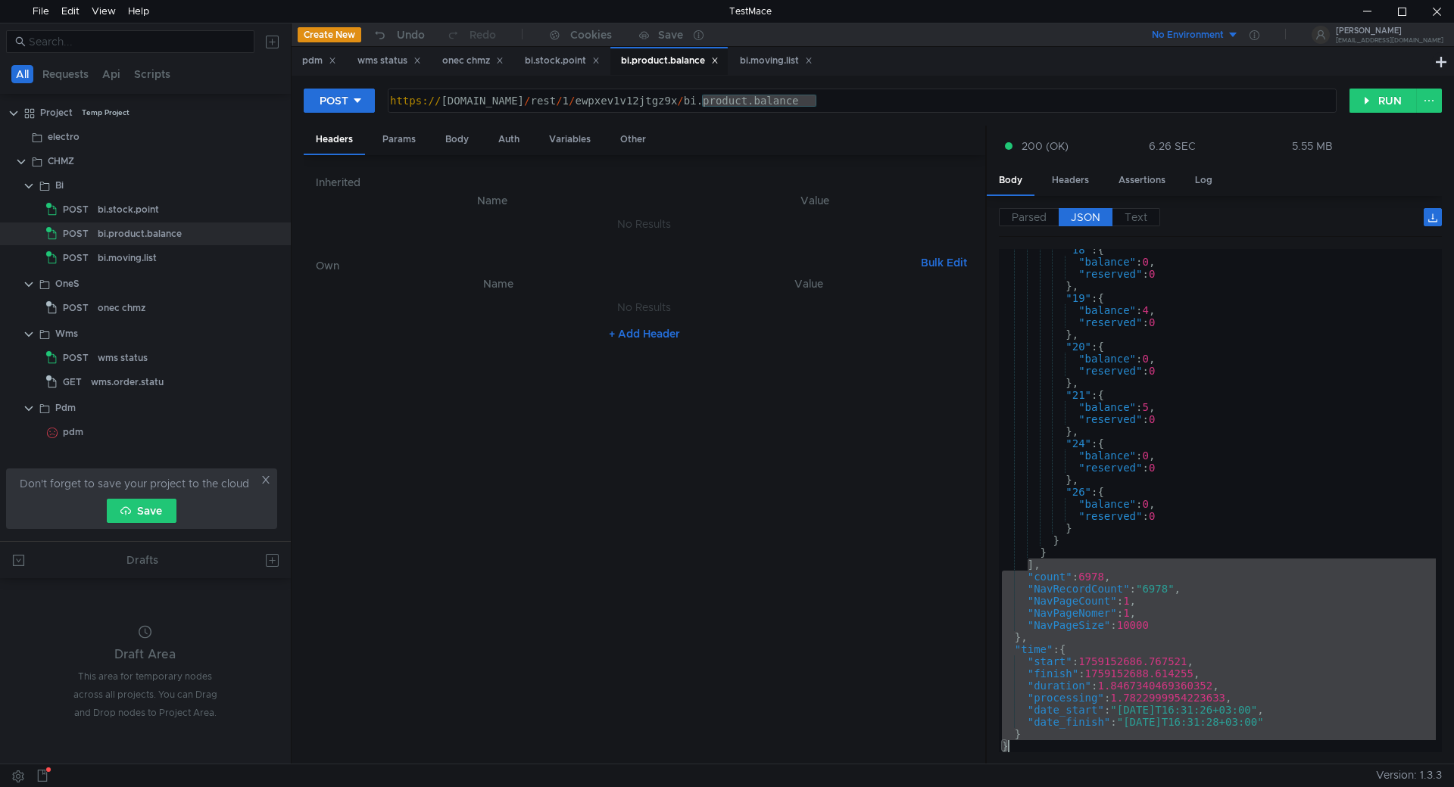
drag, startPoint x: 1027, startPoint y: 563, endPoint x: 1045, endPoint y: 741, distance: 178.8
click at [1045, 741] on div ""18" : { "balance" : 0 , "reserved" : 0 } , "19" : { "balance" : 4 , "reserved"…" at bounding box center [1217, 508] width 437 height 528
type textarea "} }"
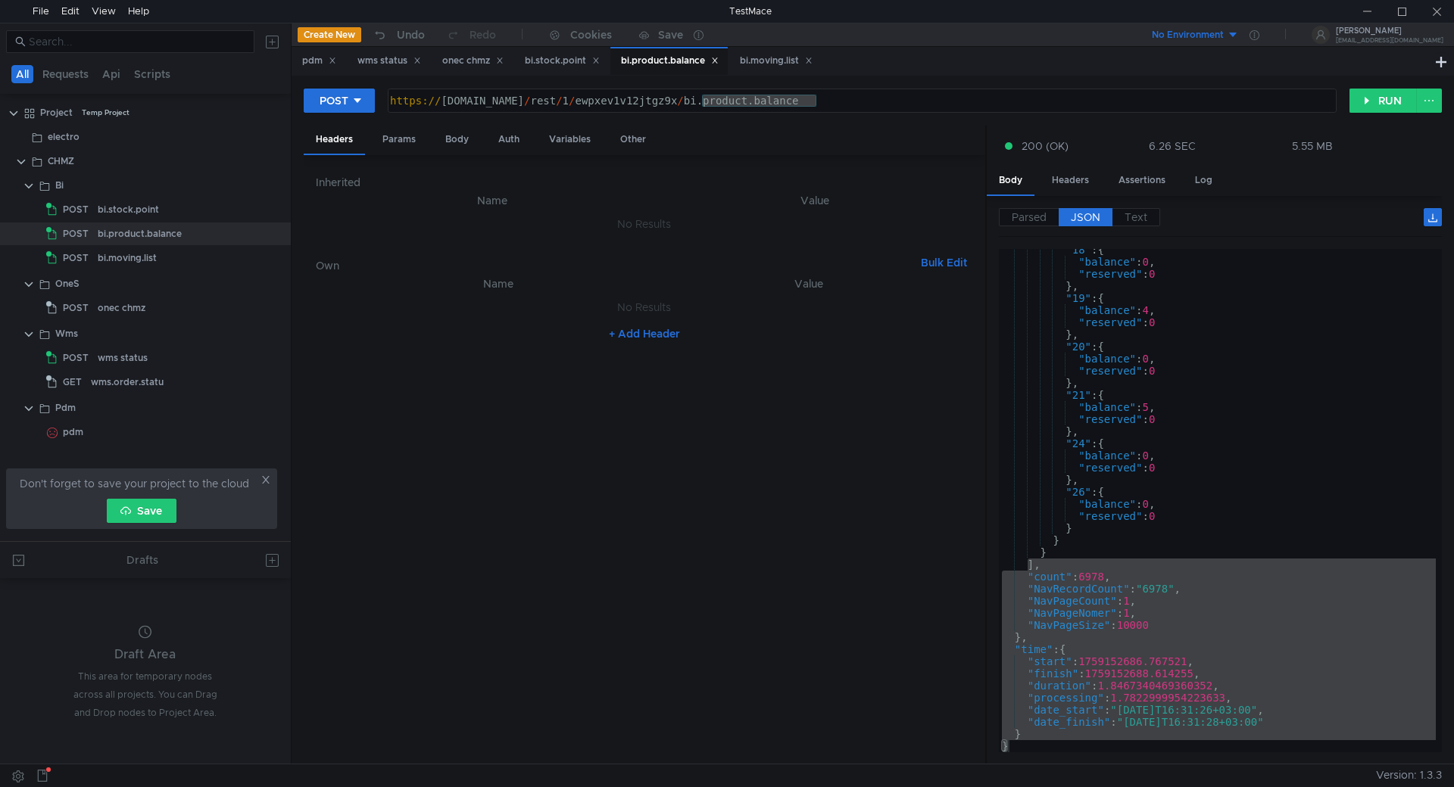
scroll to position [24304, 0]
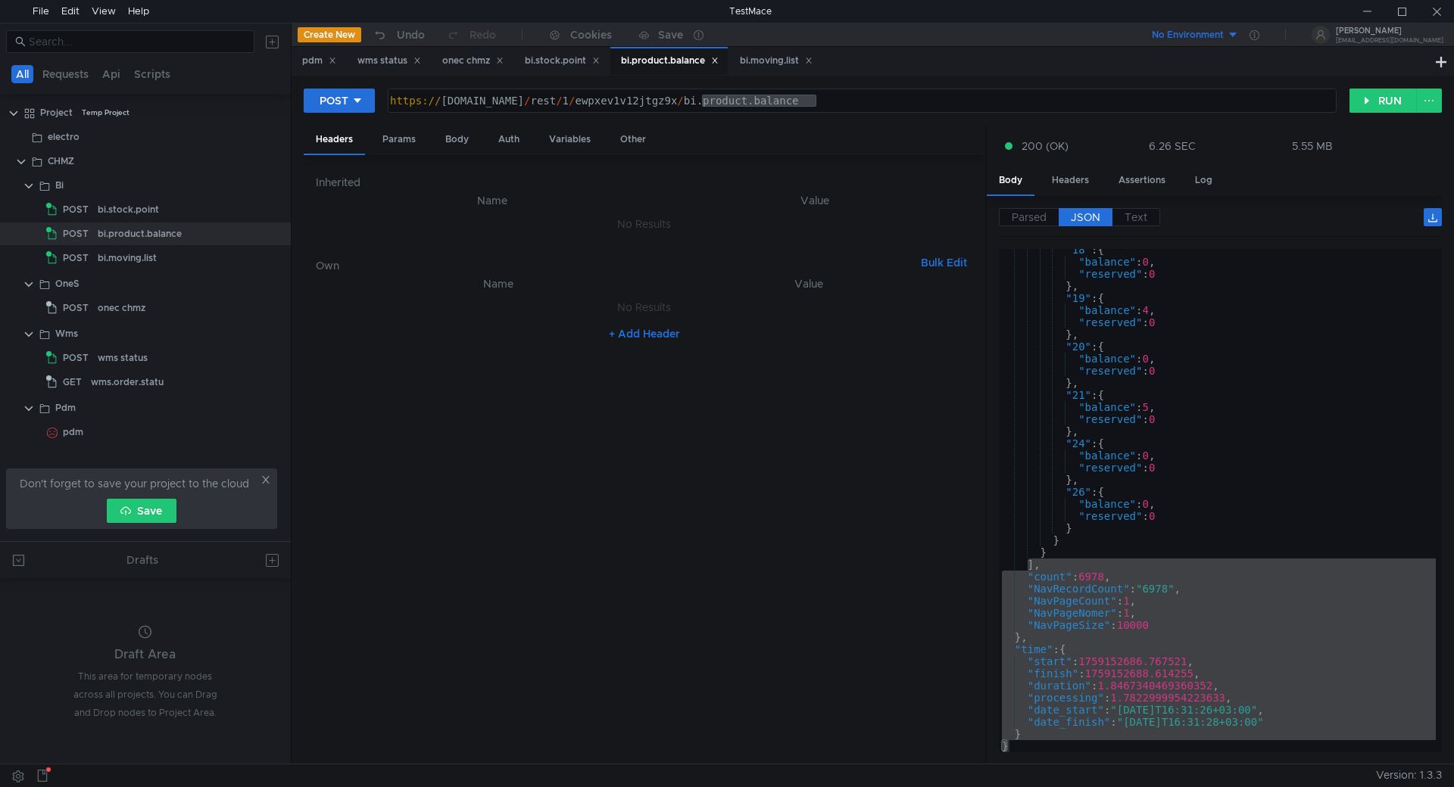
scroll to position [24304, 0]
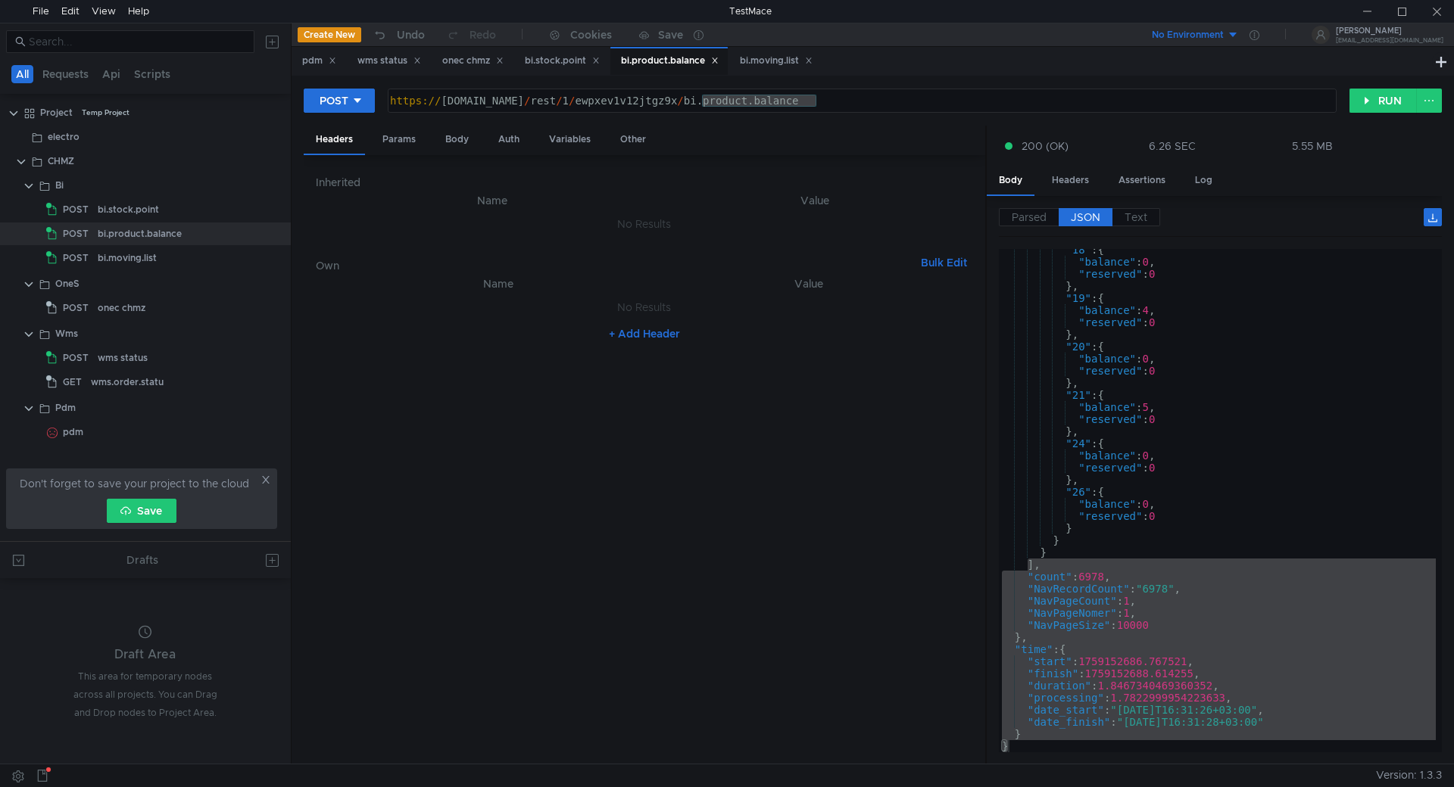
scroll to position [24304, 0]
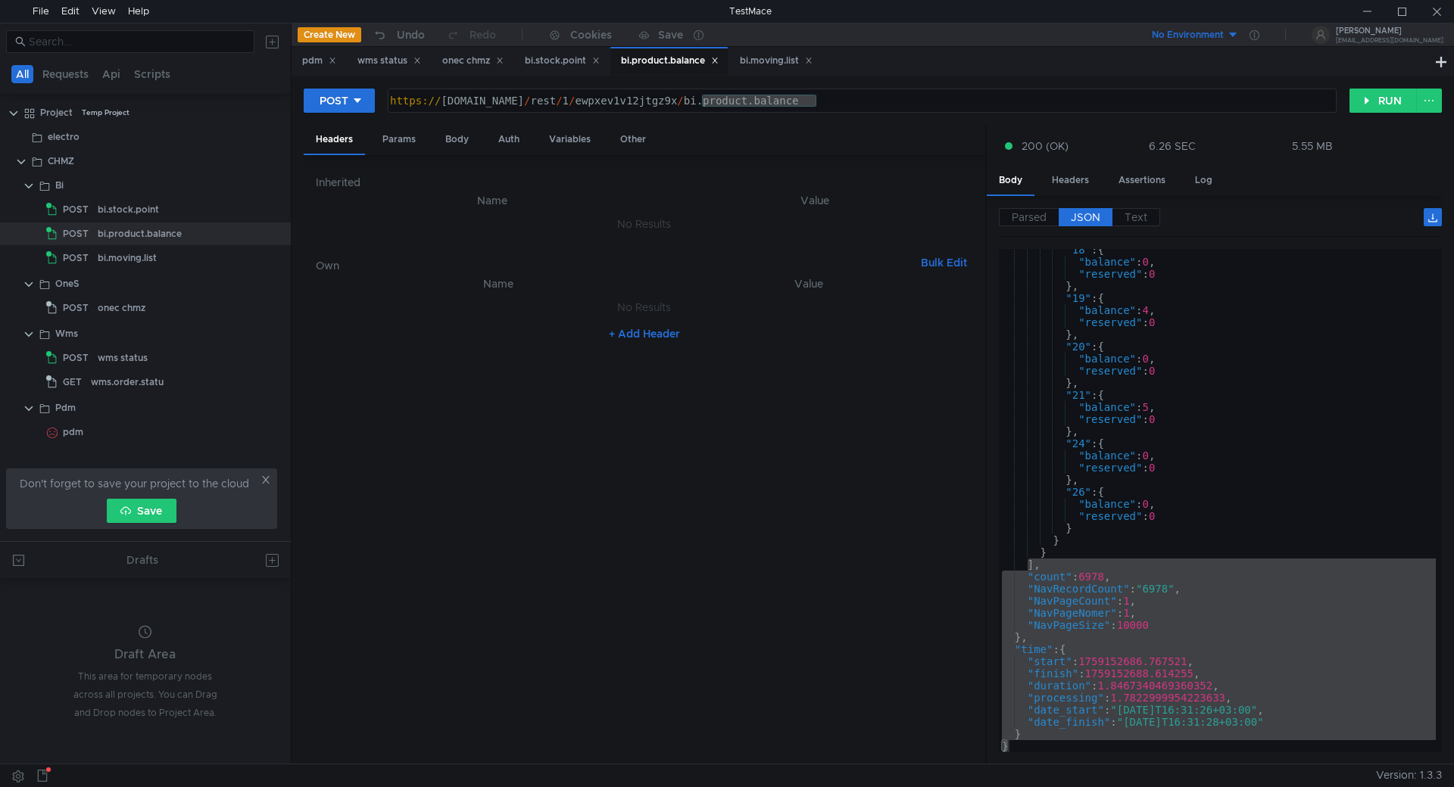
scroll to position [24304, 0]
